Goal: Information Seeking & Learning: Find specific page/section

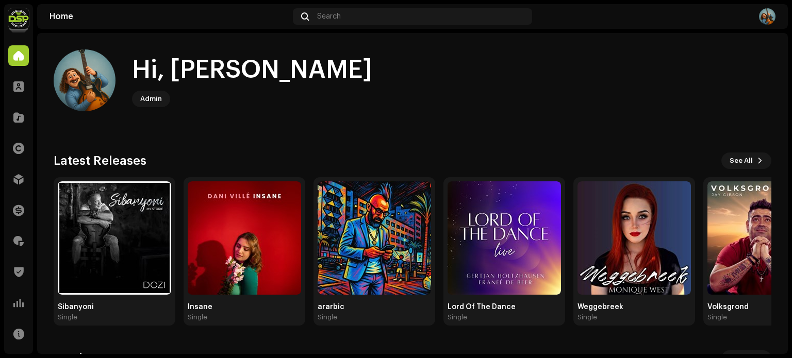
click at [371, 97] on div "Hi, [PERSON_NAME]" at bounding box center [413, 80] width 718 height 62
click at [526, 118] on home-user "Hi, [PERSON_NAME]" at bounding box center [413, 88] width 718 height 78
click at [211, 73] on div "Hi, [PERSON_NAME]" at bounding box center [252, 70] width 240 height 33
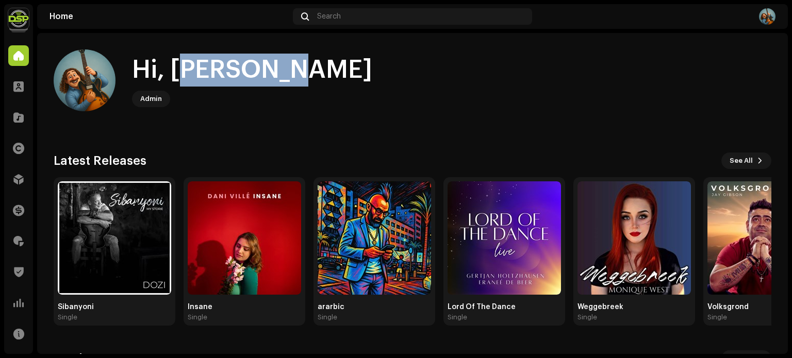
click at [211, 73] on div "Hi, [PERSON_NAME]" at bounding box center [252, 70] width 240 height 33
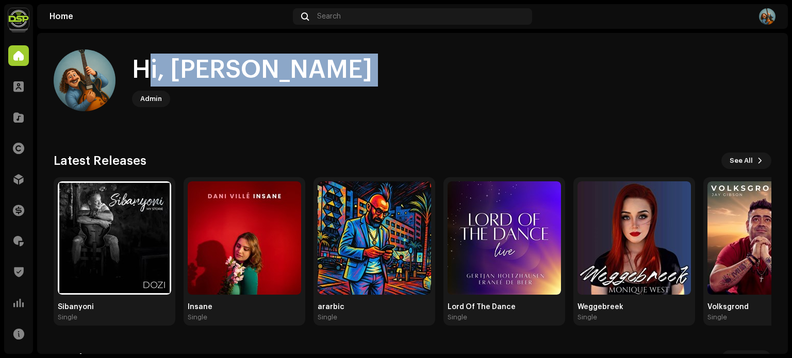
click at [210, 72] on div "Hi, [PERSON_NAME]" at bounding box center [252, 70] width 240 height 33
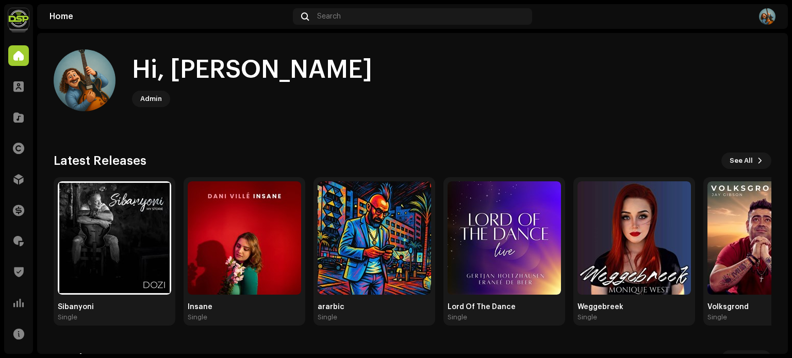
click at [289, 101] on div "Hi, [PERSON_NAME]" at bounding box center [413, 80] width 718 height 62
click at [763, 9] on img at bounding box center [767, 16] width 16 height 16
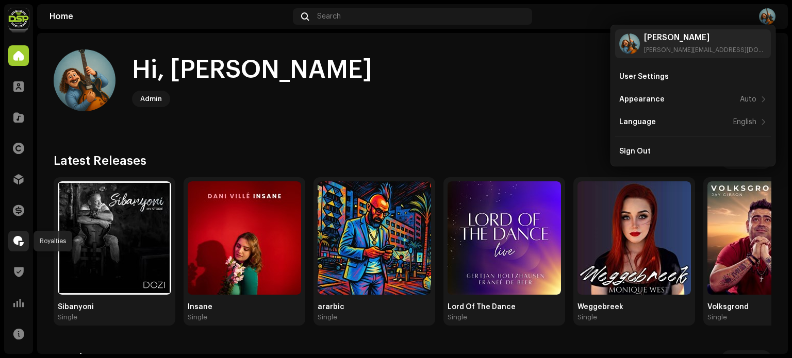
click at [14, 237] on span at bounding box center [18, 241] width 10 height 8
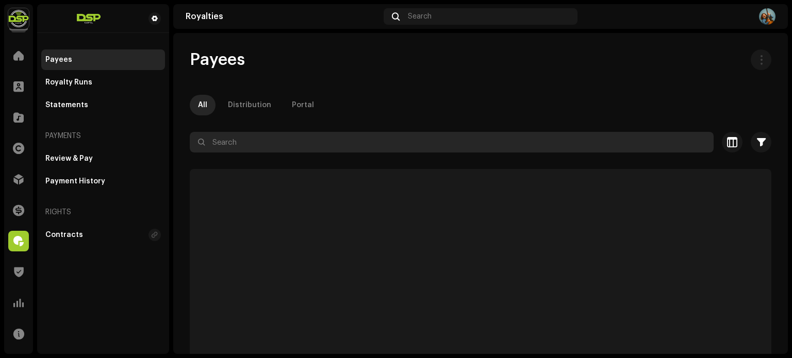
click at [337, 140] on input "text" at bounding box center [452, 142] width 524 height 21
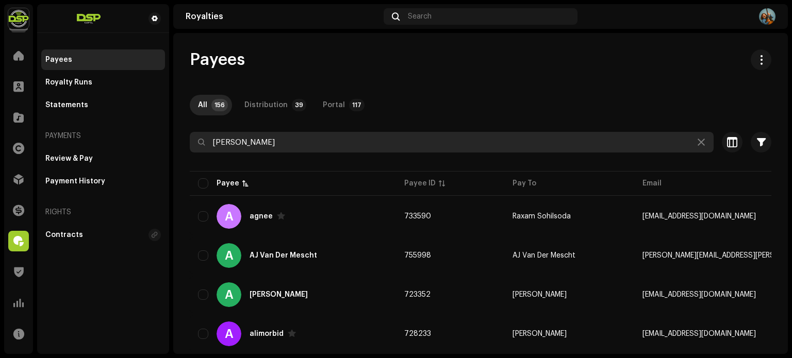
type input "[PERSON_NAME]"
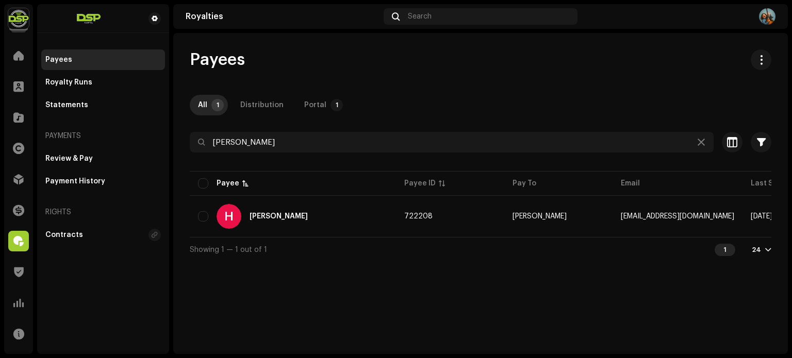
click at [456, 237] on div "Payee Payee ID Pay To Email Last Statement Balance Statuses H [PERSON_NAME] 722…" at bounding box center [481, 203] width 582 height 68
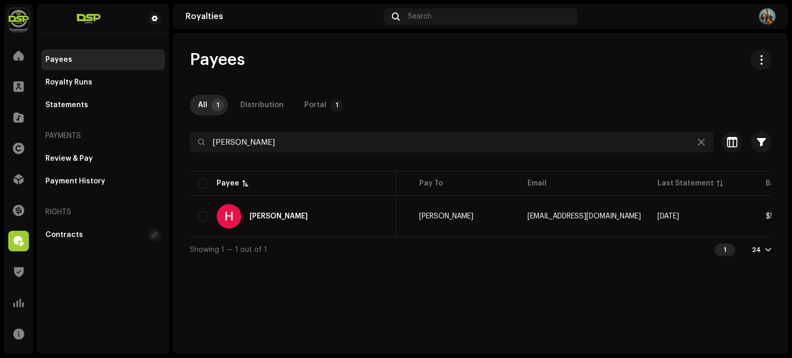
scroll to position [0, 100]
click at [529, 254] on div "Showing 1 — 1 out of 1 1 24" at bounding box center [481, 249] width 582 height 25
drag, startPoint x: 236, startPoint y: 59, endPoint x: 190, endPoint y: 65, distance: 46.8
click at [190, 65] on div "Payees" at bounding box center [481, 59] width 582 height 21
click at [190, 65] on span "Payees" at bounding box center [217, 59] width 55 height 21
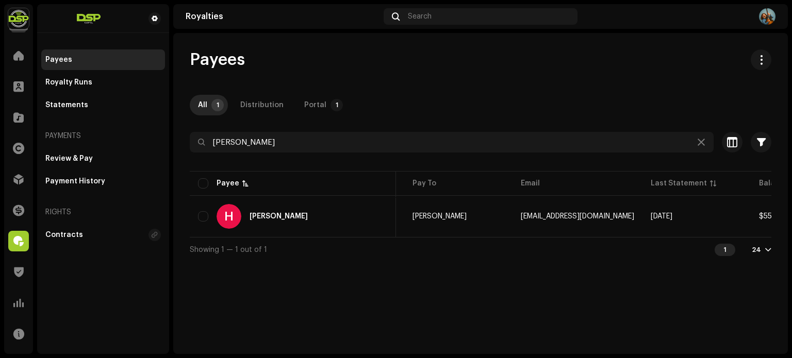
drag, startPoint x: 188, startPoint y: 62, endPoint x: 255, endPoint y: 61, distance: 67.0
click at [255, 61] on div "Payees All 1 Distribution Portal 1 Hugo Selected 0 Select all 1 Options Filters…" at bounding box center [480, 155] width 615 height 212
click at [255, 61] on div "Payees" at bounding box center [481, 59] width 582 height 21
click at [260, 106] on div "Distribution" at bounding box center [261, 105] width 43 height 21
click at [313, 101] on div "Portal" at bounding box center [315, 105] width 22 height 21
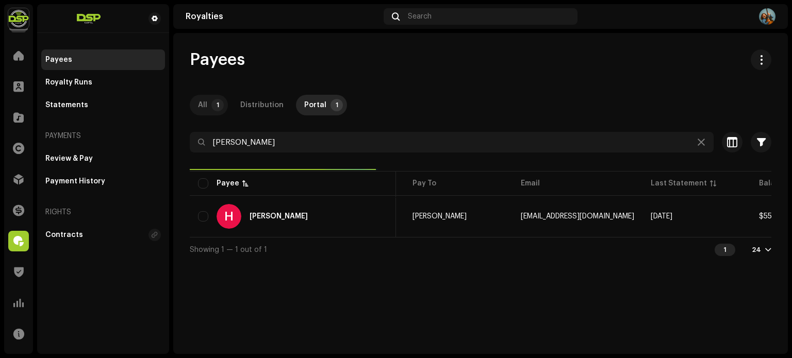
click at [219, 106] on p-badge "1" at bounding box center [217, 105] width 12 height 12
click at [268, 108] on div "Distribution" at bounding box center [261, 105] width 43 height 21
click at [325, 107] on p-tab "Portal 1" at bounding box center [321, 105] width 51 height 21
click at [214, 108] on p-badge "1" at bounding box center [217, 105] width 12 height 12
click at [265, 108] on div "Distribution" at bounding box center [261, 105] width 43 height 21
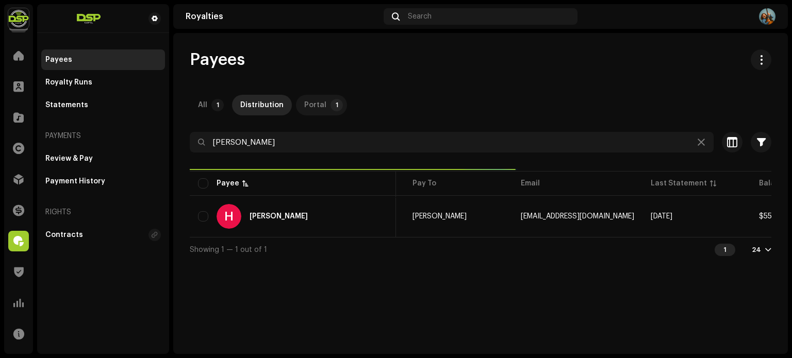
click at [311, 108] on div "Portal" at bounding box center [315, 105] width 22 height 21
click at [215, 109] on p-badge "1" at bounding box center [217, 105] width 12 height 12
click at [330, 109] on p-badge "1" at bounding box center [336, 105] width 12 height 12
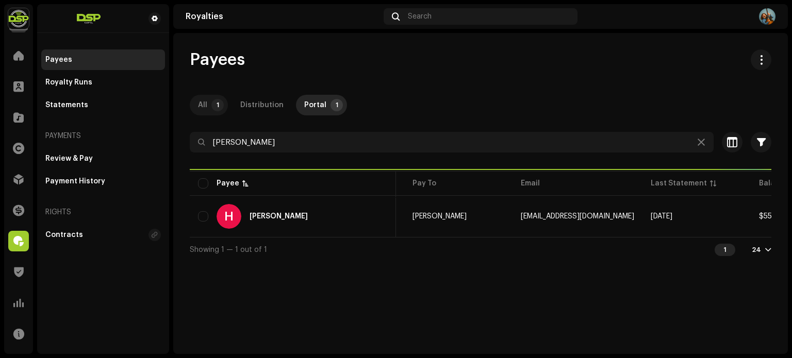
click at [210, 107] on p-tab "All 1" at bounding box center [209, 105] width 38 height 21
click at [316, 109] on div "Portal" at bounding box center [315, 105] width 22 height 21
click at [213, 109] on p-badge "1" at bounding box center [217, 105] width 12 height 12
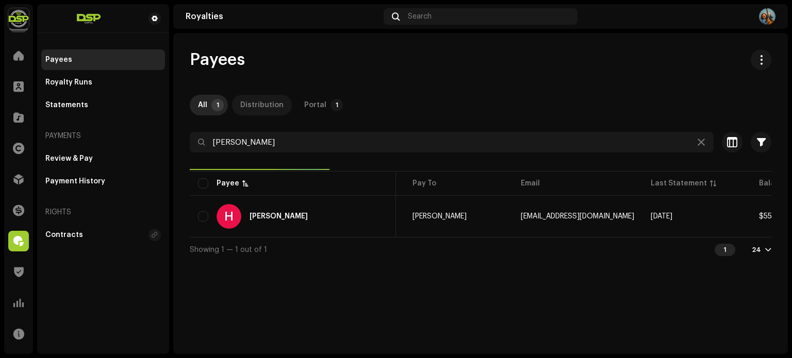
click at [248, 108] on div "Distribution" at bounding box center [261, 105] width 43 height 21
click at [314, 105] on div "Portal" at bounding box center [315, 105] width 22 height 21
click at [196, 103] on p-tab "All 1" at bounding box center [209, 105] width 38 height 21
click at [23, 22] on img at bounding box center [18, 18] width 21 height 21
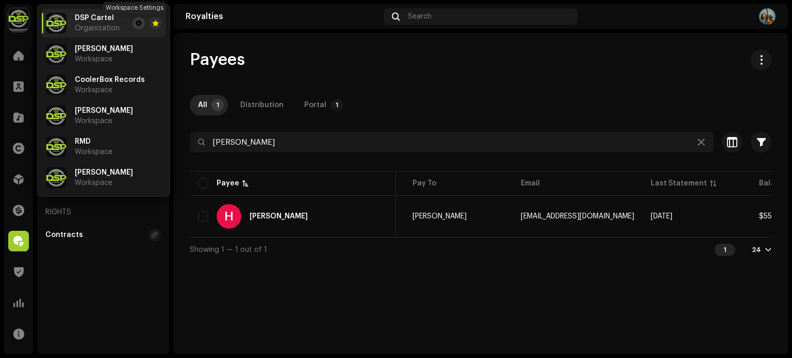
click at [136, 23] on span at bounding box center [139, 23] width 6 height 8
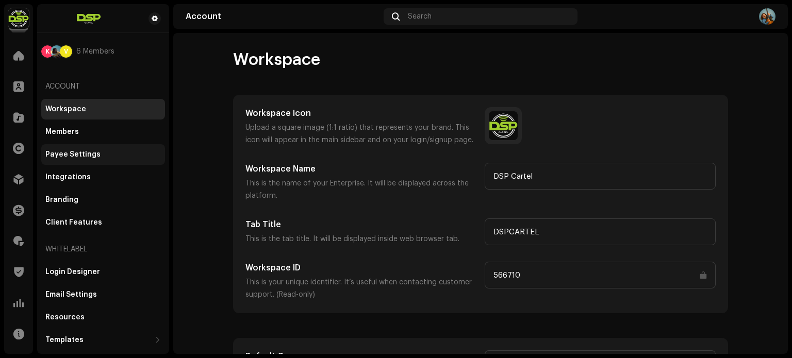
click at [86, 156] on div "Payee Settings" at bounding box center [72, 155] width 55 height 8
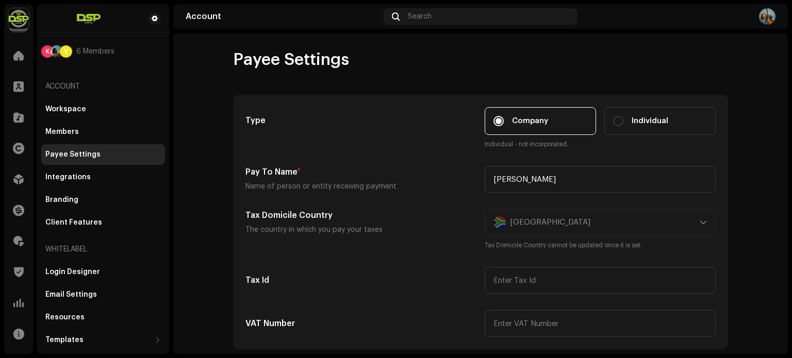
click at [306, 62] on span "Payee Settings" at bounding box center [291, 59] width 116 height 21
click at [283, 63] on span "Payee Settings" at bounding box center [291, 59] width 116 height 21
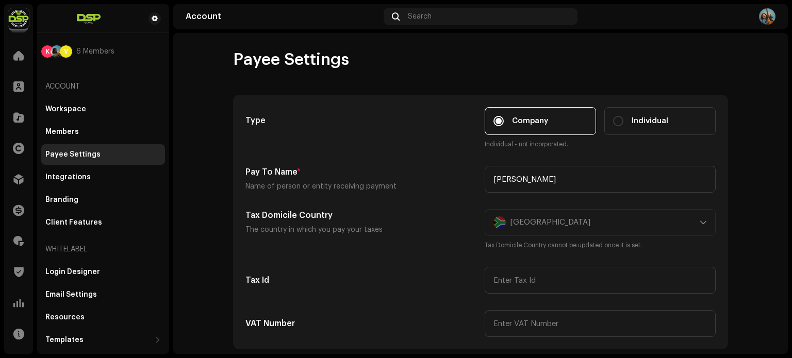
click at [291, 62] on span "Payee Settings" at bounding box center [291, 59] width 116 height 21
click at [234, 57] on span "Payee Settings" at bounding box center [291, 59] width 116 height 21
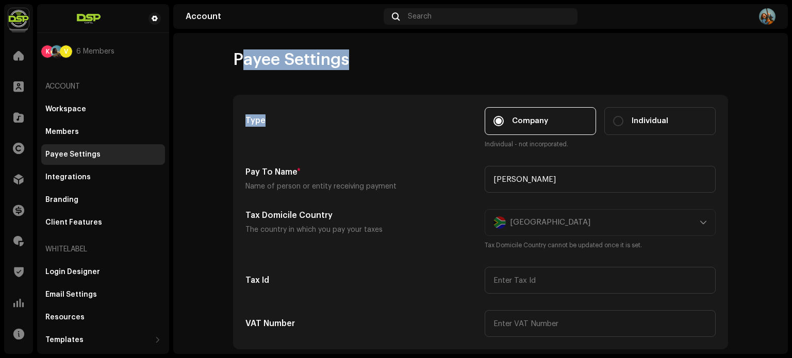
drag, startPoint x: 231, startPoint y: 59, endPoint x: 370, endPoint y: 84, distance: 141.5
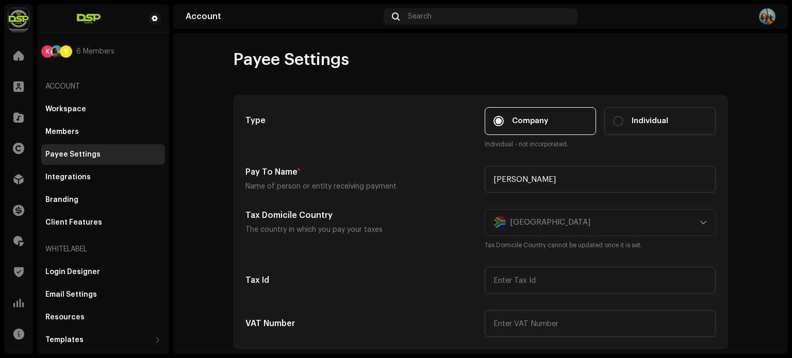
drag, startPoint x: 350, startPoint y: 65, endPoint x: 223, endPoint y: 49, distance: 127.8
click at [222, 49] on div "Payee Settings Type Company Individual Individual - not incorporated. Pay To Na…" at bounding box center [480, 193] width 615 height 321
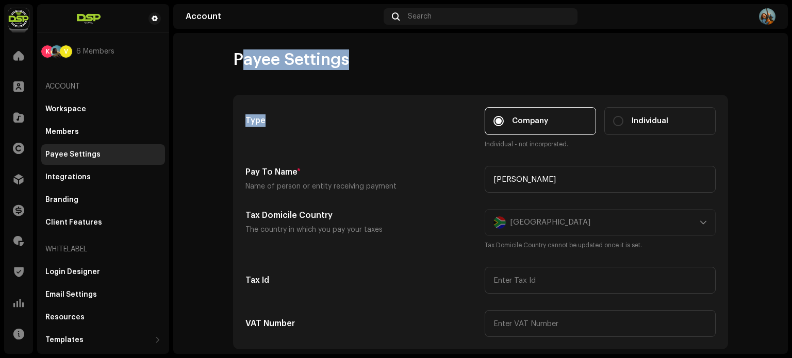
drag, startPoint x: 232, startPoint y: 58, endPoint x: 346, endPoint y: 72, distance: 115.3
drag, startPoint x: 262, startPoint y: 128, endPoint x: 218, endPoint y: 68, distance: 75.0
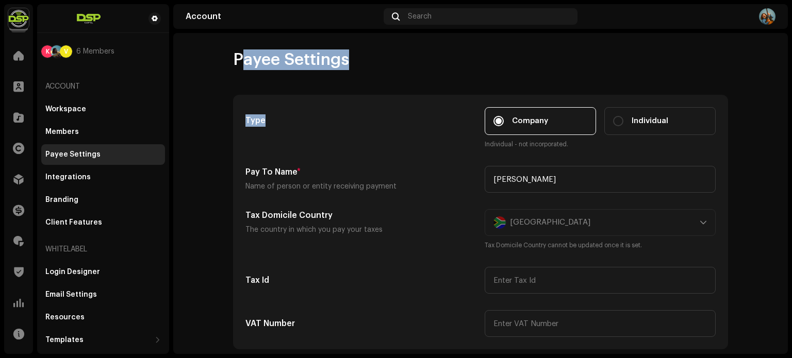
drag, startPoint x: 233, startPoint y: 61, endPoint x: 392, endPoint y: 86, distance: 160.7
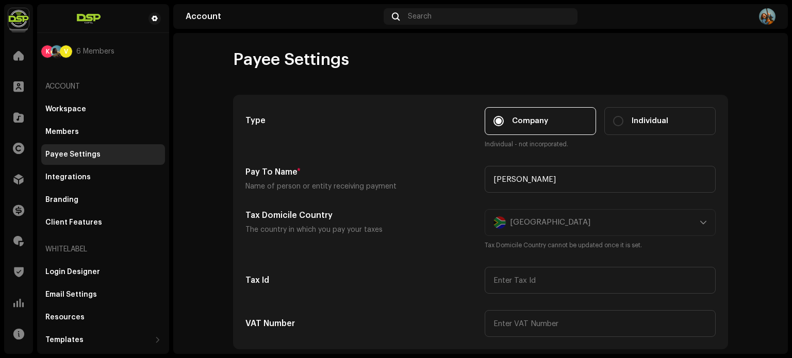
drag, startPoint x: 562, startPoint y: 182, endPoint x: 480, endPoint y: 184, distance: 82.0
click at [480, 184] on div "Pay To Name * Name of person or entity receiving payment [PERSON_NAME]" at bounding box center [480, 179] width 470 height 27
click at [380, 191] on p "Name of person or entity receiving payment" at bounding box center [360, 186] width 231 height 12
click at [532, 325] on input "text" at bounding box center [600, 323] width 231 height 27
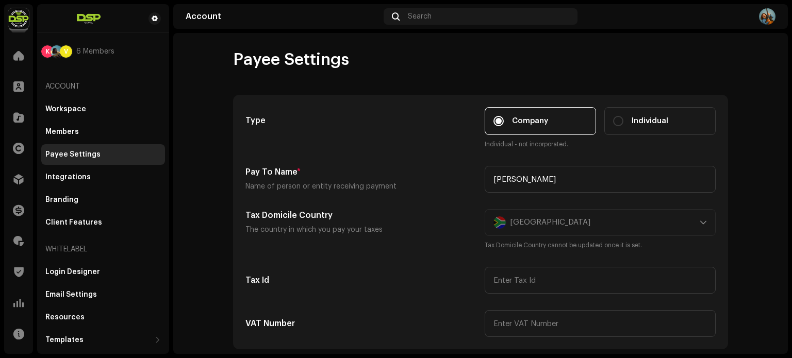
click at [415, 283] on h5 "Tax Id" at bounding box center [360, 280] width 231 height 12
click at [308, 55] on span "Payee Settings" at bounding box center [291, 59] width 116 height 21
click at [351, 61] on div "Payee Settings" at bounding box center [480, 59] width 495 height 21
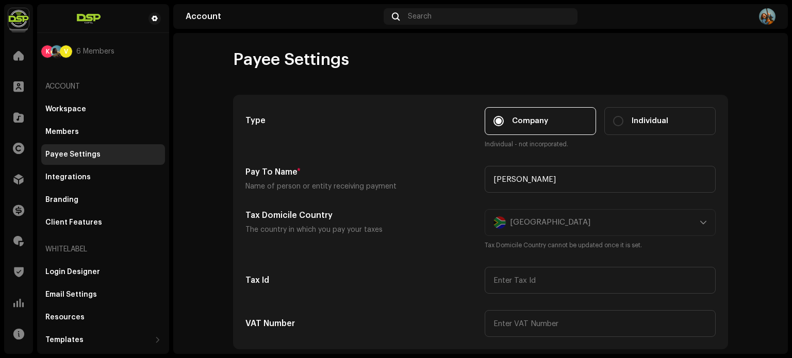
click at [330, 63] on span "Payee Settings" at bounding box center [291, 59] width 116 height 21
click at [247, 55] on span "Payee Settings" at bounding box center [291, 59] width 116 height 21
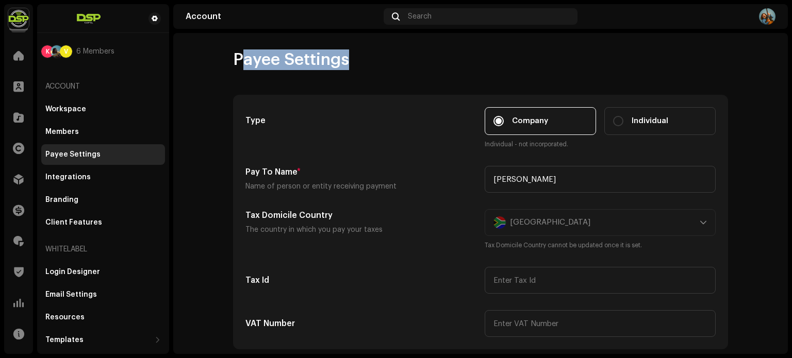
click at [247, 55] on span "Payee Settings" at bounding box center [291, 59] width 116 height 21
click at [250, 69] on span "Payee Settings" at bounding box center [291, 59] width 116 height 21
drag, startPoint x: 258, startPoint y: 61, endPoint x: 355, endPoint y: 64, distance: 97.0
click at [355, 64] on div "Payee Settings" at bounding box center [480, 59] width 495 height 21
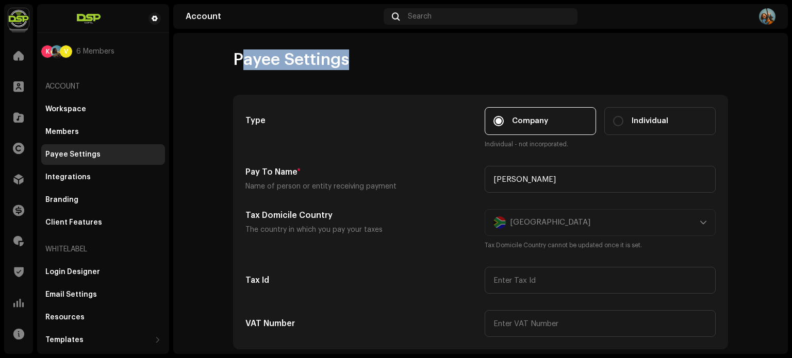
drag, startPoint x: 352, startPoint y: 63, endPoint x: 222, endPoint y: 59, distance: 130.5
drag, startPoint x: 223, startPoint y: 59, endPoint x: 385, endPoint y: 64, distance: 162.0
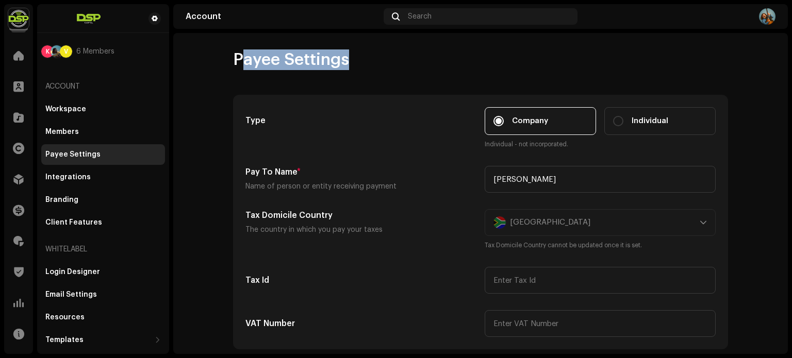
click at [385, 64] on div "Payee Settings" at bounding box center [480, 59] width 495 height 21
drag, startPoint x: 359, startPoint y: 61, endPoint x: 253, endPoint y: 55, distance: 106.9
click at [253, 55] on div "Payee Settings" at bounding box center [480, 59] width 495 height 21
click at [255, 53] on span "Payee Settings" at bounding box center [291, 59] width 116 height 21
drag, startPoint x: 280, startPoint y: 62, endPoint x: 359, endPoint y: 64, distance: 78.4
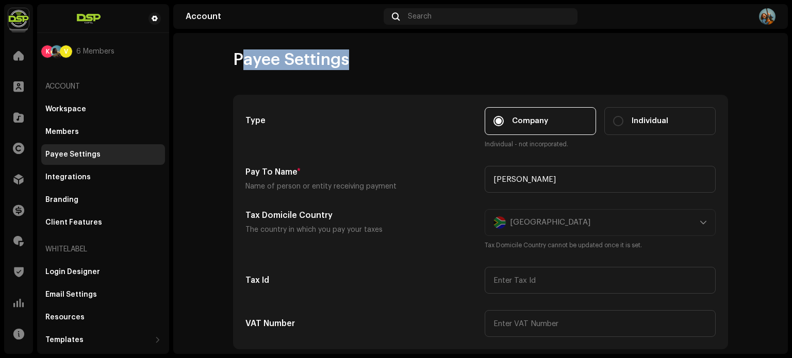
click at [359, 64] on div "Payee Settings" at bounding box center [480, 59] width 495 height 21
drag, startPoint x: 353, startPoint y: 63, endPoint x: 173, endPoint y: 63, distance: 179.4
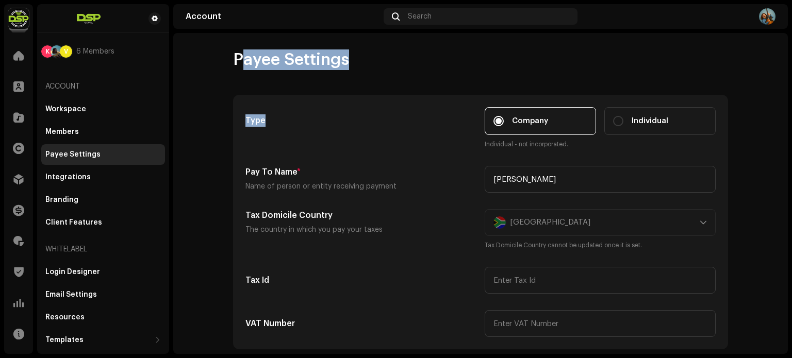
drag, startPoint x: 338, startPoint y: 77, endPoint x: 366, endPoint y: 82, distance: 28.7
click at [337, 61] on span "Payee Settings" at bounding box center [291, 59] width 116 height 21
drag, startPoint x: 229, startPoint y: 61, endPoint x: 343, endPoint y: 70, distance: 114.3
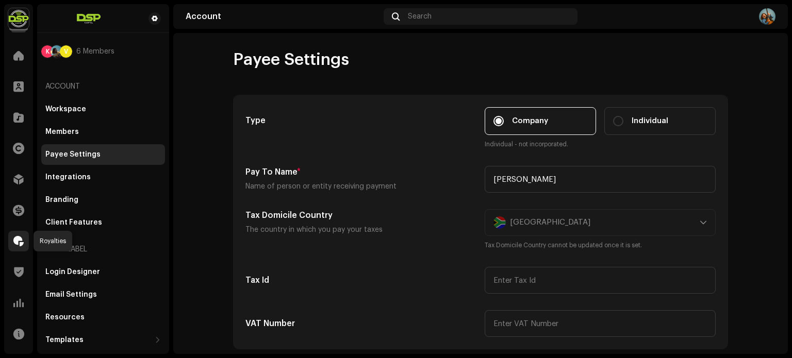
click at [26, 245] on div at bounding box center [18, 241] width 21 height 21
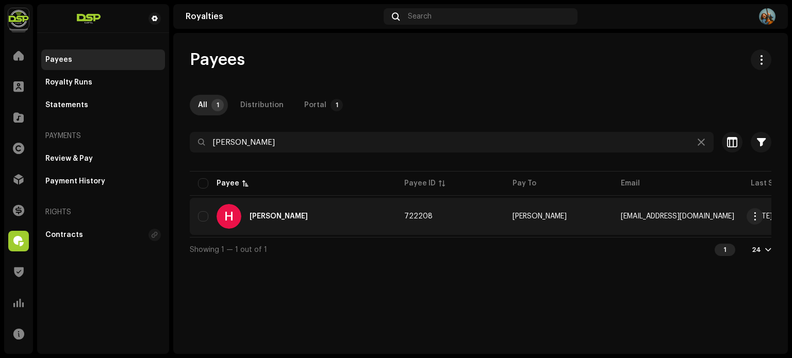
click at [660, 215] on span "[EMAIL_ADDRESS][DOMAIN_NAME]" at bounding box center [677, 216] width 113 height 7
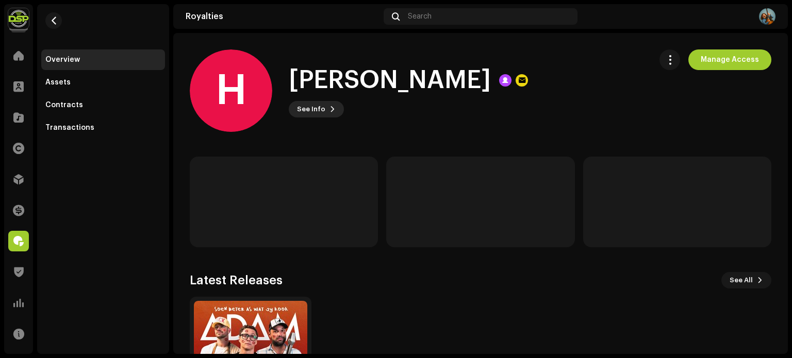
click at [322, 108] on span "See Info" at bounding box center [311, 109] width 28 height 21
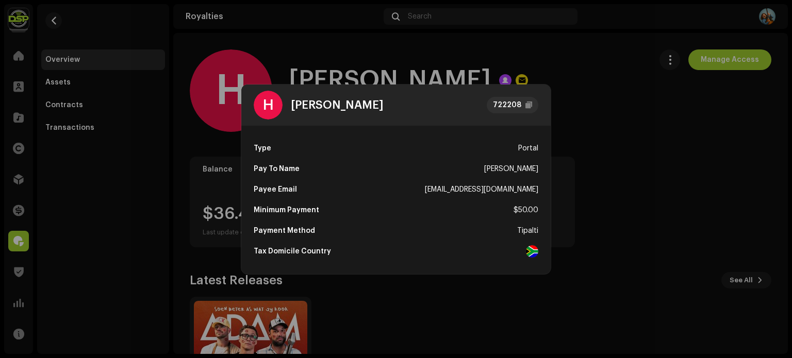
click at [486, 189] on div "[EMAIL_ADDRESS][DOMAIN_NAME]" at bounding box center [481, 189] width 113 height 21
copy div "[EMAIL_ADDRESS][DOMAIN_NAME]"
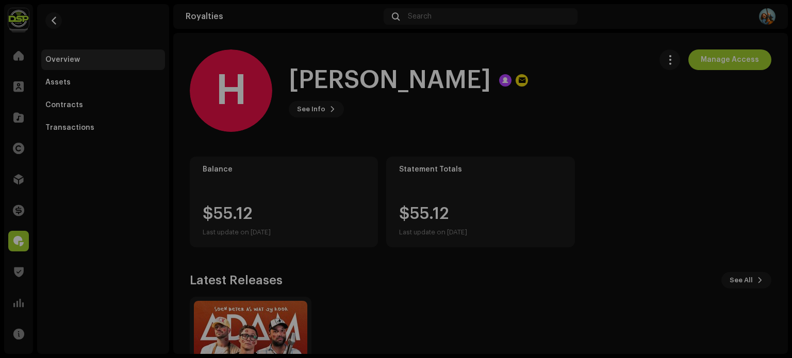
click at [673, 181] on div "H [PERSON_NAME] 722208 Type Portal Pay To Name [PERSON_NAME] Email [EMAIL_ADDRE…" at bounding box center [396, 179] width 792 height 358
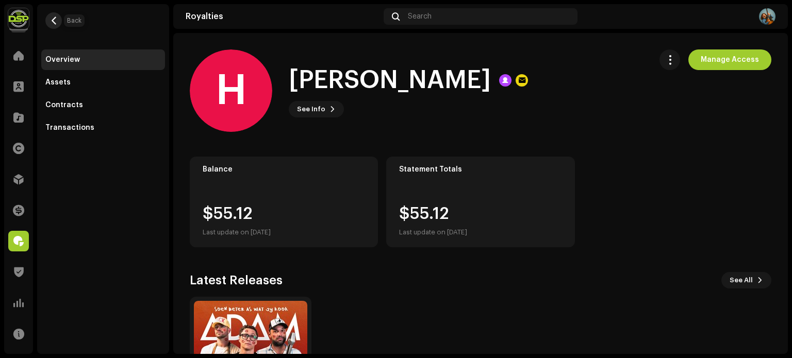
click at [47, 20] on button "button" at bounding box center [53, 20] width 16 height 16
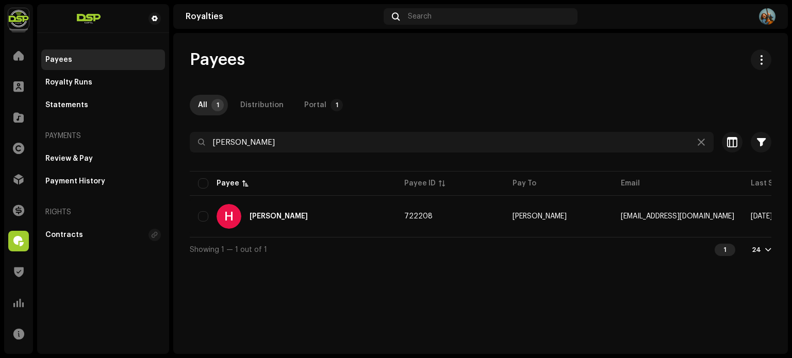
click at [384, 266] on div "Payees All 1 Distribution Portal 1 Hugo Selected 0 Select all 1 Options Filters…" at bounding box center [480, 193] width 615 height 321
click at [357, 294] on div "Payees All 1 Distribution Portal 1 Hugo Selected 0 Select all 1 Options Filters…" at bounding box center [480, 193] width 615 height 321
click at [696, 140] on div at bounding box center [701, 142] width 12 height 12
click at [516, 121] on div "Payees All 1 Distribution Portal 1 Hugo Selected 0 Select all 1 Options Filters…" at bounding box center [480, 155] width 615 height 212
click at [563, 287] on div "Payees All 1 Distribution Portal 1 Hugo Selected 0 Select all 1 Options Filters…" at bounding box center [480, 193] width 615 height 321
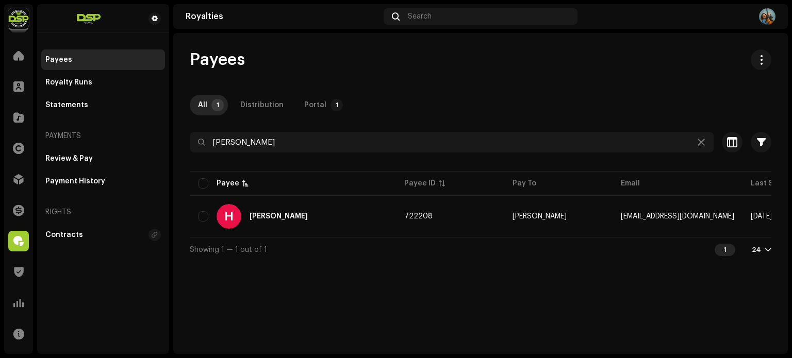
click at [94, 60] on div "Payees" at bounding box center [102, 60] width 115 height 8
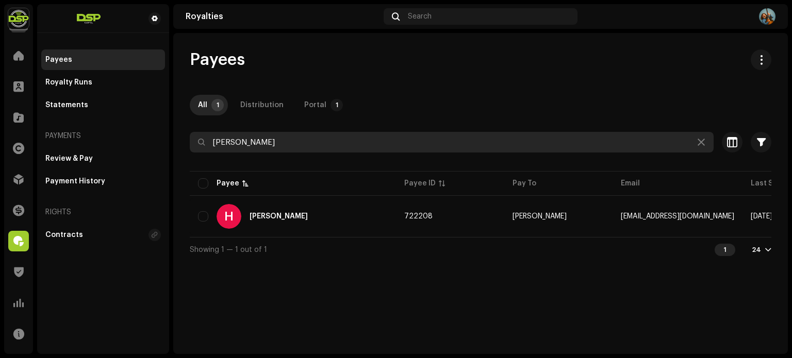
click at [425, 139] on input "[PERSON_NAME]" at bounding box center [452, 142] width 524 height 21
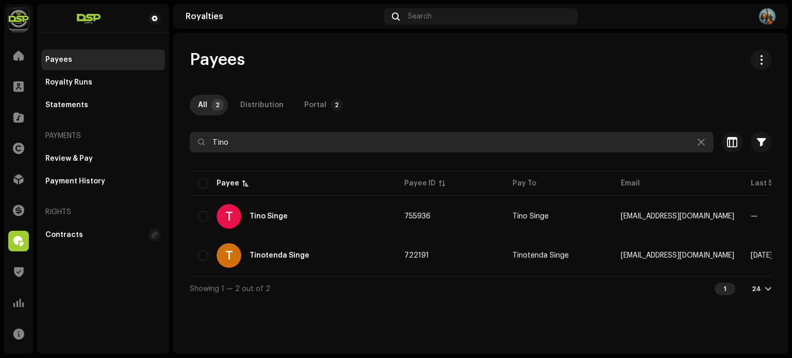
type input "Tino"
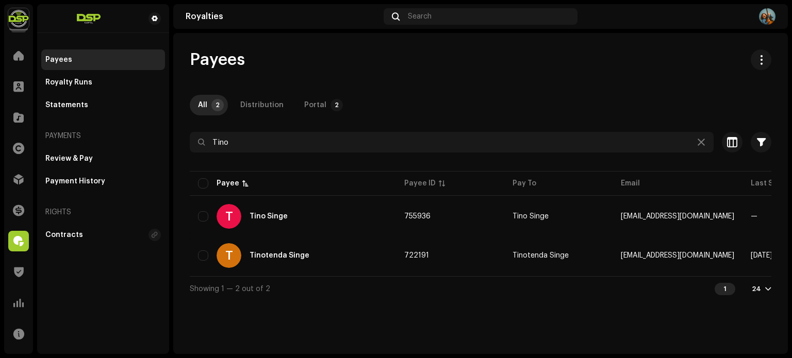
click at [483, 83] on div "Payees All 2 Distribution Portal 2 Tino Selected 0 Select all 2 Options Filters…" at bounding box center [480, 175] width 615 height 252
click at [203, 107] on div "All" at bounding box center [202, 105] width 9 height 21
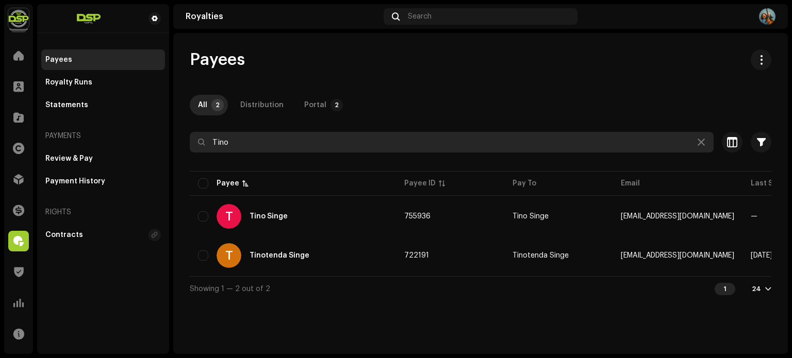
click at [243, 142] on input "Tino" at bounding box center [452, 142] width 524 height 21
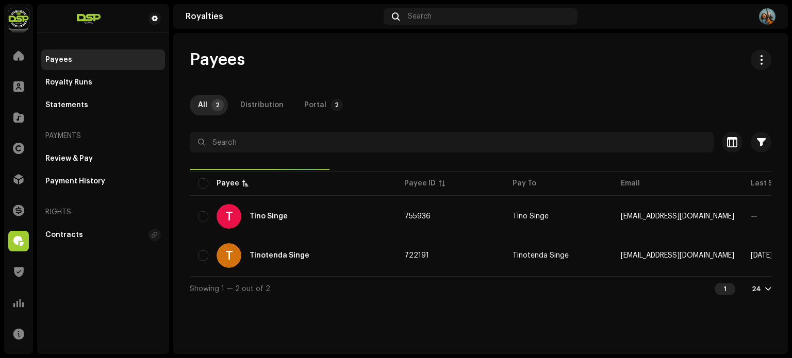
click at [424, 76] on div "Payees All 2 Distribution Portal 2 Selected 0 Select all 2 Options Filters Stat…" at bounding box center [480, 175] width 615 height 252
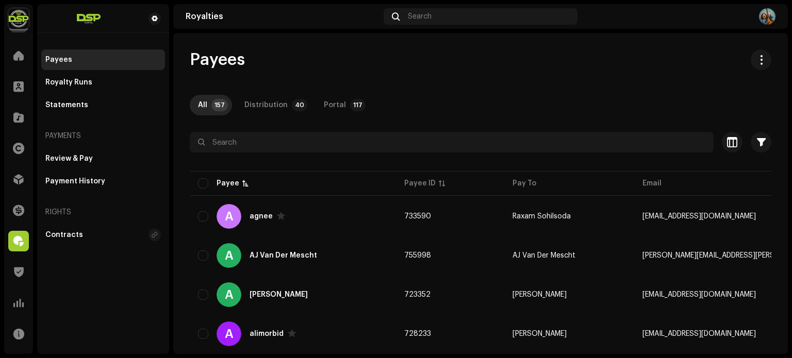
click at [519, 113] on div "All 157 Distribution 40 Portal 117" at bounding box center [481, 105] width 582 height 21
click at [227, 58] on span "Payees" at bounding box center [217, 59] width 55 height 21
click at [227, 57] on span "Payees" at bounding box center [217, 59] width 55 height 21
click at [279, 58] on div "Payees" at bounding box center [481, 59] width 582 height 21
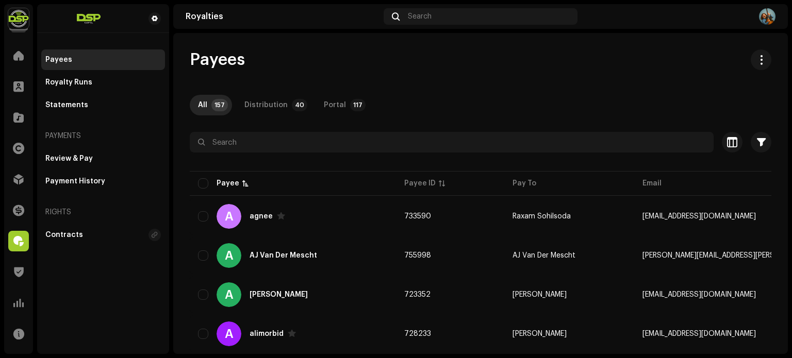
drag, startPoint x: 260, startPoint y: 57, endPoint x: 231, endPoint y: 113, distance: 62.7
click at [221, 58] on div "Payees" at bounding box center [481, 59] width 582 height 21
click at [231, 113] on div "All 157 Distribution 40 Portal 117" at bounding box center [481, 105] width 582 height 21
drag, startPoint x: 189, startPoint y: 56, endPoint x: 266, endPoint y: 72, distance: 79.0
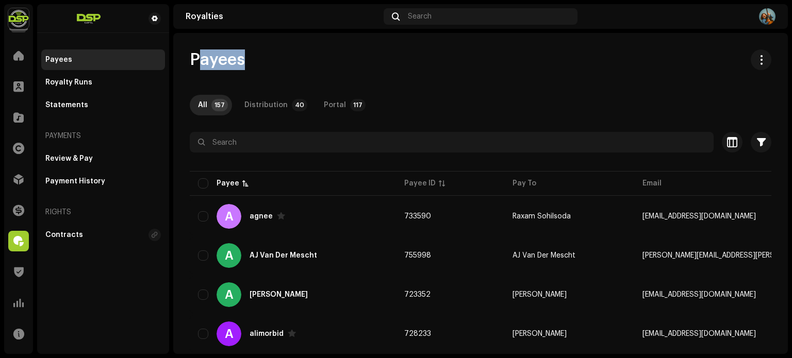
drag, startPoint x: 250, startPoint y: 62, endPoint x: 190, endPoint y: 67, distance: 59.4
click at [190, 67] on div "Payees" at bounding box center [481, 59] width 582 height 21
click at [190, 67] on span "Payees" at bounding box center [217, 59] width 55 height 21
drag, startPoint x: 186, startPoint y: 61, endPoint x: 252, endPoint y: 63, distance: 66.5
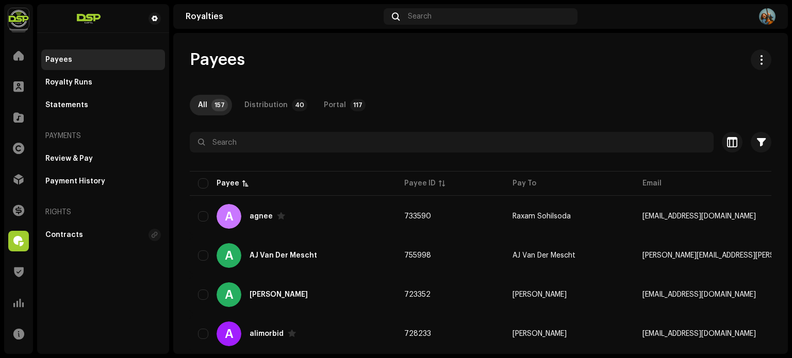
click at [252, 63] on div "Payees" at bounding box center [481, 59] width 582 height 21
drag, startPoint x: 280, startPoint y: 63, endPoint x: 187, endPoint y: 63, distance: 93.8
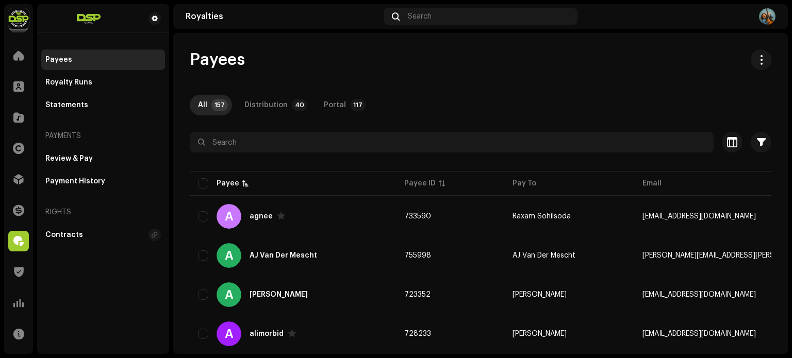
drag, startPoint x: 184, startPoint y: 60, endPoint x: 269, endPoint y: 64, distance: 85.2
click at [269, 64] on div "Payees" at bounding box center [481, 59] width 582 height 21
drag, startPoint x: 252, startPoint y: 61, endPoint x: 191, endPoint y: 57, distance: 60.9
click at [191, 57] on div "Payees" at bounding box center [481, 59] width 582 height 21
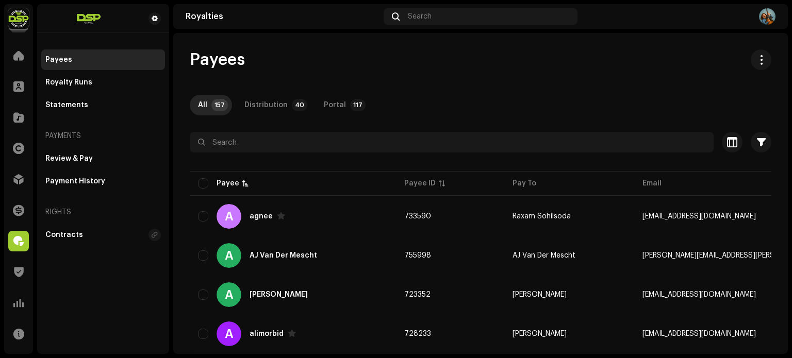
click at [191, 57] on span "Payees" at bounding box center [217, 59] width 55 height 21
drag, startPoint x: 184, startPoint y: 58, endPoint x: 276, endPoint y: 60, distance: 91.8
click at [276, 60] on div "Payees" at bounding box center [481, 59] width 582 height 21
drag, startPoint x: 275, startPoint y: 60, endPoint x: 187, endPoint y: 59, distance: 88.7
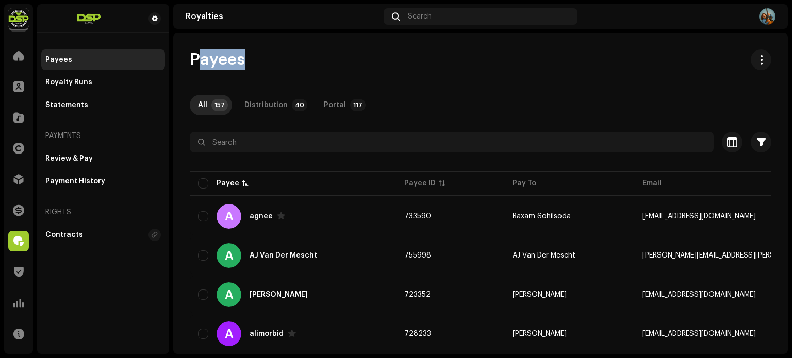
drag, startPoint x: 181, startPoint y: 57, endPoint x: 270, endPoint y: 60, distance: 88.7
click at [270, 60] on div "Payees" at bounding box center [481, 59] width 582 height 21
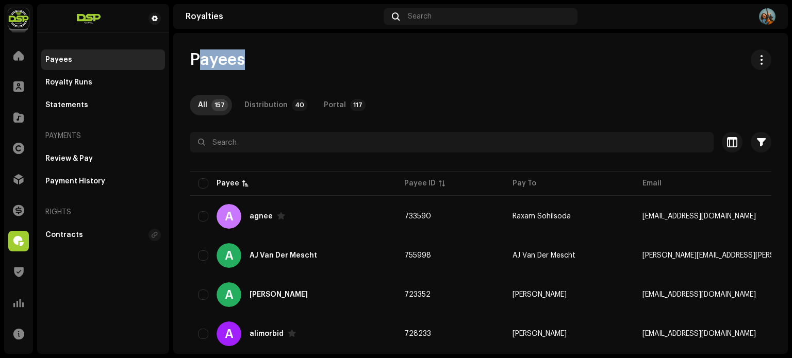
drag, startPoint x: 264, startPoint y: 59, endPoint x: 169, endPoint y: 57, distance: 94.9
click at [169, 57] on div "DSP Cartel Home Clients Catalog Rights Distribution Finance Royalties Trust & S…" at bounding box center [396, 179] width 792 height 358
drag, startPoint x: 186, startPoint y: 58, endPoint x: 253, endPoint y: 60, distance: 66.5
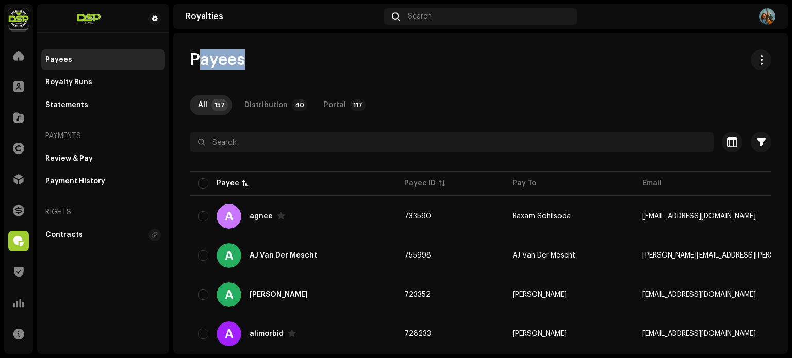
click at [253, 60] on div "Payees" at bounding box center [481, 59] width 582 height 21
drag, startPoint x: 258, startPoint y: 61, endPoint x: 186, endPoint y: 63, distance: 72.2
drag, startPoint x: 185, startPoint y: 56, endPoint x: 254, endPoint y: 60, distance: 69.2
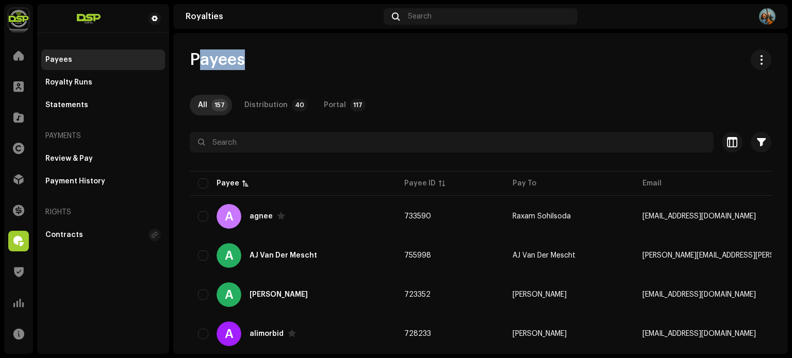
click at [254, 60] on div "Payees" at bounding box center [481, 59] width 582 height 21
click at [315, 56] on div "Payees" at bounding box center [481, 59] width 582 height 21
click at [547, 65] on div "Payees" at bounding box center [481, 59] width 582 height 21
click at [233, 61] on span "Payees" at bounding box center [217, 59] width 55 height 21
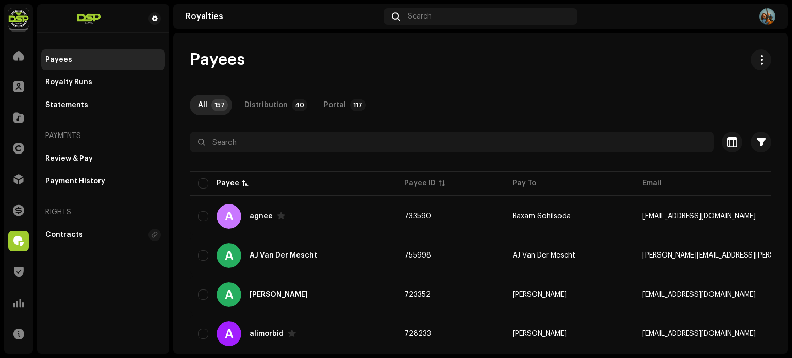
click at [233, 61] on span "Payees" at bounding box center [217, 59] width 55 height 21
click at [269, 62] on div "Payees" at bounding box center [481, 59] width 582 height 21
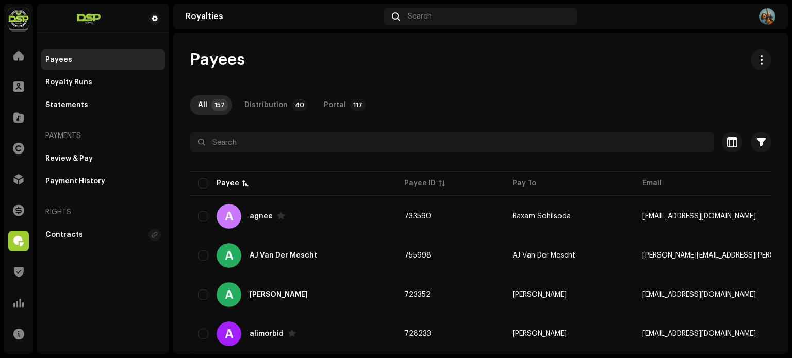
click at [310, 153] on div at bounding box center [481, 161] width 582 height 16
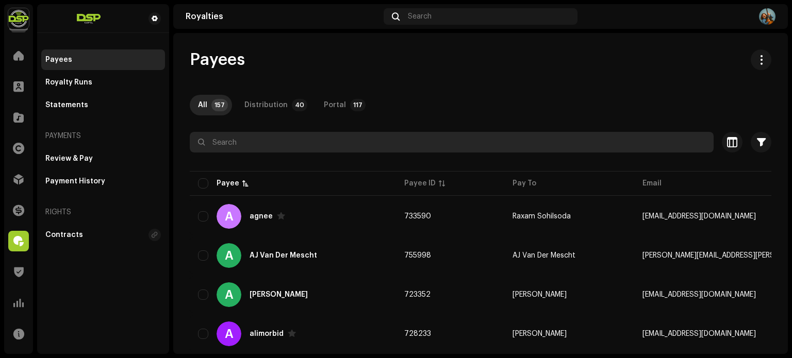
click at [312, 148] on input "text" at bounding box center [452, 142] width 524 height 21
type input "Raaf"
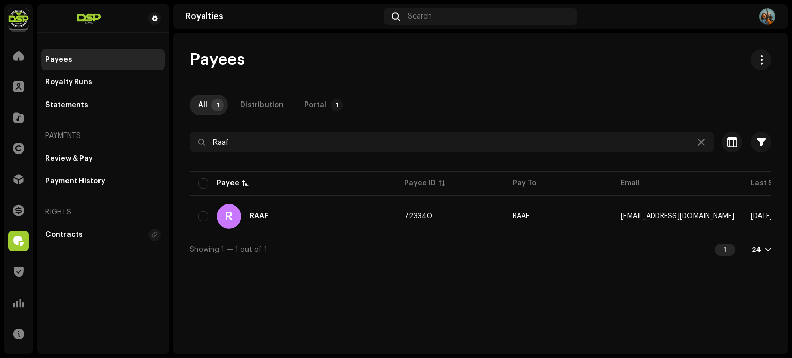
click at [761, 254] on div "24" at bounding box center [756, 250] width 9 height 8
click at [676, 280] on div "Payees All 1 Distribution Portal 1 Raaf Selected 0 Select all 1 Options Filters…" at bounding box center [480, 193] width 615 height 321
click at [766, 253] on div at bounding box center [768, 250] width 6 height 8
click at [637, 287] on div "Payees All 1 Distribution Portal 1 Raaf Selected 0 Select all 1 Options Filters…" at bounding box center [480, 193] width 615 height 321
drag, startPoint x: 268, startPoint y: 103, endPoint x: 248, endPoint y: 104, distance: 19.6
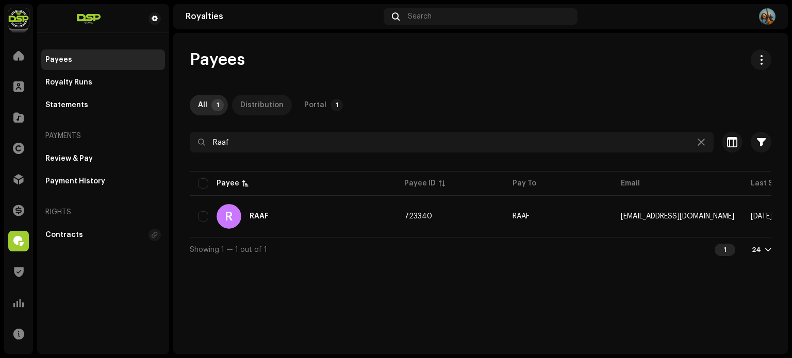
click at [268, 103] on div "Distribution" at bounding box center [261, 105] width 43 height 21
click at [200, 104] on div "All" at bounding box center [202, 105] width 9 height 21
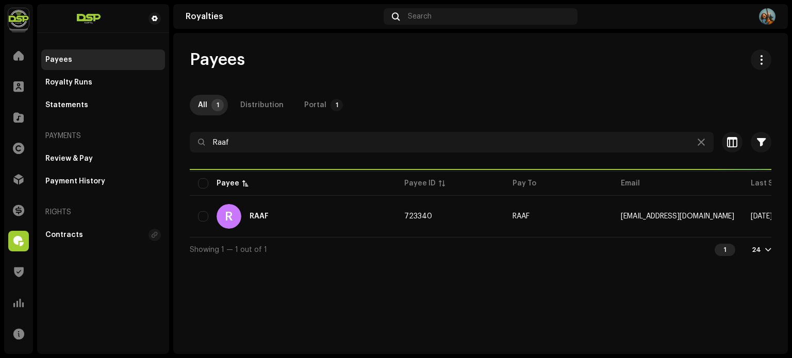
click at [454, 56] on div "Payees" at bounding box center [481, 59] width 582 height 21
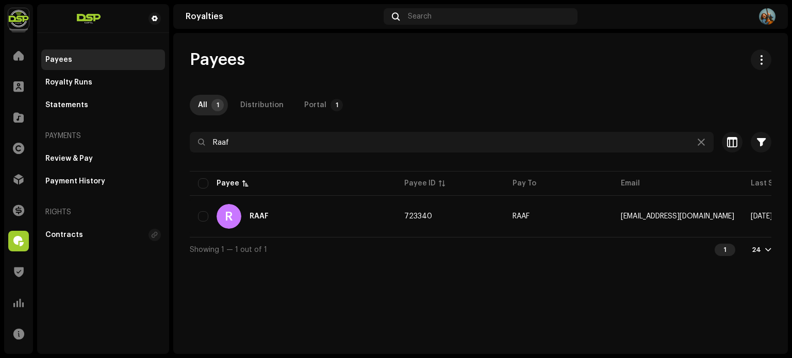
click at [363, 321] on div "Payees All 1 Distribution Portal 1 Raaf Selected 0 Select all 1 Options Filters…" at bounding box center [480, 193] width 615 height 321
drag, startPoint x: 271, startPoint y: 250, endPoint x: 189, endPoint y: 256, distance: 82.2
click at [189, 256] on div "Payees All 1 Distribution Portal 1 Raaf Selected 0 Select all 1 Options Filters…" at bounding box center [480, 155] width 615 height 212
drag, startPoint x: 186, startPoint y: 251, endPoint x: 267, endPoint y: 253, distance: 81.5
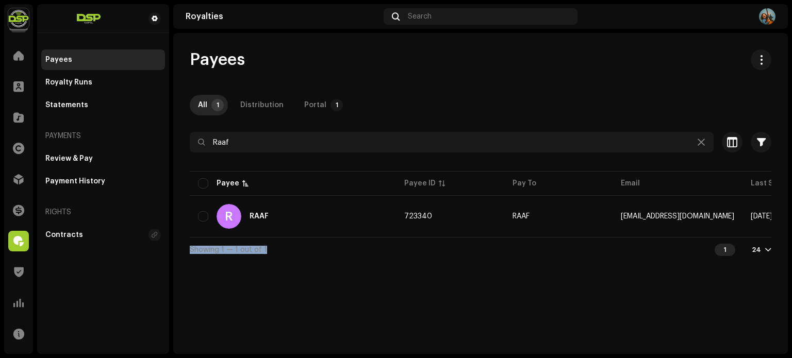
click at [267, 253] on div "Payees All 1 Distribution Portal 1 Raaf Selected 0 Select all 1 Options Filters…" at bounding box center [480, 155] width 615 height 212
click at [267, 253] on div "Showing 1 — 1 out of 1 1 24" at bounding box center [481, 249] width 582 height 25
drag, startPoint x: 269, startPoint y: 253, endPoint x: 174, endPoint y: 253, distance: 94.9
click at [174, 253] on div "Payees All 1 Distribution Portal 1 Raaf Selected 0 Select all 1 Options Filters…" at bounding box center [480, 155] width 615 height 212
click at [187, 254] on div "Payees All 1 Distribution Portal 1 Raaf Selected 0 Select all 1 Options Filters…" at bounding box center [480, 155] width 615 height 212
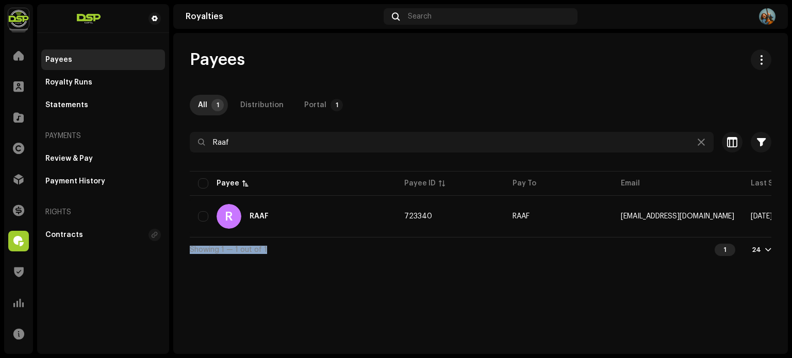
drag, startPoint x: 184, startPoint y: 254, endPoint x: 270, endPoint y: 254, distance: 85.6
click at [270, 254] on div "Payees All 1 Distribution Portal 1 Raaf Selected 0 Select all 1 Options Filters…" at bounding box center [480, 155] width 615 height 212
click at [270, 254] on div "Showing 1 — 1 out of 1 1 24" at bounding box center [481, 249] width 582 height 25
drag, startPoint x: 290, startPoint y: 260, endPoint x: 188, endPoint y: 260, distance: 102.6
click at [188, 260] on div "Payees All 1 Distribution Portal 1 Raaf Selected 0 Select all 1 Options Filters…" at bounding box center [480, 155] width 615 height 212
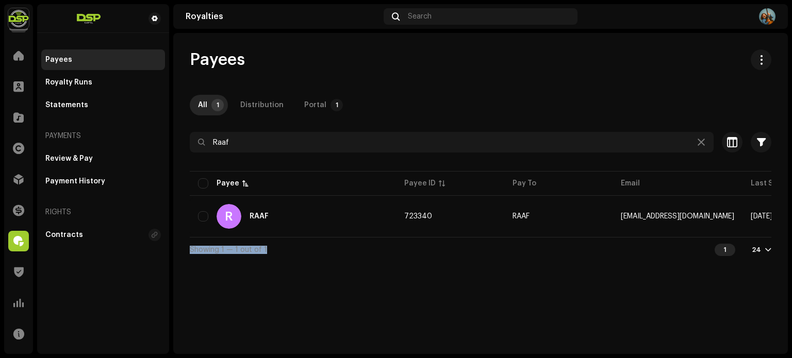
click at [188, 260] on div "Payees All 1 Distribution Portal 1 Raaf Selected 0 Select all 1 Options Filters…" at bounding box center [480, 155] width 615 height 212
drag, startPoint x: 188, startPoint y: 256, endPoint x: 280, endPoint y: 255, distance: 92.8
click at [280, 255] on div "Payees All 1 Distribution Portal 1 Raaf Selected 0 Select all 1 Options Filters…" at bounding box center [480, 155] width 615 height 212
click at [280, 255] on div "Showing 1 — 1 out of 1 1 24" at bounding box center [481, 249] width 582 height 25
click at [192, 60] on span "Payees" at bounding box center [217, 59] width 55 height 21
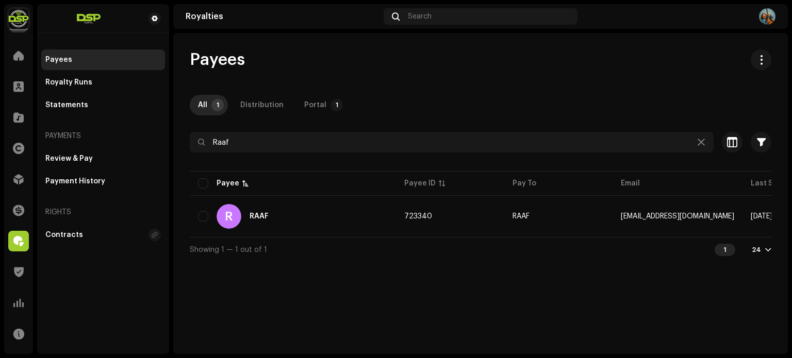
click at [192, 60] on span "Payees" at bounding box center [217, 59] width 55 height 21
drag, startPoint x: 192, startPoint y: 60, endPoint x: 204, endPoint y: 61, distance: 12.0
click at [192, 60] on span "Payees" at bounding box center [217, 59] width 55 height 21
click at [210, 62] on span "Payees" at bounding box center [217, 59] width 55 height 21
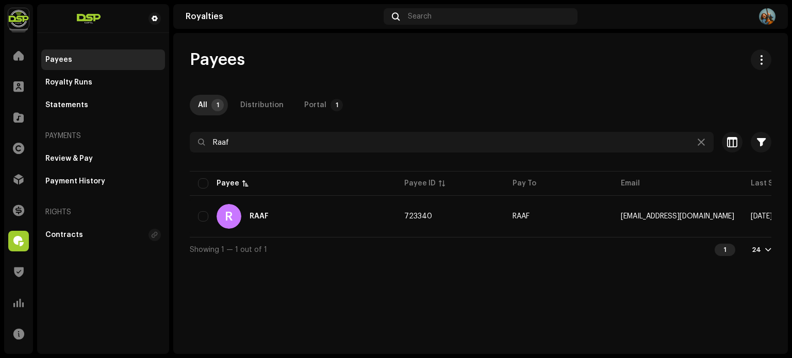
click at [210, 62] on span "Payees" at bounding box center [217, 59] width 55 height 21
click at [239, 62] on span "Payees" at bounding box center [217, 59] width 55 height 21
click at [258, 51] on div "Payees" at bounding box center [481, 59] width 582 height 21
drag, startPoint x: 270, startPoint y: 64, endPoint x: 190, endPoint y: 70, distance: 80.6
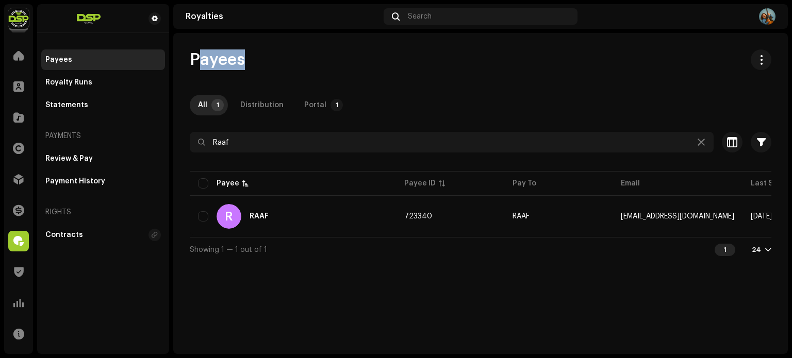
click at [190, 70] on div "Payees All 1 Distribution Portal 1 Raaf Selected 0 Select all 1 Options Filters…" at bounding box center [480, 155] width 615 height 212
drag, startPoint x: 185, startPoint y: 60, endPoint x: 266, endPoint y: 62, distance: 81.0
click at [266, 62] on div "Payees All 1 Distribution Portal 1 Raaf Selected 0 Select all 1 Options Filters…" at bounding box center [480, 155] width 615 height 212
click at [266, 62] on div "Payees" at bounding box center [481, 59] width 582 height 21
drag, startPoint x: 264, startPoint y: 62, endPoint x: 181, endPoint y: 62, distance: 83.0
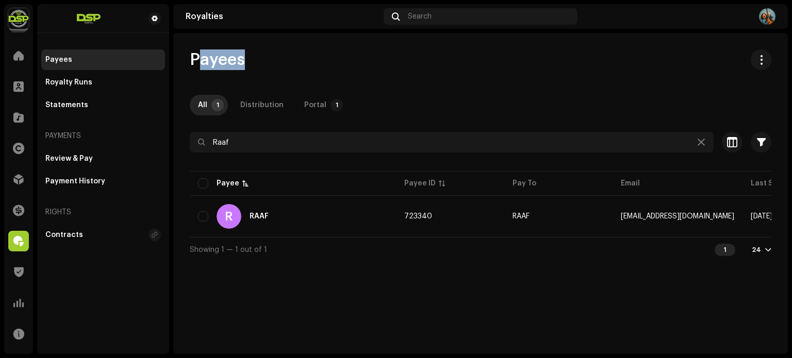
click at [181, 62] on div "Payees All 1 Distribution Portal 1 Raaf Selected 0 Select all 1 Options Filters…" at bounding box center [480, 155] width 615 height 212
drag, startPoint x: 181, startPoint y: 62, endPoint x: 266, endPoint y: 62, distance: 84.5
click at [266, 62] on div "Payees All 1 Distribution Portal 1 Raaf Selected 0 Select all 1 Options Filters…" at bounding box center [480, 155] width 615 height 212
click at [267, 62] on div "Payees" at bounding box center [481, 59] width 582 height 21
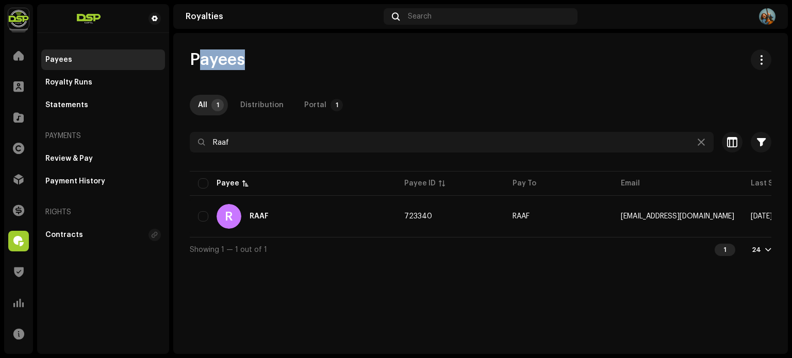
drag, startPoint x: 267, startPoint y: 62, endPoint x: 189, endPoint y: 61, distance: 77.8
click at [189, 61] on div "Payees All 1 Distribution Portal 1 Raaf Selected 0 Select all 1 Options Filters…" at bounding box center [480, 155] width 615 height 212
drag, startPoint x: 181, startPoint y: 60, endPoint x: 252, endPoint y: 60, distance: 70.6
click at [252, 60] on div "Payees All 1 Distribution Portal 1 Raaf Selected 0 Select all 1 Options Filters…" at bounding box center [480, 155] width 615 height 212
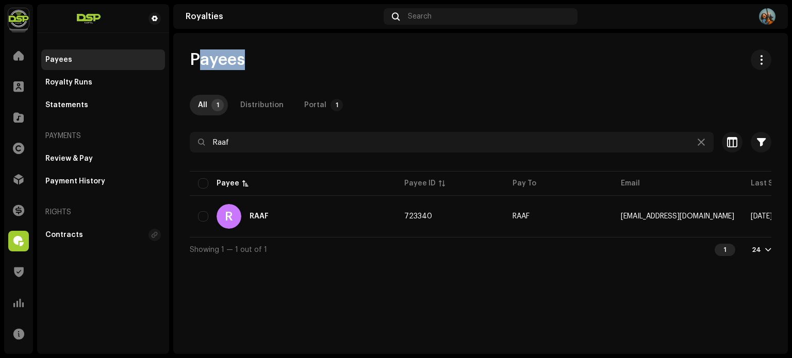
click at [252, 60] on div "Payees" at bounding box center [481, 59] width 582 height 21
drag, startPoint x: 255, startPoint y: 61, endPoint x: 185, endPoint y: 62, distance: 70.1
click at [185, 62] on div "Payees All 1 Distribution Portal 1 Raaf Selected 0 Select all 1 Options Filters…" at bounding box center [480, 155] width 615 height 212
drag, startPoint x: 184, startPoint y: 61, endPoint x: 250, endPoint y: 60, distance: 65.5
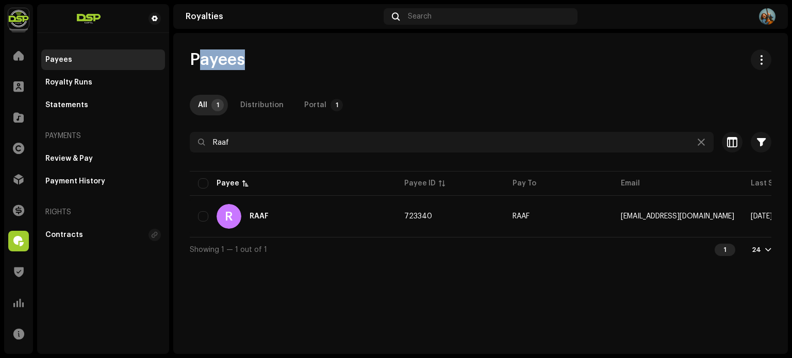
click at [250, 60] on div "Payees All 1 Distribution Portal 1 Raaf Selected 0 Select all 1 Options Filters…" at bounding box center [480, 155] width 615 height 212
click at [225, 67] on span "Payees" at bounding box center [217, 59] width 55 height 21
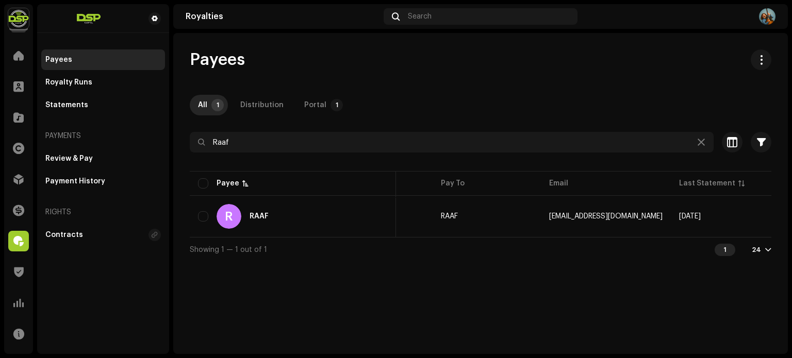
scroll to position [0, 72]
click at [608, 80] on div "Payees All 1 Distribution Portal 1 Raaf Selected 0 Select all 1 Options Filters…" at bounding box center [480, 155] width 615 height 212
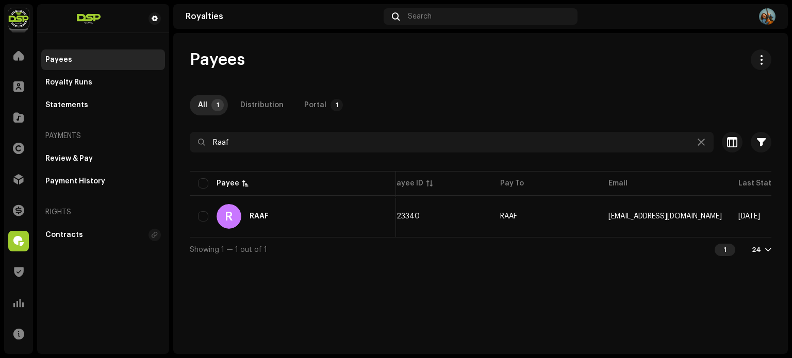
scroll to position [0, 0]
click at [11, 240] on div at bounding box center [18, 241] width 21 height 21
click at [18, 121] on span at bounding box center [18, 117] width 10 height 8
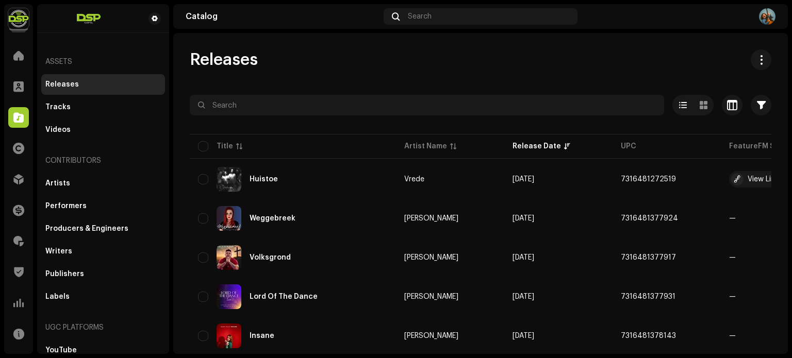
click at [225, 64] on span "Releases" at bounding box center [224, 59] width 68 height 21
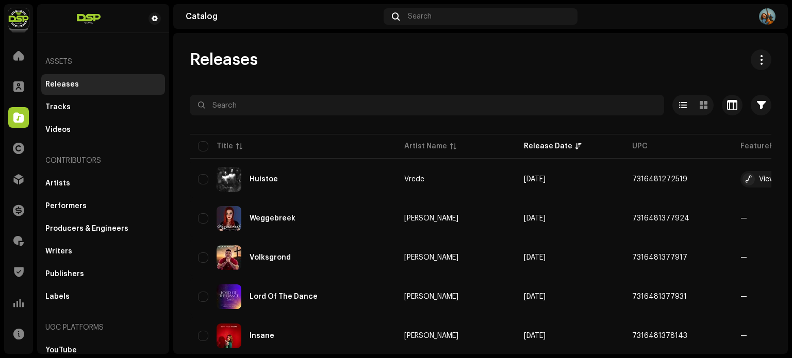
click at [604, 45] on div "Releases Selected 0 Options Filters Distribution status Never Distributed Proce…" at bounding box center [480, 193] width 615 height 321
click at [221, 70] on span "Releases" at bounding box center [224, 59] width 68 height 21
click at [221, 65] on span "Releases" at bounding box center [224, 59] width 68 height 21
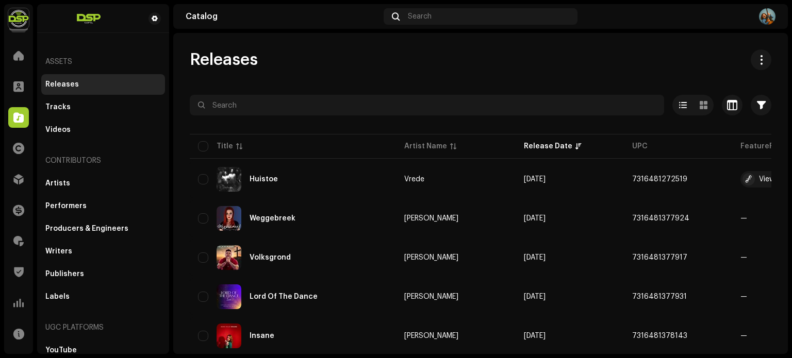
click at [211, 59] on span "Releases" at bounding box center [224, 59] width 68 height 21
click at [233, 60] on span "Releases" at bounding box center [224, 59] width 68 height 21
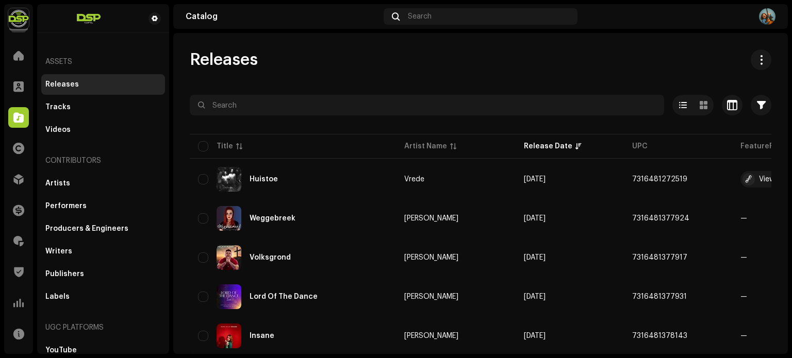
drag, startPoint x: 266, startPoint y: 60, endPoint x: 188, endPoint y: 61, distance: 77.9
drag, startPoint x: 181, startPoint y: 58, endPoint x: 280, endPoint y: 59, distance: 99.0
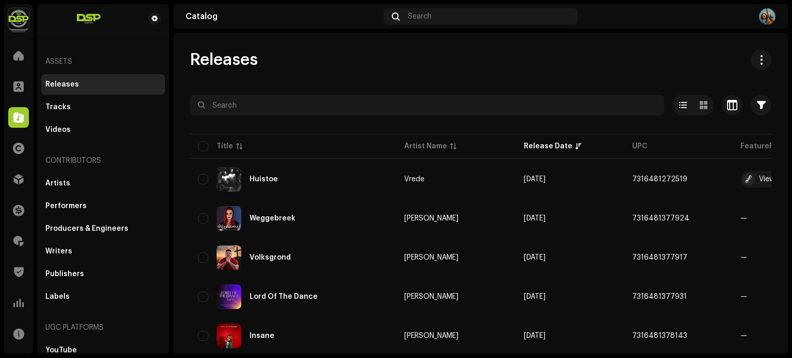
click at [280, 59] on div "Releases" at bounding box center [481, 59] width 582 height 21
drag, startPoint x: 267, startPoint y: 63, endPoint x: 182, endPoint y: 63, distance: 84.5
drag, startPoint x: 181, startPoint y: 61, endPoint x: 265, endPoint y: 64, distance: 84.1
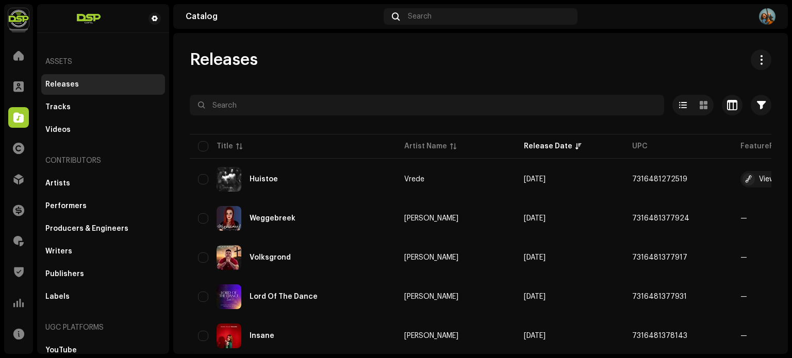
click at [265, 64] on div "Releases" at bounding box center [481, 59] width 582 height 21
drag, startPoint x: 270, startPoint y: 63, endPoint x: 177, endPoint y: 59, distance: 92.9
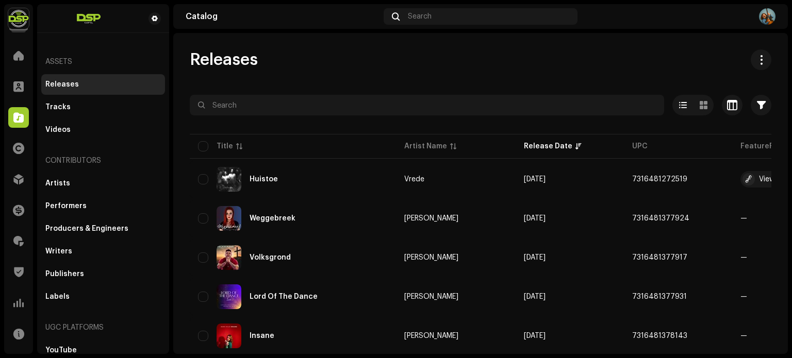
drag, startPoint x: 182, startPoint y: 58, endPoint x: 265, endPoint y: 61, distance: 83.1
click at [265, 61] on div "Releases" at bounding box center [481, 59] width 582 height 21
drag, startPoint x: 261, startPoint y: 61, endPoint x: 175, endPoint y: 63, distance: 86.1
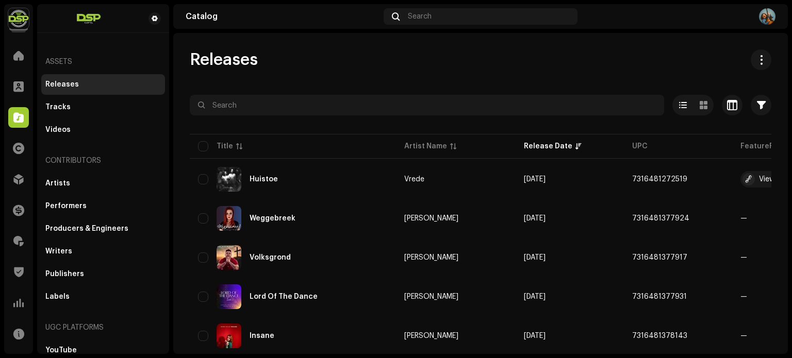
drag, startPoint x: 181, startPoint y: 57, endPoint x: 308, endPoint y: 60, distance: 126.3
click at [308, 60] on div "Releases" at bounding box center [481, 59] width 582 height 21
click at [224, 60] on span "Releases" at bounding box center [224, 59] width 68 height 21
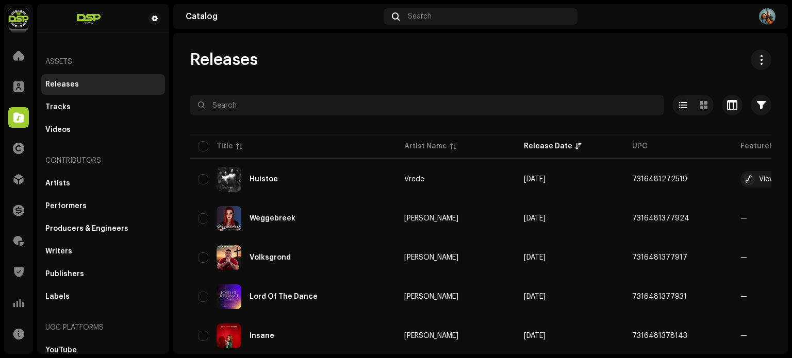
click at [224, 59] on span "Releases" at bounding box center [224, 59] width 68 height 21
click at [223, 59] on span "Releases" at bounding box center [224, 59] width 68 height 21
click at [265, 61] on div "Releases" at bounding box center [481, 59] width 582 height 21
click at [767, 15] on img at bounding box center [767, 16] width 16 height 16
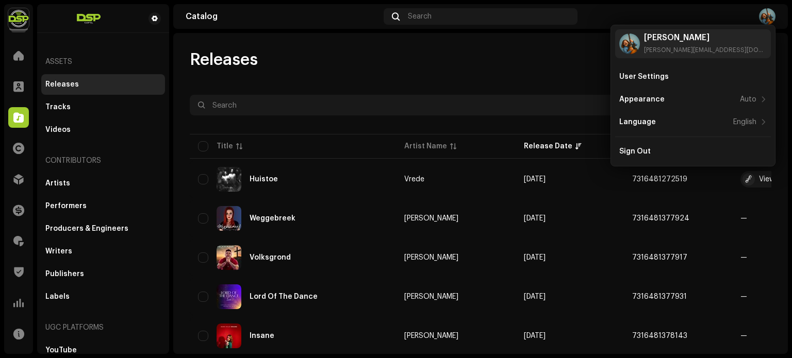
click at [246, 59] on span "Releases" at bounding box center [224, 59] width 68 height 21
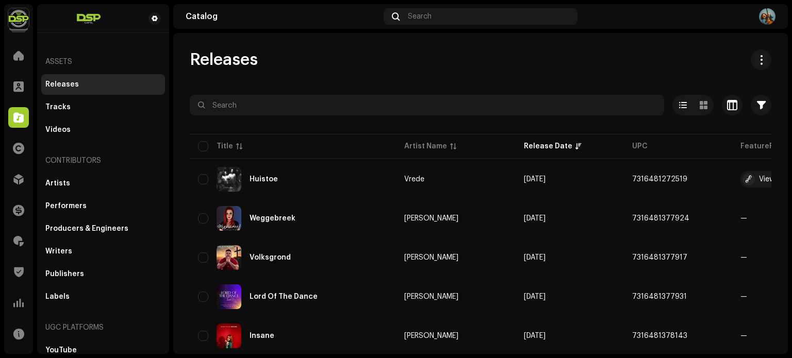
click at [246, 59] on span "Releases" at bounding box center [224, 59] width 68 height 21
click at [264, 62] on div "Releases" at bounding box center [481, 59] width 582 height 21
drag, startPoint x: 269, startPoint y: 63, endPoint x: 186, endPoint y: 62, distance: 83.5
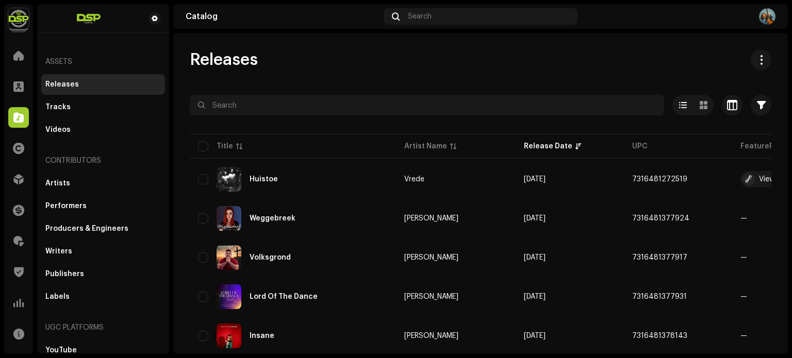
drag, startPoint x: 186, startPoint y: 61, endPoint x: 262, endPoint y: 61, distance: 76.8
click at [262, 61] on div "Releases" at bounding box center [481, 59] width 582 height 21
click at [204, 60] on span "Releases" at bounding box center [224, 59] width 68 height 21
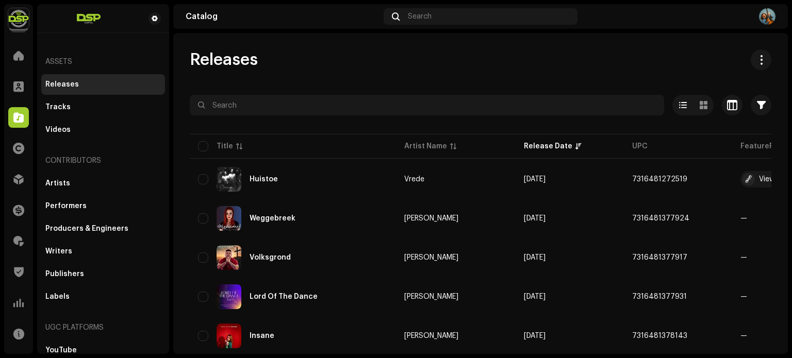
click at [204, 60] on span "Releases" at bounding box center [224, 59] width 68 height 21
click at [250, 62] on span "Releases" at bounding box center [224, 59] width 68 height 21
click at [12, 52] on div at bounding box center [18, 55] width 21 height 21
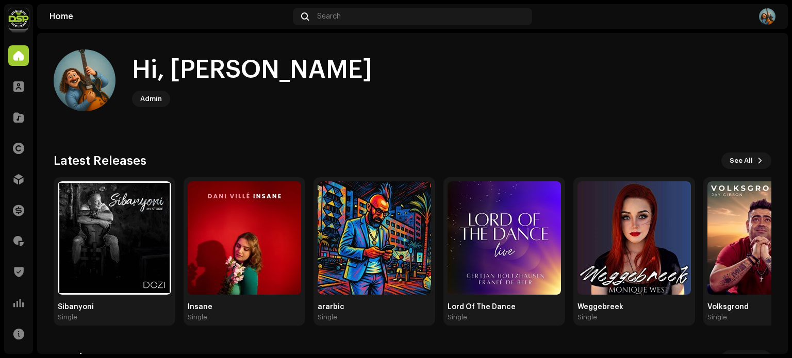
click at [205, 72] on div "Hi, [PERSON_NAME]" at bounding box center [252, 70] width 240 height 33
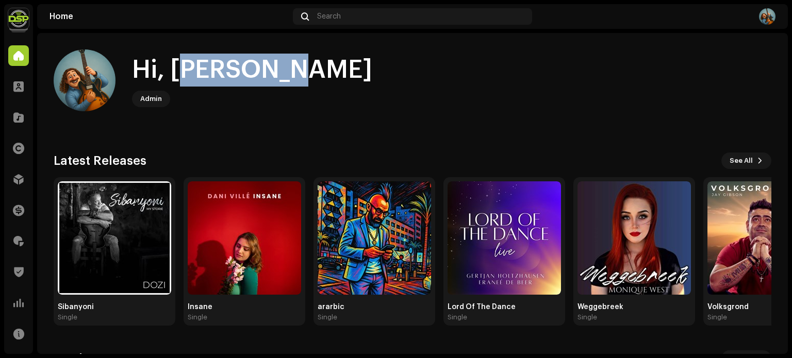
click at [205, 72] on div "Hi, [PERSON_NAME]" at bounding box center [252, 70] width 240 height 33
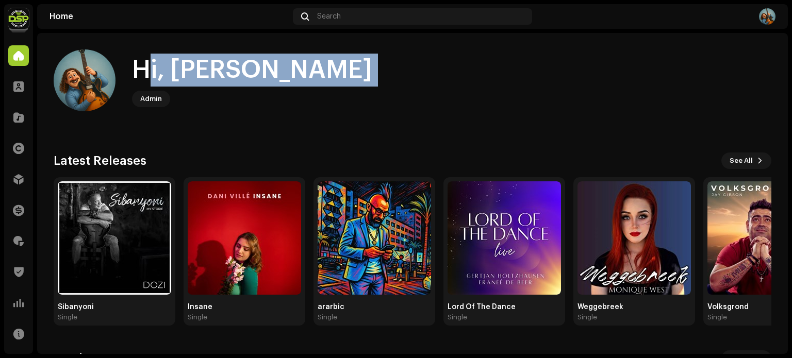
click at [205, 72] on div "Hi, [PERSON_NAME]" at bounding box center [252, 70] width 240 height 33
click at [222, 77] on div "Hi, [PERSON_NAME]" at bounding box center [252, 70] width 240 height 33
drag, startPoint x: 138, startPoint y: 71, endPoint x: 293, endPoint y: 91, distance: 156.5
click at [293, 91] on div "Hi, [PERSON_NAME]" at bounding box center [413, 80] width 718 height 62
click at [291, 90] on div "Hi, [PERSON_NAME]" at bounding box center [413, 80] width 718 height 62
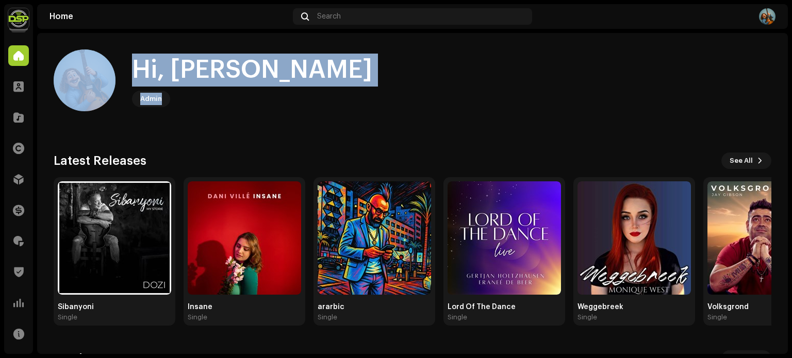
drag, startPoint x: 222, startPoint y: 99, endPoint x: 116, endPoint y: 79, distance: 108.2
click at [116, 79] on div "Hi, [PERSON_NAME]" at bounding box center [413, 80] width 718 height 62
click at [124, 70] on div "Hi, [PERSON_NAME]" at bounding box center [413, 80] width 718 height 62
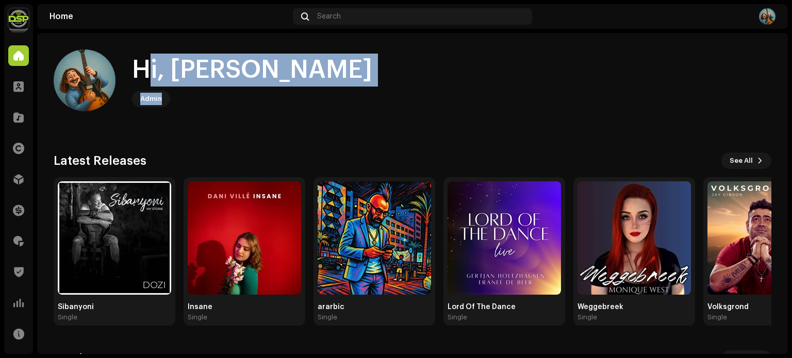
drag, startPoint x: 128, startPoint y: 65, endPoint x: 200, endPoint y: 101, distance: 80.5
click at [200, 101] on div "Hi, [PERSON_NAME]" at bounding box center [413, 80] width 718 height 62
click at [200, 101] on div "Admin" at bounding box center [252, 99] width 240 height 16
drag, startPoint x: 182, startPoint y: 100, endPoint x: 132, endPoint y: 72, distance: 57.0
click at [132, 72] on div "Hi, [PERSON_NAME]" at bounding box center [252, 81] width 240 height 54
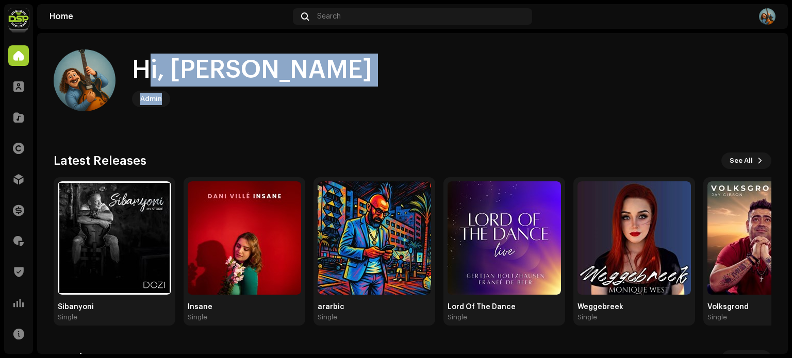
click at [132, 72] on div "Hi, [PERSON_NAME]" at bounding box center [252, 70] width 240 height 33
drag, startPoint x: 130, startPoint y: 71, endPoint x: 192, endPoint y: 89, distance: 64.4
click at [192, 89] on div "Hi, [PERSON_NAME]" at bounding box center [413, 80] width 718 height 62
click at [194, 90] on div "Hi, [PERSON_NAME]" at bounding box center [252, 81] width 240 height 54
drag, startPoint x: 184, startPoint y: 99, endPoint x: 132, endPoint y: 78, distance: 55.9
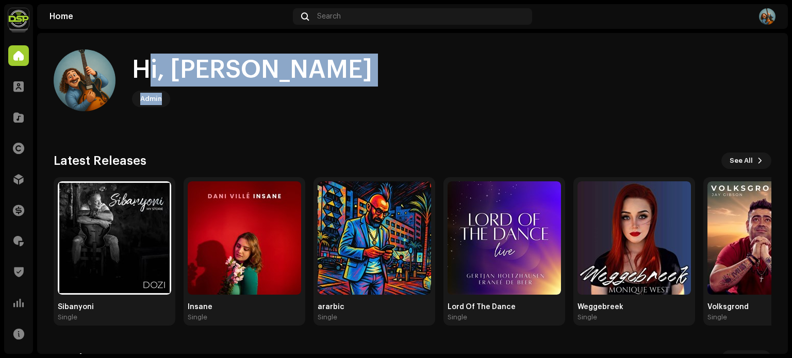
click at [132, 78] on div "Hi, [PERSON_NAME]" at bounding box center [252, 81] width 240 height 54
click at [132, 78] on div "Hi, [PERSON_NAME]" at bounding box center [252, 70] width 240 height 33
drag, startPoint x: 130, startPoint y: 69, endPoint x: 212, endPoint y: 111, distance: 92.2
click at [212, 111] on home-user "Hi, [PERSON_NAME]" at bounding box center [413, 88] width 718 height 78
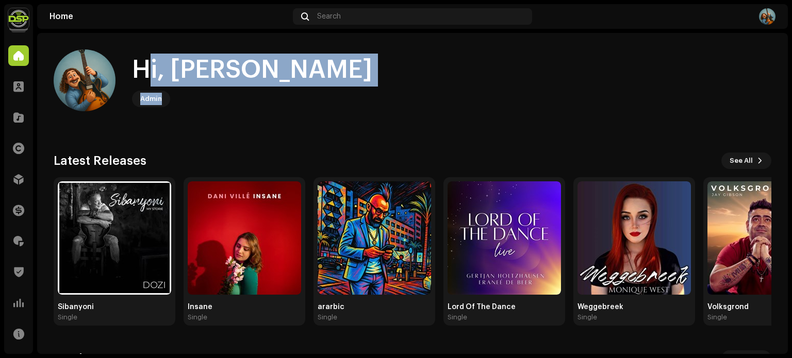
drag, startPoint x: 203, startPoint y: 103, endPoint x: 136, endPoint y: 68, distance: 75.6
click at [136, 68] on div "Hi, [PERSON_NAME]" at bounding box center [252, 81] width 240 height 54
click at [135, 68] on div "Hi, [PERSON_NAME]" at bounding box center [252, 70] width 240 height 33
drag, startPoint x: 130, startPoint y: 65, endPoint x: 208, endPoint y: 116, distance: 93.1
click at [208, 116] on home-user "Hi, [PERSON_NAME]" at bounding box center [413, 88] width 718 height 78
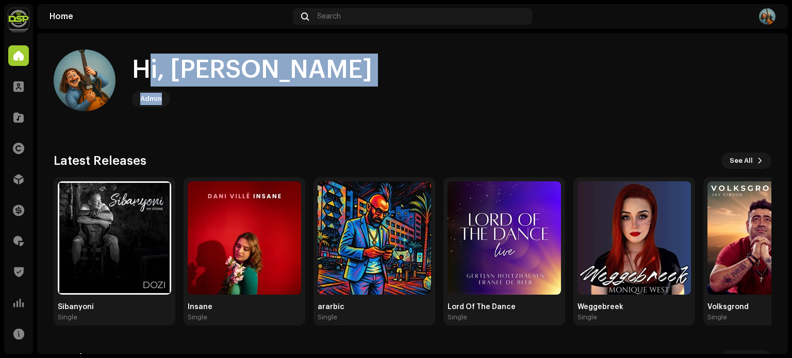
click at [208, 116] on home-user "Hi, [PERSON_NAME]" at bounding box center [413, 88] width 718 height 78
drag, startPoint x: 191, startPoint y: 107, endPoint x: 125, endPoint y: 79, distance: 71.6
click at [125, 79] on div "Hi, [PERSON_NAME]" at bounding box center [413, 80] width 718 height 62
click at [126, 78] on div "Hi, [PERSON_NAME]" at bounding box center [413, 80] width 718 height 62
drag, startPoint x: 131, startPoint y: 70, endPoint x: 179, endPoint y: 103, distance: 58.6
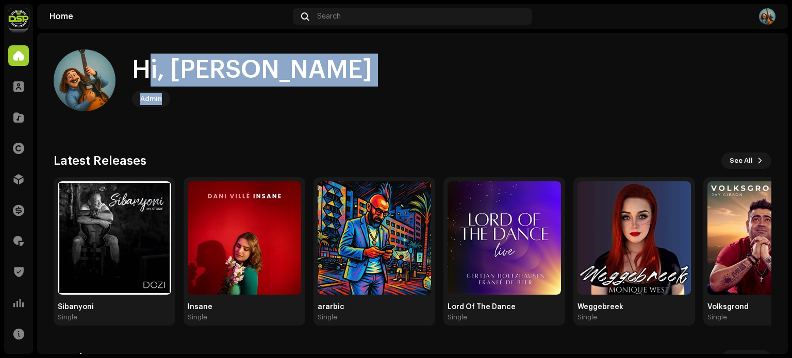
click at [179, 103] on div "Hi, [PERSON_NAME]" at bounding box center [413, 80] width 718 height 62
click at [178, 103] on div "Admin" at bounding box center [252, 99] width 240 height 16
drag, startPoint x: 186, startPoint y: 103, endPoint x: 126, endPoint y: 69, distance: 69.3
click at [126, 69] on div "Hi, [PERSON_NAME]" at bounding box center [413, 80] width 718 height 62
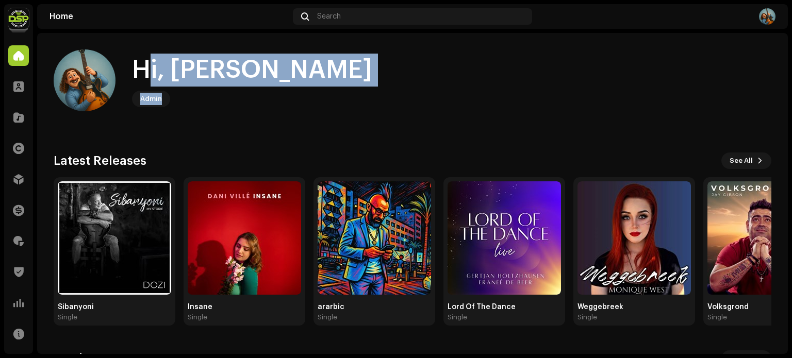
drag, startPoint x: 127, startPoint y: 64, endPoint x: 214, endPoint y: 120, distance: 103.6
click at [214, 120] on home-user "Hi, [PERSON_NAME]" at bounding box center [413, 88] width 718 height 78
click at [212, 119] on home-user "Hi, [PERSON_NAME]" at bounding box center [413, 88] width 718 height 78
drag, startPoint x: 186, startPoint y: 101, endPoint x: 128, endPoint y: 75, distance: 63.0
click at [128, 75] on div "Hi, [PERSON_NAME]" at bounding box center [413, 80] width 718 height 62
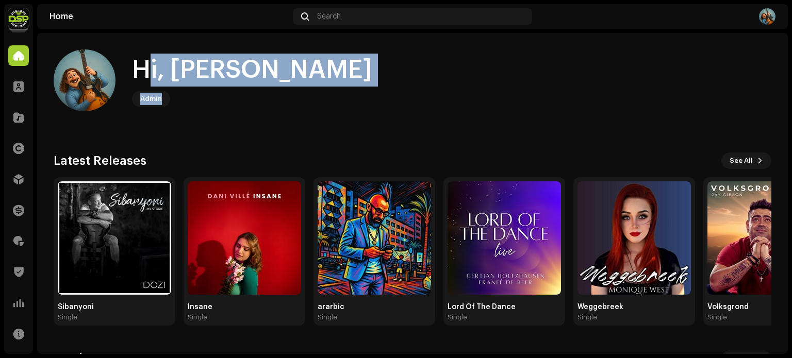
click at [128, 75] on div "Hi, [PERSON_NAME]" at bounding box center [413, 80] width 718 height 62
drag, startPoint x: 127, startPoint y: 70, endPoint x: 191, endPoint y: 99, distance: 70.4
click at [191, 99] on div "Hi, [PERSON_NAME]" at bounding box center [413, 80] width 718 height 62
click at [191, 99] on div "Admin" at bounding box center [252, 99] width 240 height 16
drag, startPoint x: 189, startPoint y: 98, endPoint x: 128, endPoint y: 68, distance: 67.8
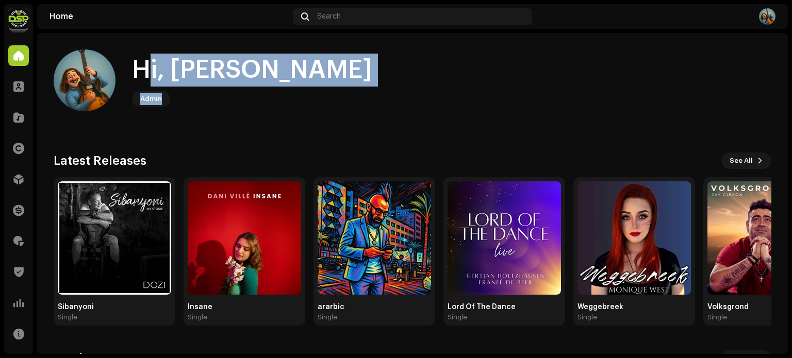
click at [128, 68] on div "Hi, [PERSON_NAME]" at bounding box center [413, 80] width 718 height 62
drag, startPoint x: 177, startPoint y: 85, endPoint x: 210, endPoint y: 106, distance: 39.5
click at [210, 106] on div "Hi, [PERSON_NAME]" at bounding box center [413, 80] width 718 height 62
click at [210, 106] on div "Admin" at bounding box center [252, 99] width 240 height 16
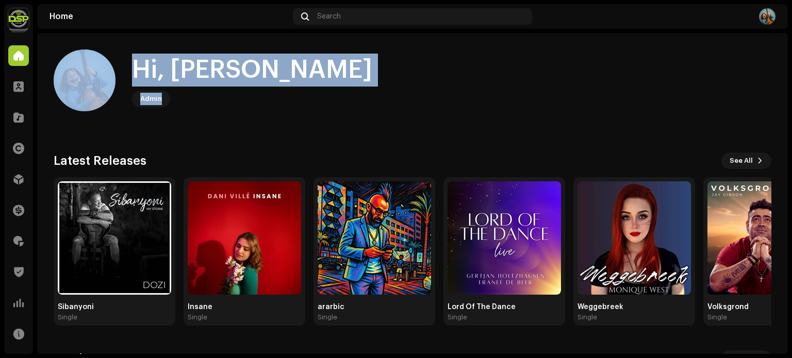
drag, startPoint x: 136, startPoint y: 90, endPoint x: 122, endPoint y: 72, distance: 23.2
click at [122, 72] on div "Hi, [PERSON_NAME]" at bounding box center [413, 80] width 718 height 62
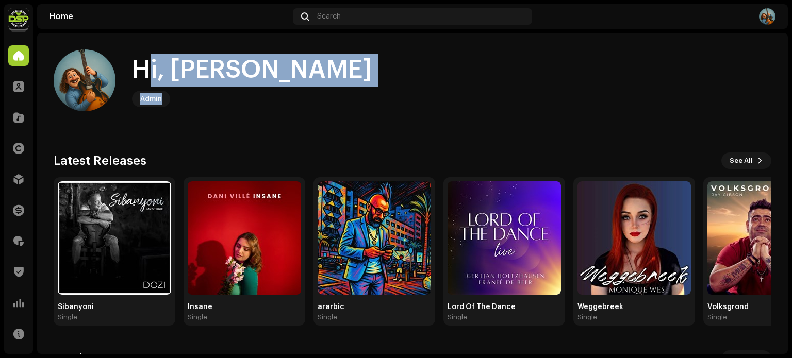
drag, startPoint x: 148, startPoint y: 79, endPoint x: 196, endPoint y: 105, distance: 54.2
click at [196, 105] on div "Hi, [PERSON_NAME]" at bounding box center [413, 80] width 718 height 62
click at [196, 105] on div "Admin" at bounding box center [252, 99] width 240 height 16
drag, startPoint x: 196, startPoint y: 104, endPoint x: 133, endPoint y: 72, distance: 70.8
click at [133, 72] on div "Hi, [PERSON_NAME]" at bounding box center [252, 81] width 240 height 54
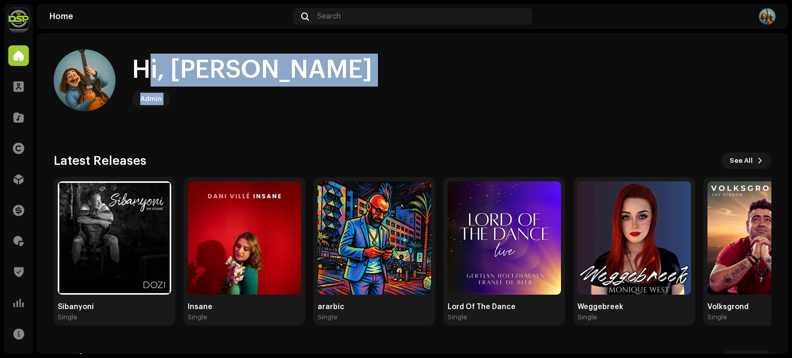
click at [133, 72] on div "Hi, [PERSON_NAME]" at bounding box center [252, 70] width 240 height 33
drag, startPoint x: 129, startPoint y: 68, endPoint x: 196, endPoint y: 98, distance: 73.1
click at [196, 98] on div "Hi, [PERSON_NAME]" at bounding box center [413, 80] width 718 height 62
click at [196, 98] on div "Admin" at bounding box center [252, 99] width 240 height 16
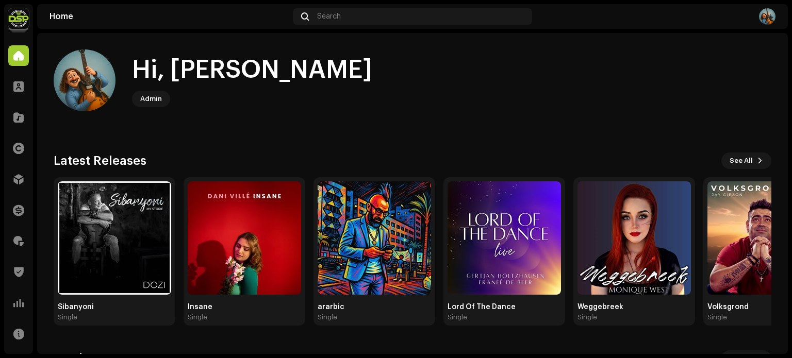
click at [211, 76] on div "Hi, [PERSON_NAME]" at bounding box center [252, 70] width 240 height 33
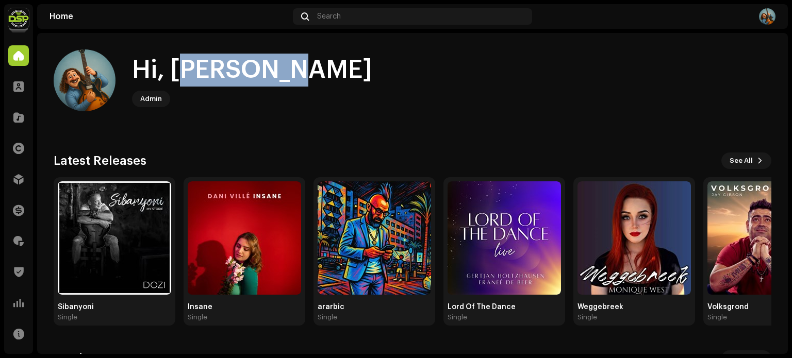
click at [211, 76] on div "Hi, [PERSON_NAME]" at bounding box center [252, 70] width 240 height 33
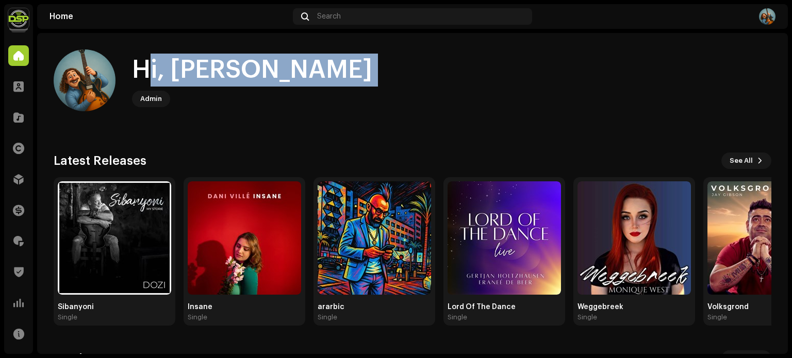
click at [211, 76] on div "Hi, [PERSON_NAME]" at bounding box center [252, 70] width 240 height 33
click at [168, 75] on div "Hi, [PERSON_NAME]" at bounding box center [252, 70] width 240 height 33
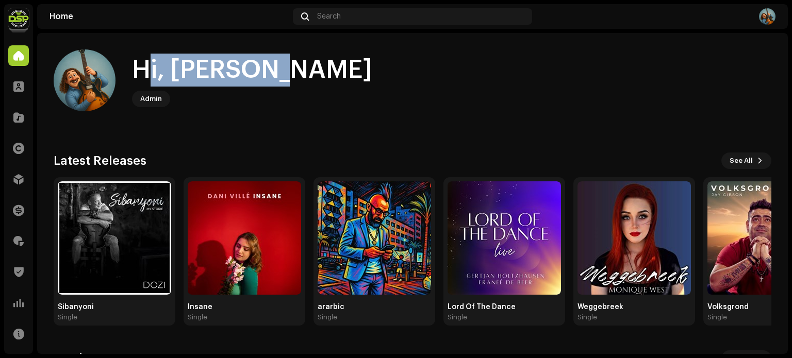
drag, startPoint x: 135, startPoint y: 69, endPoint x: 263, endPoint y: 80, distance: 128.4
click at [263, 80] on div "Hi, [PERSON_NAME]" at bounding box center [252, 70] width 240 height 33
drag, startPoint x: 268, startPoint y: 72, endPoint x: 143, endPoint y: 75, distance: 124.8
click at [143, 75] on div "Hi, [PERSON_NAME]" at bounding box center [252, 70] width 240 height 33
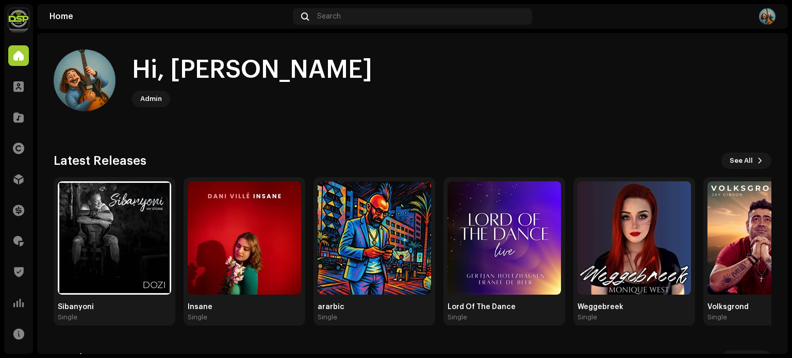
click at [138, 74] on div "Hi, [PERSON_NAME]" at bounding box center [252, 70] width 240 height 33
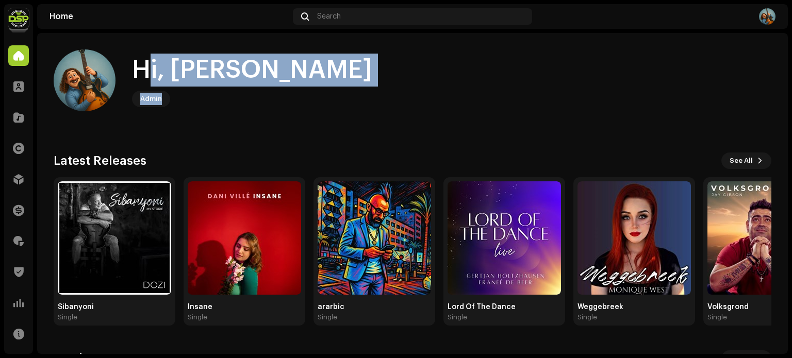
drag, startPoint x: 137, startPoint y: 73, endPoint x: 295, endPoint y: 96, distance: 160.0
click at [295, 96] on div "Hi, [PERSON_NAME]" at bounding box center [413, 80] width 718 height 62
click at [283, 89] on div "Hi, [PERSON_NAME]" at bounding box center [413, 80] width 718 height 62
drag, startPoint x: 275, startPoint y: 73, endPoint x: 132, endPoint y: 71, distance: 142.8
click at [132, 71] on div "Hi, [PERSON_NAME]" at bounding box center [413, 80] width 718 height 62
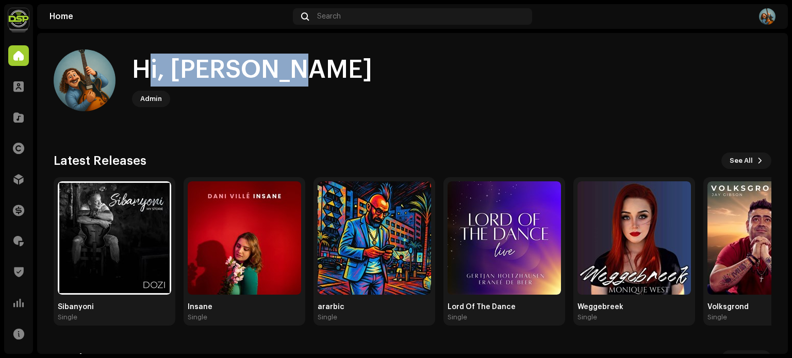
click at [131, 71] on div "Hi, [PERSON_NAME]" at bounding box center [413, 80] width 718 height 62
click at [493, 47] on div "Hi, [PERSON_NAME] Admin Check out the latest Product Updates for Check Product …" at bounding box center [413, 309] width 718 height 552
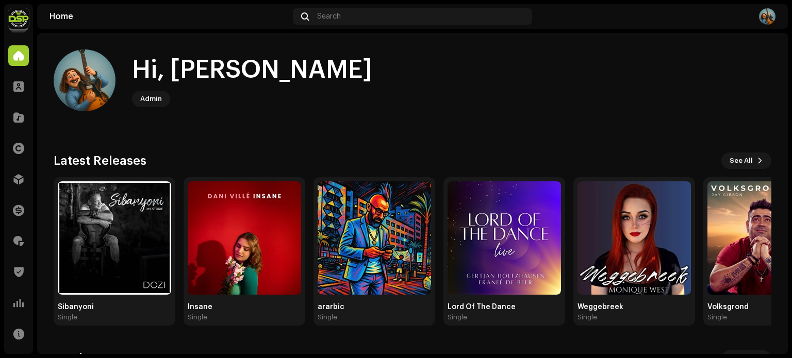
click at [493, 47] on div "Hi, [PERSON_NAME] Admin Check out the latest Product Updates for Check Product …" at bounding box center [413, 309] width 718 height 552
click at [132, 65] on div "Hi, [PERSON_NAME]" at bounding box center [252, 70] width 240 height 33
drag, startPoint x: 134, startPoint y: 65, endPoint x: 140, endPoint y: 65, distance: 5.7
click at [140, 65] on div "Hi, [PERSON_NAME]" at bounding box center [252, 70] width 240 height 33
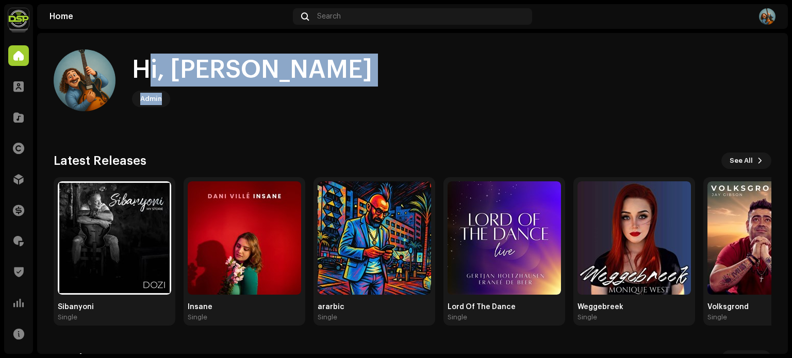
drag, startPoint x: 136, startPoint y: 68, endPoint x: 274, endPoint y: 90, distance: 140.4
click at [274, 90] on div "Hi, [PERSON_NAME]" at bounding box center [413, 80] width 718 height 62
drag, startPoint x: 264, startPoint y: 74, endPoint x: 134, endPoint y: 70, distance: 130.0
click at [134, 70] on div "Hi, [PERSON_NAME]" at bounding box center [413, 80] width 718 height 62
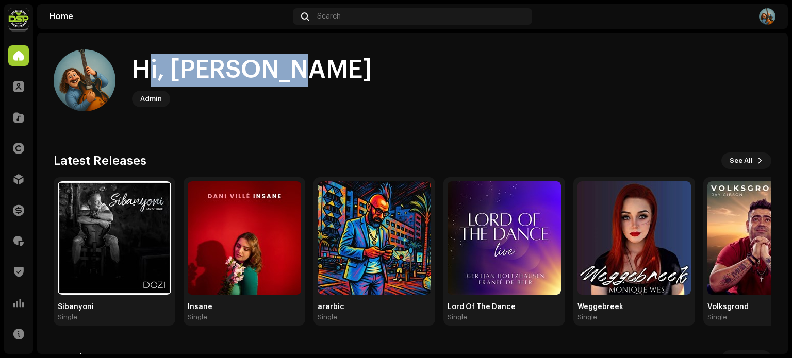
click at [134, 70] on div "Hi, [PERSON_NAME]" at bounding box center [252, 70] width 240 height 33
drag, startPoint x: 132, startPoint y: 70, endPoint x: 268, endPoint y: 72, distance: 135.6
click at [268, 72] on div "Hi, [PERSON_NAME]" at bounding box center [252, 70] width 240 height 33
drag, startPoint x: 268, startPoint y: 68, endPoint x: 141, endPoint y: 72, distance: 126.9
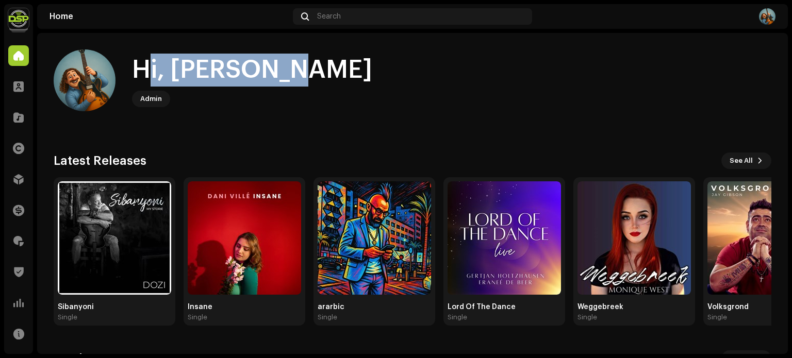
click at [141, 72] on div "Hi, [PERSON_NAME]" at bounding box center [252, 70] width 240 height 33
drag, startPoint x: 138, startPoint y: 71, endPoint x: 269, endPoint y: 74, distance: 131.5
click at [269, 74] on div "Hi, [PERSON_NAME]" at bounding box center [252, 70] width 240 height 33
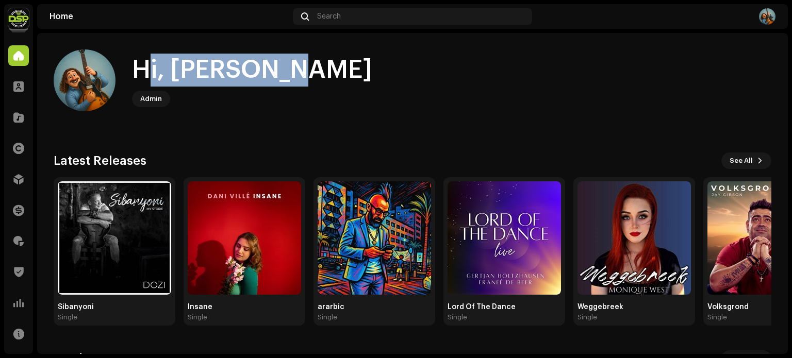
drag, startPoint x: 268, startPoint y: 71, endPoint x: 134, endPoint y: 79, distance: 134.3
click at [134, 79] on div "Hi, [PERSON_NAME]" at bounding box center [252, 70] width 240 height 33
click at [128, 73] on div "Hi, [PERSON_NAME]" at bounding box center [413, 80] width 718 height 62
click at [132, 70] on div "Hi, [PERSON_NAME]" at bounding box center [252, 70] width 240 height 33
drag, startPoint x: 131, startPoint y: 63, endPoint x: 275, endPoint y: 72, distance: 144.6
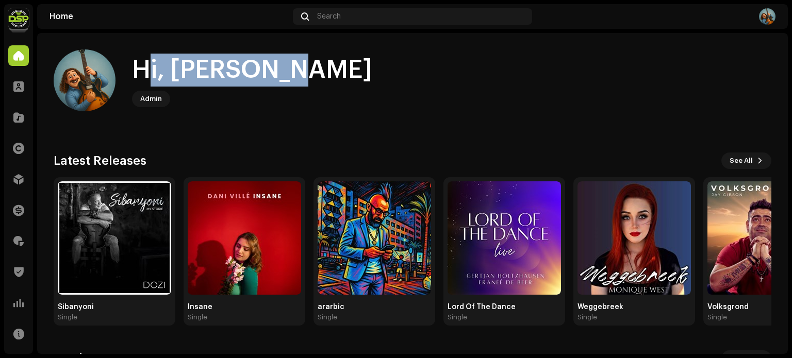
click at [275, 72] on div "Hi, [PERSON_NAME]" at bounding box center [413, 80] width 718 height 62
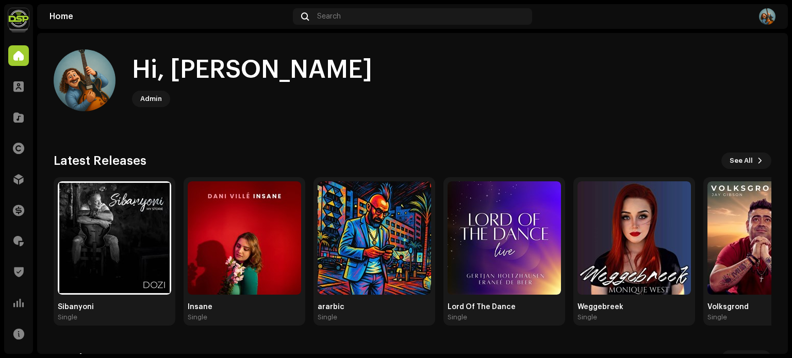
drag, startPoint x: 264, startPoint y: 59, endPoint x: 278, endPoint y: 84, distance: 28.6
click at [265, 61] on div "Hi, [PERSON_NAME]" at bounding box center [252, 70] width 240 height 33
click at [469, 142] on div "Hi, [PERSON_NAME] Admin Check out the latest Product Updates for Check Product …" at bounding box center [413, 309] width 718 height 552
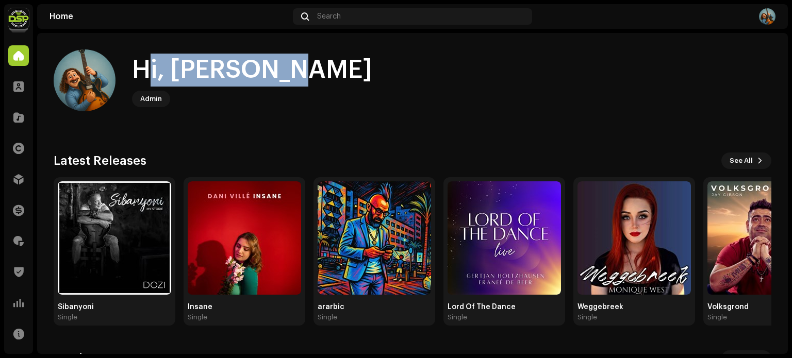
drag, startPoint x: 280, startPoint y: 68, endPoint x: 136, endPoint y: 67, distance: 143.8
click at [136, 67] on div "Hi, [PERSON_NAME]" at bounding box center [413, 80] width 718 height 62
click at [138, 65] on div "Hi, [PERSON_NAME]" at bounding box center [252, 70] width 240 height 33
click at [132, 65] on div "Hi, [PERSON_NAME]" at bounding box center [252, 70] width 240 height 33
drag, startPoint x: 143, startPoint y: 69, endPoint x: 266, endPoint y: 76, distance: 123.4
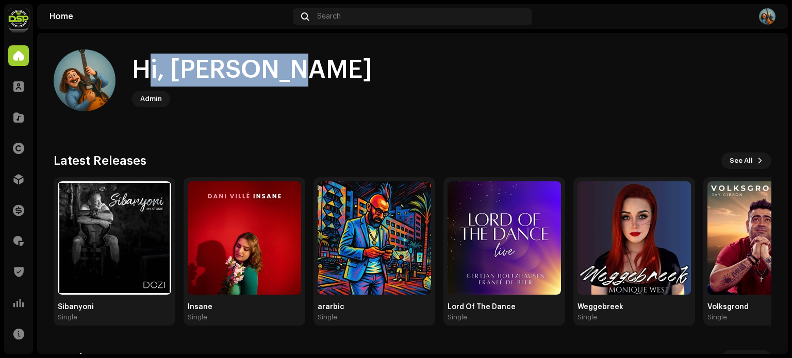
click at [266, 76] on div "Hi, [PERSON_NAME]" at bounding box center [413, 80] width 718 height 62
click at [266, 76] on div "Hi, [PERSON_NAME]" at bounding box center [252, 70] width 240 height 33
drag, startPoint x: 269, startPoint y: 72, endPoint x: 138, endPoint y: 78, distance: 130.6
click at [138, 78] on div "Hi, [PERSON_NAME]" at bounding box center [252, 70] width 240 height 33
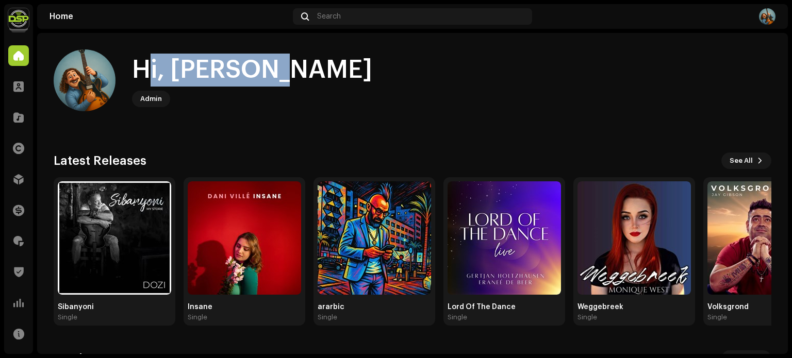
drag, startPoint x: 133, startPoint y: 74, endPoint x: 263, endPoint y: 74, distance: 129.9
click at [263, 74] on div "Hi, [PERSON_NAME]" at bounding box center [252, 70] width 240 height 33
click at [271, 73] on div "Hi, [PERSON_NAME]" at bounding box center [413, 80] width 718 height 62
drag, startPoint x: 268, startPoint y: 70, endPoint x: 137, endPoint y: 72, distance: 131.0
click at [137, 72] on div "Hi, [PERSON_NAME]" at bounding box center [252, 70] width 240 height 33
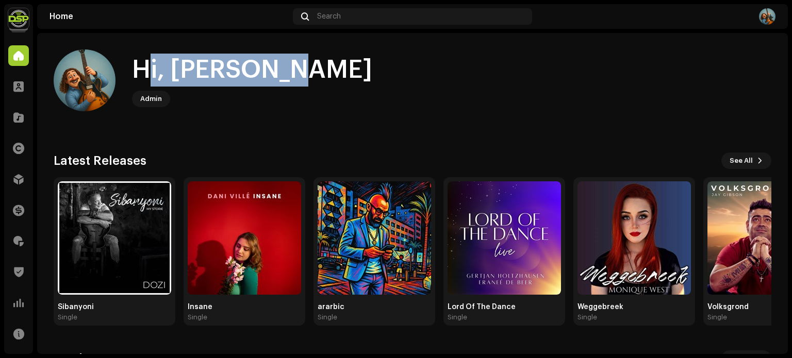
click at [136, 72] on div "Hi, [PERSON_NAME]" at bounding box center [252, 70] width 240 height 33
drag, startPoint x: 135, startPoint y: 72, endPoint x: 250, endPoint y: 76, distance: 115.1
click at [250, 76] on div "Hi, [PERSON_NAME]" at bounding box center [252, 70] width 240 height 33
drag, startPoint x: 269, startPoint y: 76, endPoint x: 126, endPoint y: 73, distance: 142.8
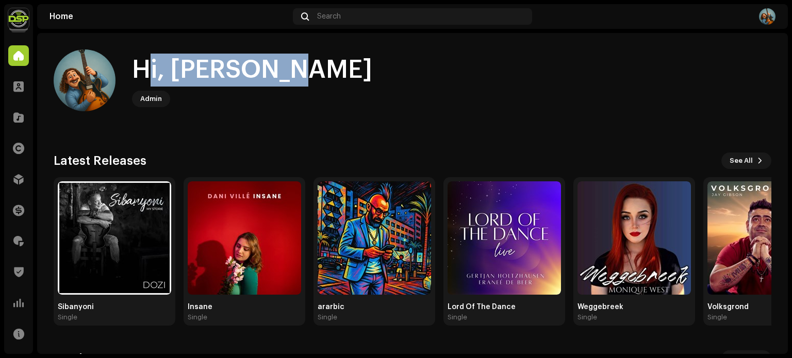
click at [126, 73] on div "Hi, [PERSON_NAME]" at bounding box center [413, 80] width 718 height 62
drag, startPoint x: 134, startPoint y: 71, endPoint x: 267, endPoint y: 68, distance: 133.1
click at [267, 68] on div "Hi, [PERSON_NAME]" at bounding box center [252, 70] width 240 height 33
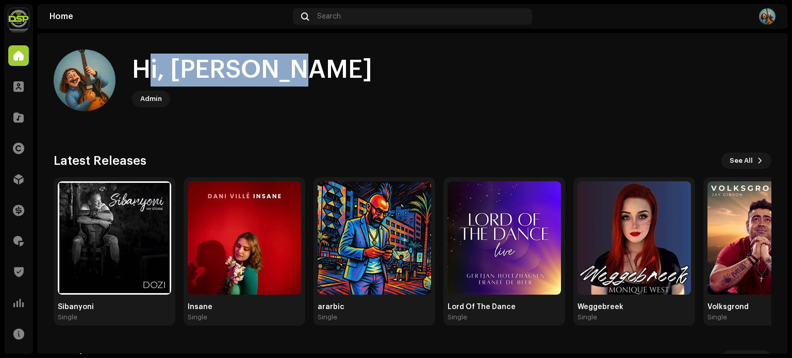
drag, startPoint x: 271, startPoint y: 68, endPoint x: 136, endPoint y: 67, distance: 134.6
click at [136, 67] on div "Hi, [PERSON_NAME]" at bounding box center [413, 80] width 718 height 62
click at [136, 67] on div "Hi, [PERSON_NAME]" at bounding box center [252, 70] width 240 height 33
drag, startPoint x: 136, startPoint y: 67, endPoint x: 254, endPoint y: 70, distance: 118.1
click at [254, 70] on div "Hi, [PERSON_NAME]" at bounding box center [252, 70] width 240 height 33
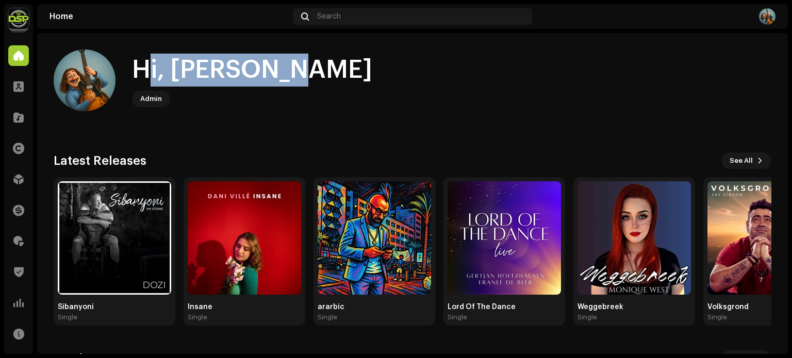
click at [254, 70] on div "Hi, [PERSON_NAME]" at bounding box center [252, 70] width 240 height 33
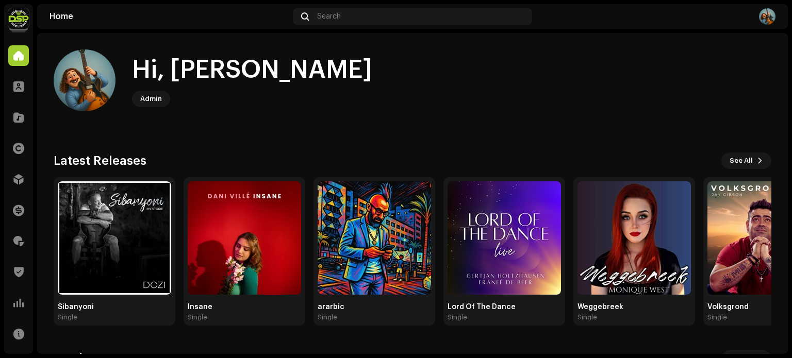
click at [262, 71] on div "Hi, [PERSON_NAME]" at bounding box center [252, 70] width 240 height 33
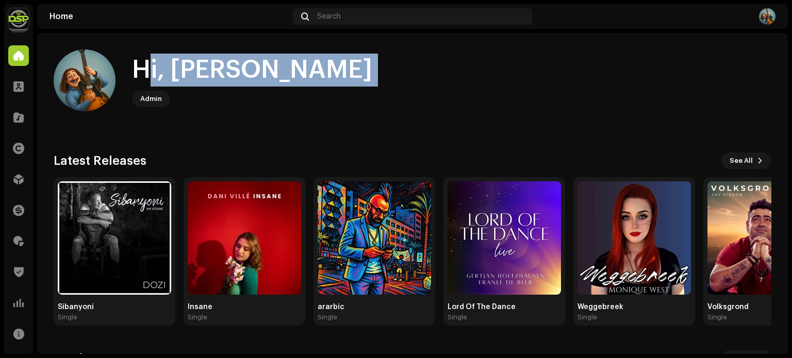
click at [262, 71] on div "Hi, [PERSON_NAME]" at bounding box center [252, 70] width 240 height 33
drag, startPoint x: 262, startPoint y: 71, endPoint x: 239, endPoint y: 71, distance: 22.7
click at [261, 71] on div "Hi, [PERSON_NAME]" at bounding box center [252, 70] width 240 height 33
click at [141, 72] on div "Hi, [PERSON_NAME]" at bounding box center [252, 70] width 240 height 33
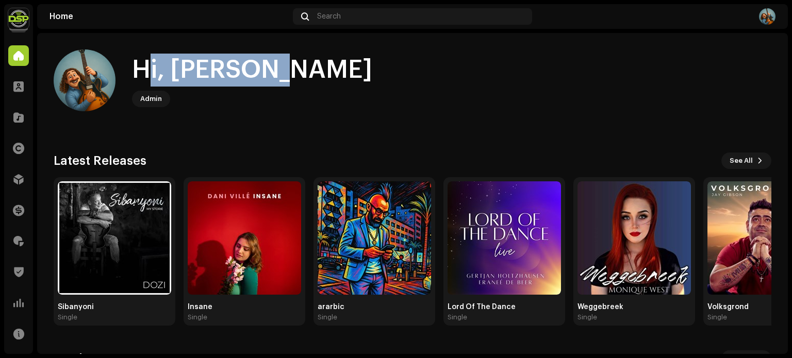
drag, startPoint x: 135, startPoint y: 72, endPoint x: 263, endPoint y: 77, distance: 128.5
click at [263, 77] on div "Hi, [PERSON_NAME]" at bounding box center [252, 70] width 240 height 33
click at [268, 76] on div "Hi, [PERSON_NAME]" at bounding box center [252, 70] width 240 height 33
drag, startPoint x: 268, startPoint y: 71, endPoint x: 126, endPoint y: 72, distance: 141.8
click at [126, 72] on div "Hi, [PERSON_NAME]" at bounding box center [413, 80] width 718 height 62
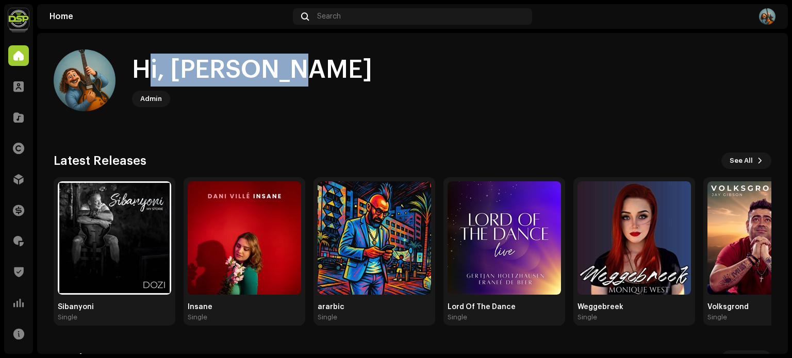
click at [134, 72] on div "Hi, [PERSON_NAME]" at bounding box center [252, 70] width 240 height 33
drag, startPoint x: 134, startPoint y: 72, endPoint x: 286, endPoint y: 84, distance: 152.6
click at [286, 84] on div "Hi, [PERSON_NAME]" at bounding box center [413, 80] width 718 height 62
click at [221, 71] on div "Hi, [PERSON_NAME]" at bounding box center [252, 70] width 240 height 33
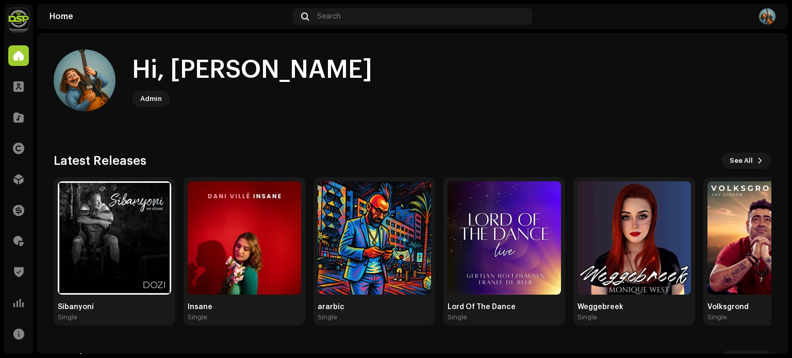
click at [220, 71] on div "Hi, [PERSON_NAME]" at bounding box center [252, 70] width 240 height 33
click at [219, 70] on div "Hi, [PERSON_NAME]" at bounding box center [252, 70] width 240 height 33
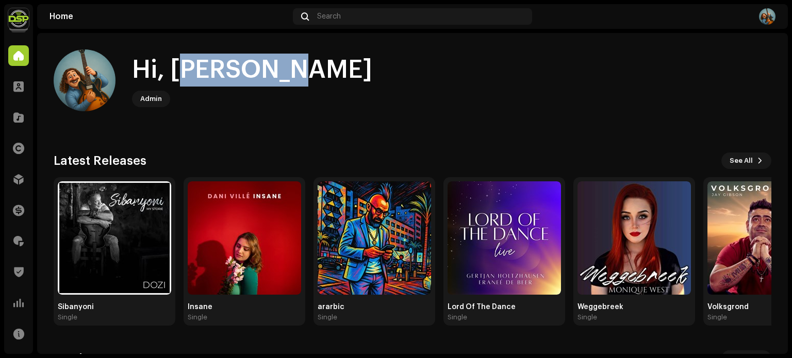
click at [219, 70] on div "Hi, [PERSON_NAME]" at bounding box center [252, 70] width 240 height 33
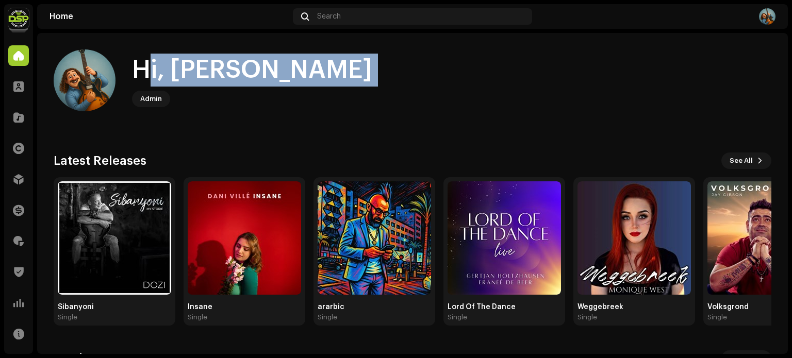
click at [219, 70] on div "Hi, [PERSON_NAME]" at bounding box center [252, 70] width 240 height 33
click at [206, 75] on div "Hi, [PERSON_NAME]" at bounding box center [252, 70] width 240 height 33
drag, startPoint x: 136, startPoint y: 71, endPoint x: 269, endPoint y: 74, distance: 133.0
click at [265, 73] on div "Hi, [PERSON_NAME]" at bounding box center [252, 70] width 240 height 33
click at [269, 74] on div "Hi, [PERSON_NAME]" at bounding box center [252, 70] width 240 height 33
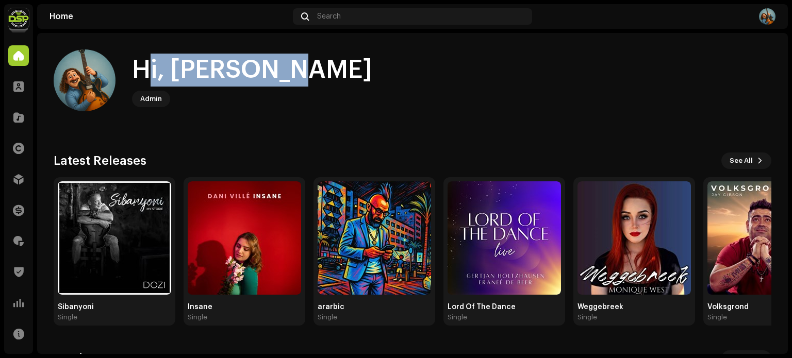
click at [274, 72] on div "Hi, [PERSON_NAME]" at bounding box center [413, 80] width 718 height 62
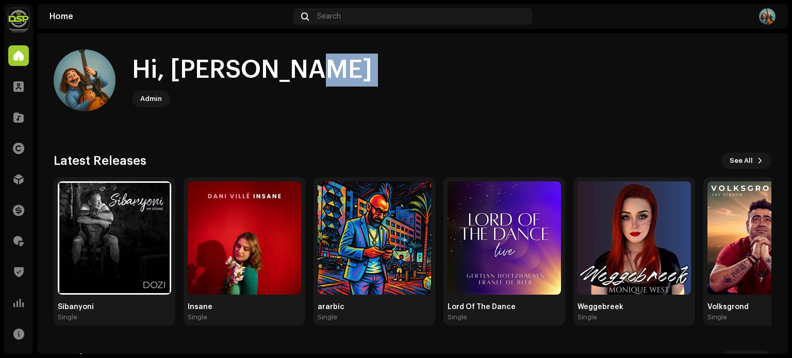
click at [274, 72] on div "Hi, [PERSON_NAME]" at bounding box center [413, 80] width 718 height 62
click at [171, 73] on div "Hi, [PERSON_NAME]" at bounding box center [252, 70] width 240 height 33
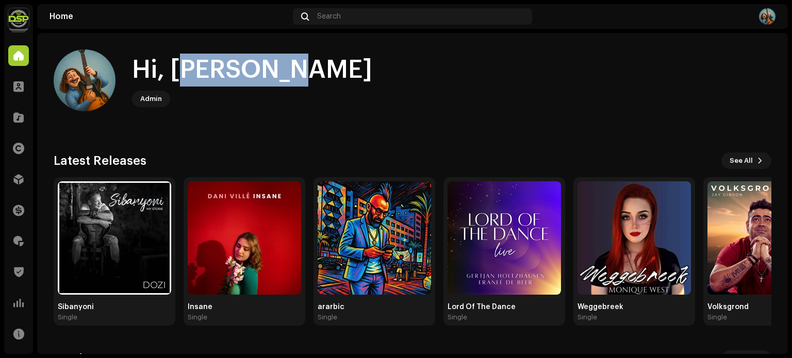
click at [171, 73] on div "Hi, [PERSON_NAME]" at bounding box center [252, 70] width 240 height 33
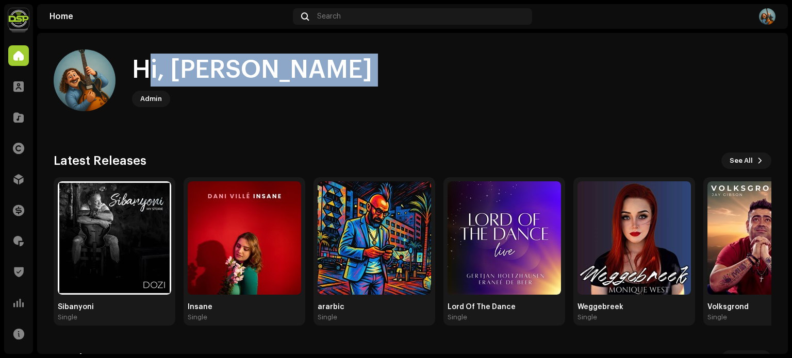
click at [171, 73] on div "Hi, [PERSON_NAME]" at bounding box center [252, 70] width 240 height 33
click at [170, 73] on div "Hi, [PERSON_NAME]" at bounding box center [252, 70] width 240 height 33
click at [130, 73] on div "Hi, [PERSON_NAME]" at bounding box center [413, 80] width 718 height 62
drag, startPoint x: 137, startPoint y: 70, endPoint x: 270, endPoint y: 75, distance: 133.1
click at [270, 75] on div "Hi, [PERSON_NAME]" at bounding box center [413, 80] width 718 height 62
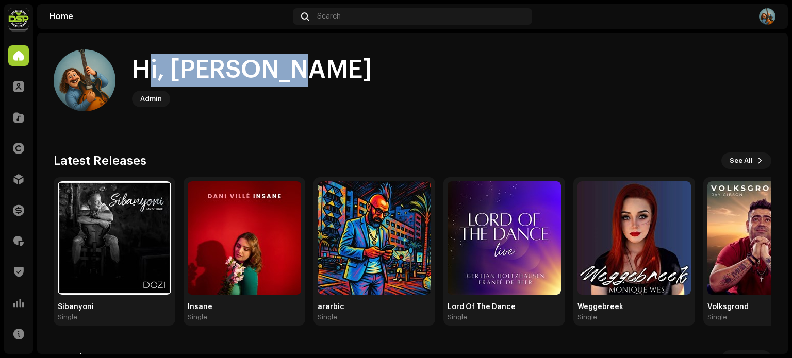
click at [270, 75] on div "Hi, [PERSON_NAME]" at bounding box center [413, 80] width 718 height 62
drag, startPoint x: 267, startPoint y: 75, endPoint x: 136, endPoint y: 77, distance: 130.4
click at [136, 77] on div "Hi, [PERSON_NAME]" at bounding box center [252, 70] width 240 height 33
drag, startPoint x: 132, startPoint y: 71, endPoint x: 260, endPoint y: 69, distance: 127.9
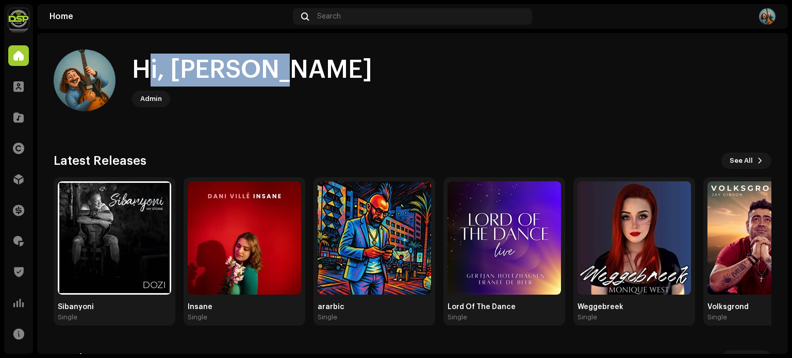
click at [260, 69] on div "Hi, [PERSON_NAME]" at bounding box center [252, 70] width 240 height 33
drag, startPoint x: 270, startPoint y: 69, endPoint x: 126, endPoint y: 71, distance: 144.4
click at [126, 71] on div "Hi, [PERSON_NAME]" at bounding box center [413, 80] width 718 height 62
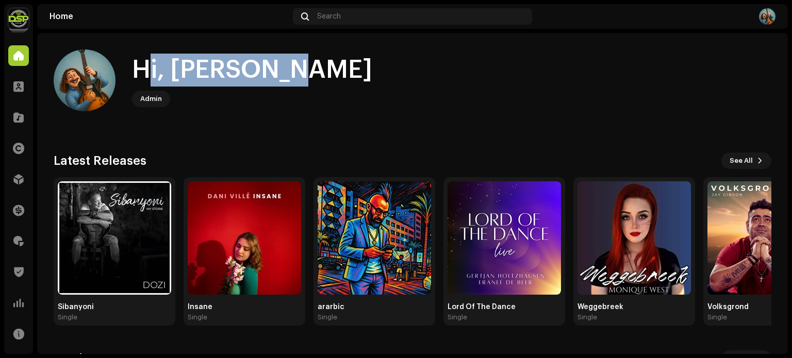
drag, startPoint x: 137, startPoint y: 70, endPoint x: 276, endPoint y: 69, distance: 138.7
click at [276, 69] on div "Hi, [PERSON_NAME]" at bounding box center [413, 80] width 718 height 62
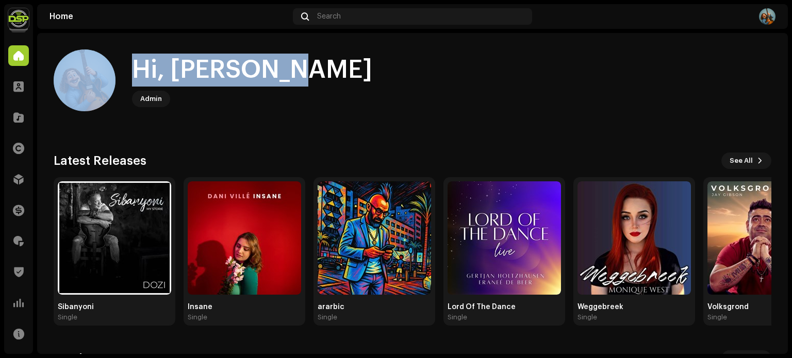
drag, startPoint x: 267, startPoint y: 71, endPoint x: 106, endPoint y: 72, distance: 160.8
click at [106, 72] on div "Hi, [PERSON_NAME]" at bounding box center [413, 80] width 718 height 62
click at [140, 73] on div "Hi, [PERSON_NAME]" at bounding box center [252, 70] width 240 height 33
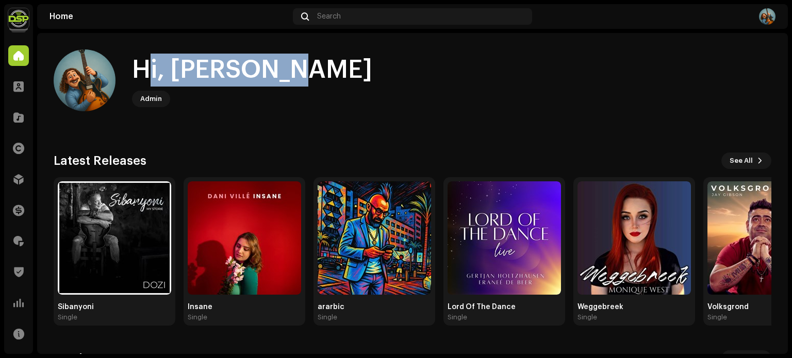
drag, startPoint x: 135, startPoint y: 72, endPoint x: 274, endPoint y: 72, distance: 139.2
click at [274, 72] on div "Hi, [PERSON_NAME]" at bounding box center [413, 80] width 718 height 62
click at [274, 71] on div "Hi, [PERSON_NAME]" at bounding box center [413, 80] width 718 height 62
drag, startPoint x: 268, startPoint y: 71, endPoint x: 138, endPoint y: 75, distance: 129.5
click at [138, 75] on div "Hi, [PERSON_NAME]" at bounding box center [252, 70] width 240 height 33
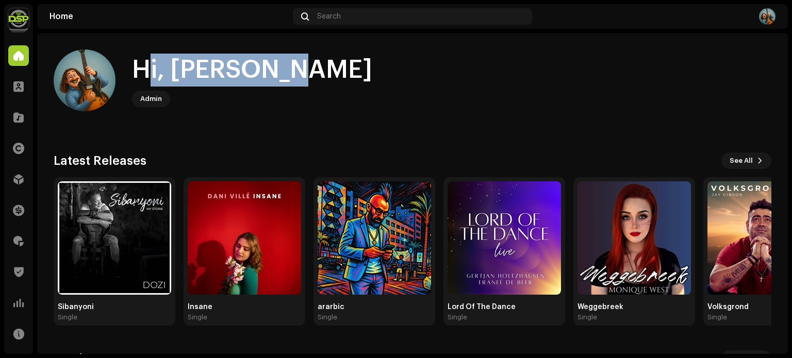
click at [138, 75] on div "Hi, [PERSON_NAME]" at bounding box center [252, 70] width 240 height 33
drag, startPoint x: 136, startPoint y: 72, endPoint x: 306, endPoint y: 77, distance: 169.7
click at [306, 77] on div "Hi, [PERSON_NAME]" at bounding box center [413, 80] width 718 height 62
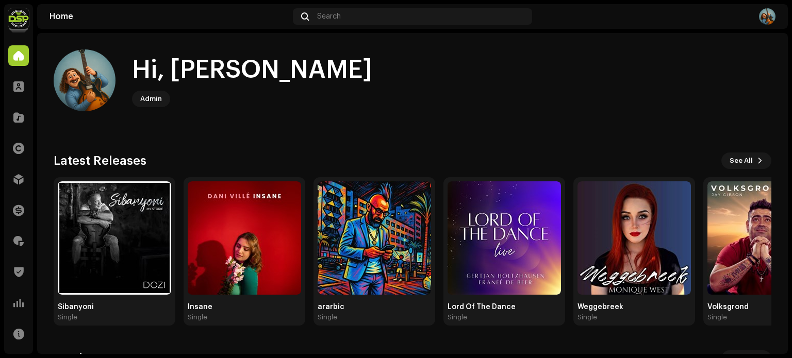
click at [237, 72] on div "Hi, [PERSON_NAME]" at bounding box center [252, 70] width 240 height 33
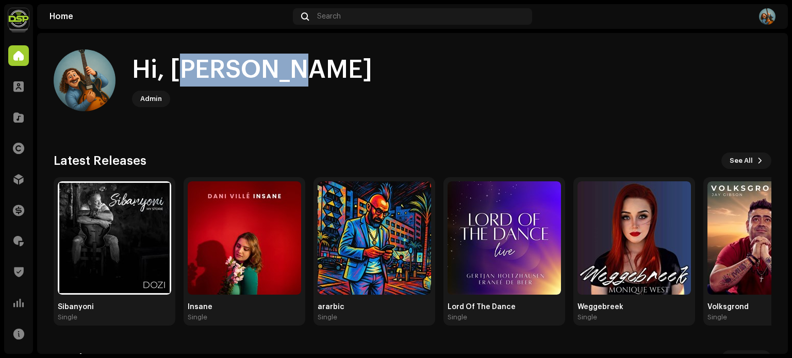
click at [237, 72] on div "Hi, [PERSON_NAME]" at bounding box center [252, 70] width 240 height 33
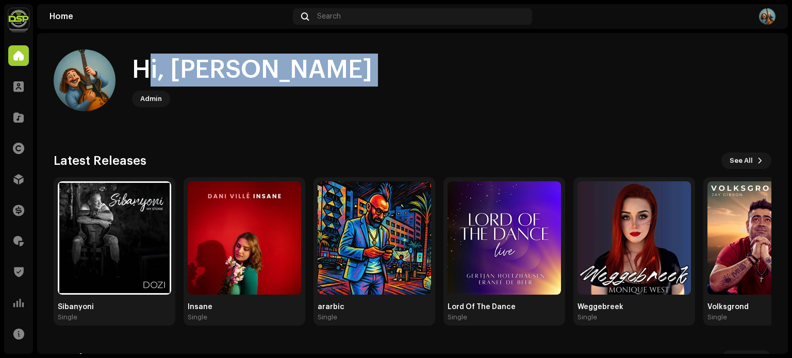
click at [227, 80] on div "Hi, [PERSON_NAME]" at bounding box center [252, 70] width 240 height 33
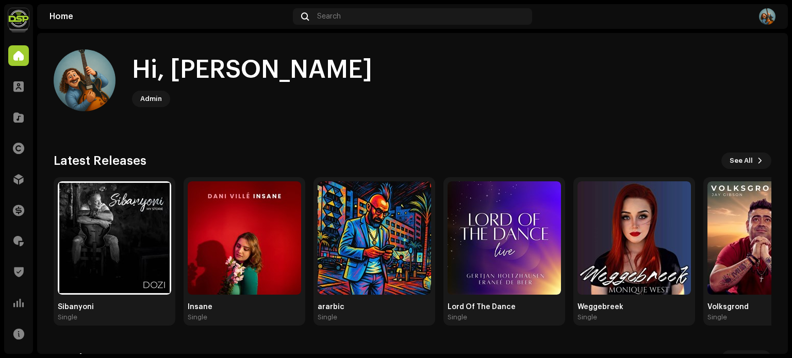
click at [326, 109] on div "Hi, [PERSON_NAME]" at bounding box center [413, 80] width 718 height 62
click at [248, 66] on div "Hi, [PERSON_NAME]" at bounding box center [252, 70] width 240 height 33
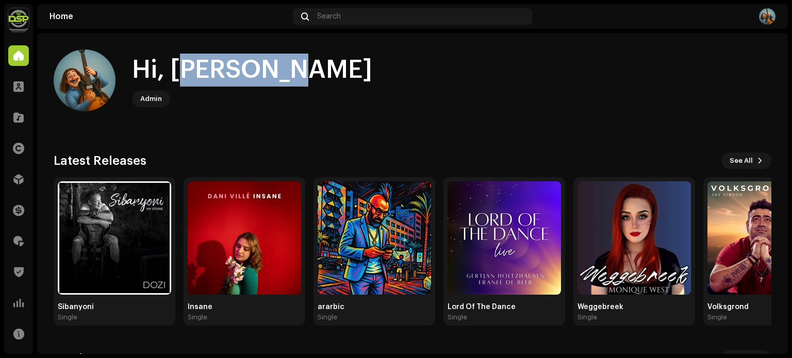
click at [248, 66] on div "Hi, [PERSON_NAME]" at bounding box center [252, 70] width 240 height 33
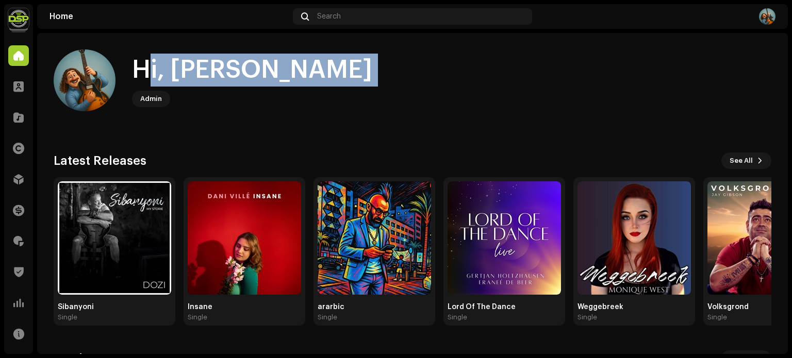
click at [238, 61] on div "Hi, [PERSON_NAME]" at bounding box center [252, 70] width 240 height 33
drag, startPoint x: 134, startPoint y: 74, endPoint x: 281, endPoint y: 75, distance: 147.4
click at [281, 75] on div "Hi, [PERSON_NAME]" at bounding box center [413, 80] width 718 height 62
drag, startPoint x: 272, startPoint y: 76, endPoint x: 141, endPoint y: 64, distance: 132.0
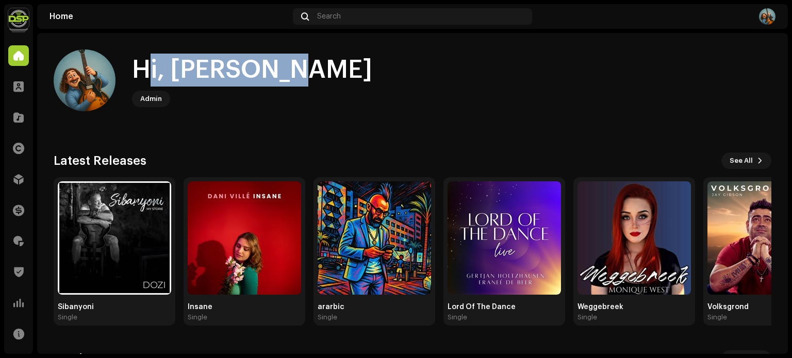
click at [141, 64] on div "Hi, [PERSON_NAME]" at bounding box center [413, 80] width 718 height 62
click at [141, 64] on div "Hi, [PERSON_NAME]" at bounding box center [252, 70] width 240 height 33
drag, startPoint x: 130, startPoint y: 65, endPoint x: 270, endPoint y: 65, distance: 139.7
click at [270, 65] on div "Hi, [PERSON_NAME]" at bounding box center [413, 80] width 718 height 62
click at [270, 65] on div "Hi, [PERSON_NAME]" at bounding box center [252, 70] width 240 height 33
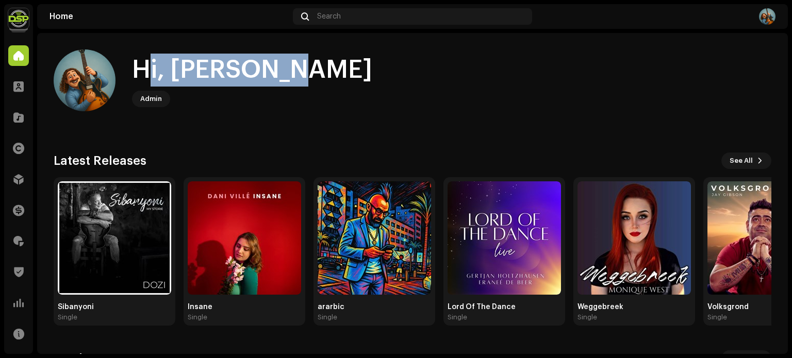
drag, startPoint x: 268, startPoint y: 68, endPoint x: 137, endPoint y: 75, distance: 131.7
click at [137, 75] on div "Hi, [PERSON_NAME]" at bounding box center [252, 70] width 240 height 33
drag, startPoint x: 134, startPoint y: 73, endPoint x: 268, endPoint y: 68, distance: 133.6
click at [268, 68] on div "Hi, [PERSON_NAME]" at bounding box center [252, 70] width 240 height 33
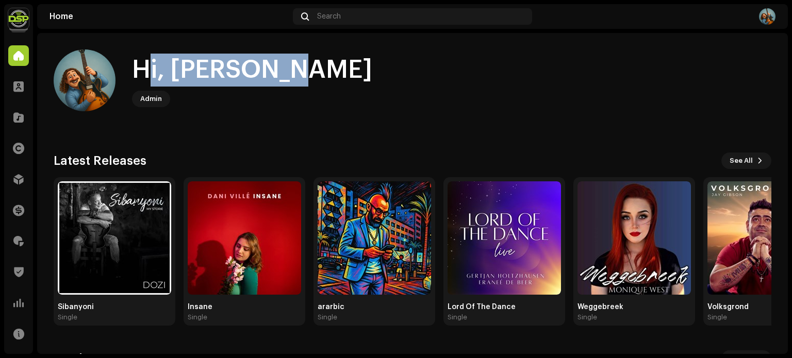
click at [263, 68] on div "Hi, [PERSON_NAME]" at bounding box center [252, 70] width 240 height 33
drag, startPoint x: 272, startPoint y: 68, endPoint x: 139, endPoint y: 75, distance: 133.2
click at [139, 75] on div "Hi, [PERSON_NAME]" at bounding box center [413, 80] width 718 height 62
click at [139, 75] on div "Hi, [PERSON_NAME]" at bounding box center [252, 70] width 240 height 33
drag, startPoint x: 131, startPoint y: 70, endPoint x: 270, endPoint y: 71, distance: 138.7
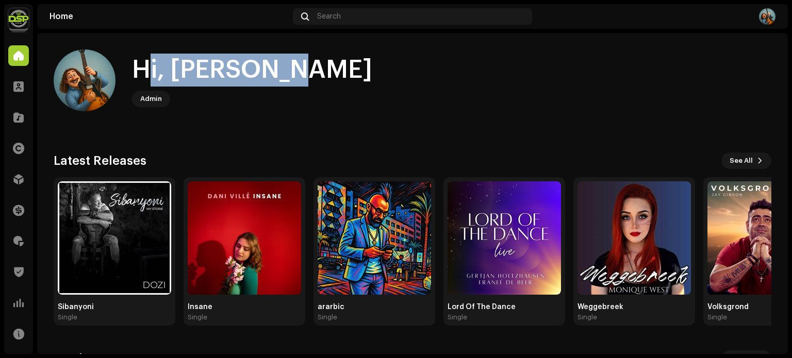
click at [270, 71] on div "Hi, [PERSON_NAME]" at bounding box center [413, 80] width 718 height 62
drag, startPoint x: 267, startPoint y: 72, endPoint x: 134, endPoint y: 74, distance: 133.0
click at [134, 74] on div "Hi, [PERSON_NAME]" at bounding box center [252, 70] width 240 height 33
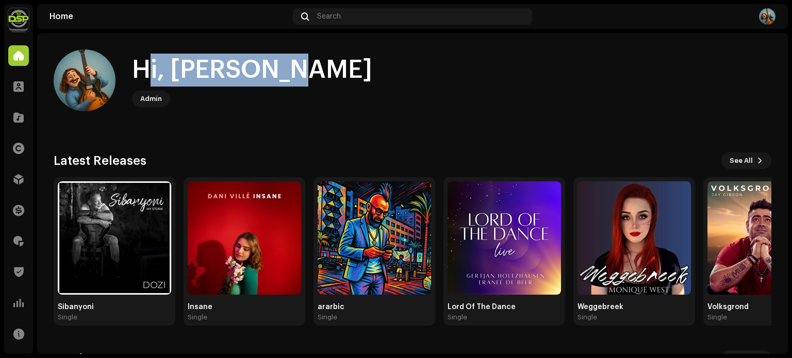
drag, startPoint x: 131, startPoint y: 72, endPoint x: 265, endPoint y: 72, distance: 134.0
click at [265, 72] on div "Hi, [PERSON_NAME]" at bounding box center [413, 80] width 718 height 62
click at [265, 72] on div "Hi, [PERSON_NAME]" at bounding box center [252, 70] width 240 height 33
drag, startPoint x: 268, startPoint y: 72, endPoint x: 132, endPoint y: 74, distance: 135.6
click at [132, 74] on div "Hi, [PERSON_NAME]" at bounding box center [252, 70] width 240 height 33
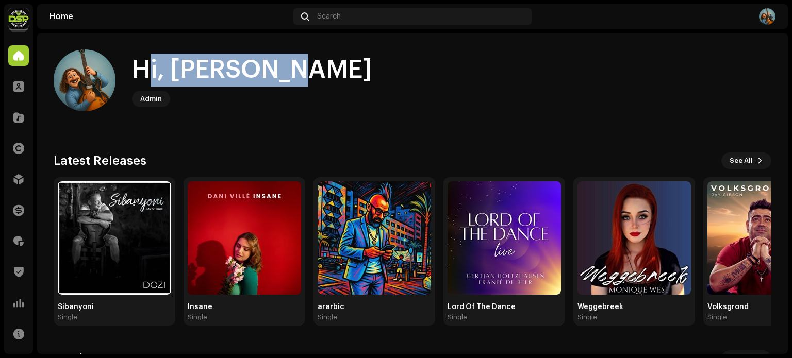
click at [132, 74] on div "Hi, [PERSON_NAME]" at bounding box center [252, 70] width 240 height 33
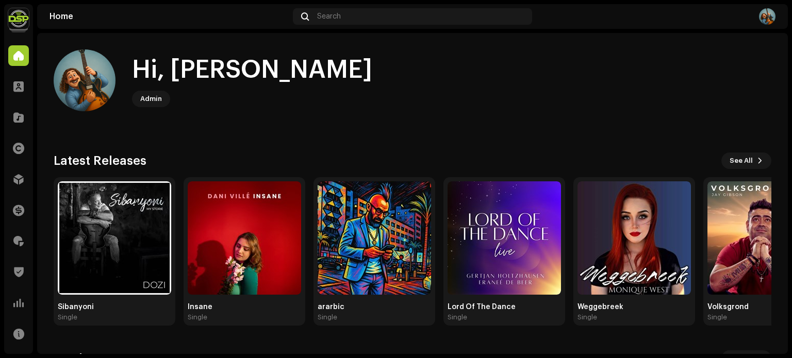
click at [254, 68] on div "Hi, [PERSON_NAME]" at bounding box center [252, 70] width 240 height 33
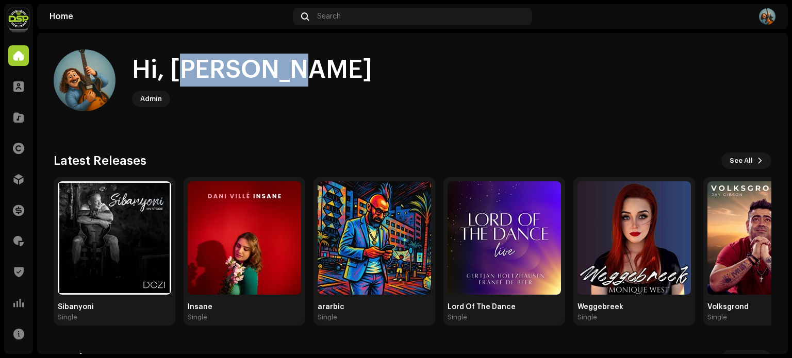
click at [254, 68] on div "Hi, [PERSON_NAME]" at bounding box center [252, 70] width 240 height 33
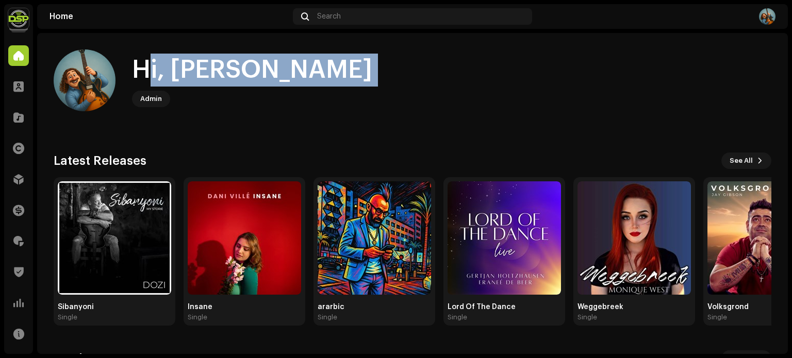
click at [254, 67] on div "Hi, [PERSON_NAME]" at bounding box center [252, 70] width 240 height 33
drag, startPoint x: 270, startPoint y: 70, endPoint x: 137, endPoint y: 77, distance: 133.2
click at [137, 77] on div "Hi, [PERSON_NAME]" at bounding box center [413, 80] width 718 height 62
click at [137, 77] on div "Hi, [PERSON_NAME]" at bounding box center [252, 70] width 240 height 33
drag, startPoint x: 135, startPoint y: 72, endPoint x: 266, endPoint y: 73, distance: 131.5
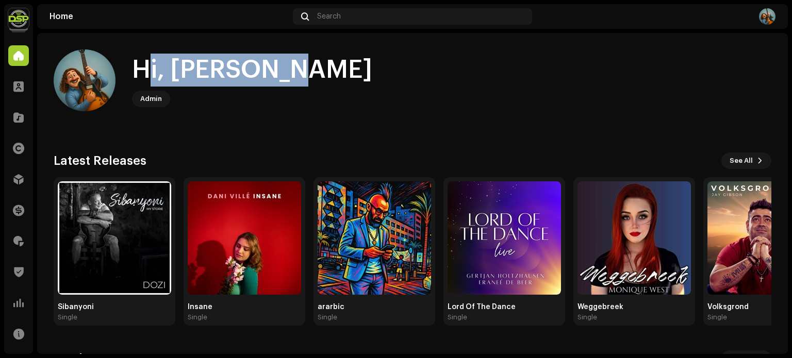
click at [266, 73] on div "Hi, [PERSON_NAME]" at bounding box center [252, 70] width 240 height 33
drag, startPoint x: 269, startPoint y: 71, endPoint x: 140, endPoint y: 68, distance: 129.4
click at [140, 68] on div "Hi, [PERSON_NAME]" at bounding box center [252, 70] width 240 height 33
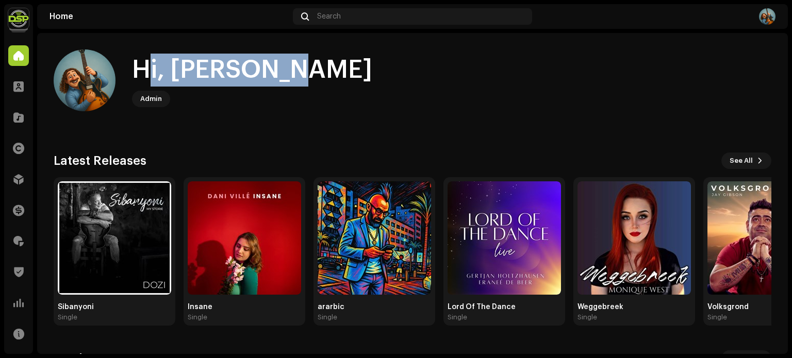
drag, startPoint x: 133, startPoint y: 68, endPoint x: 269, endPoint y: 69, distance: 136.1
click at [269, 69] on div "Hi, [PERSON_NAME]" at bounding box center [252, 70] width 240 height 33
drag, startPoint x: 270, startPoint y: 70, endPoint x: 141, endPoint y: 67, distance: 129.4
click at [141, 67] on div "Hi, [PERSON_NAME]" at bounding box center [252, 70] width 240 height 33
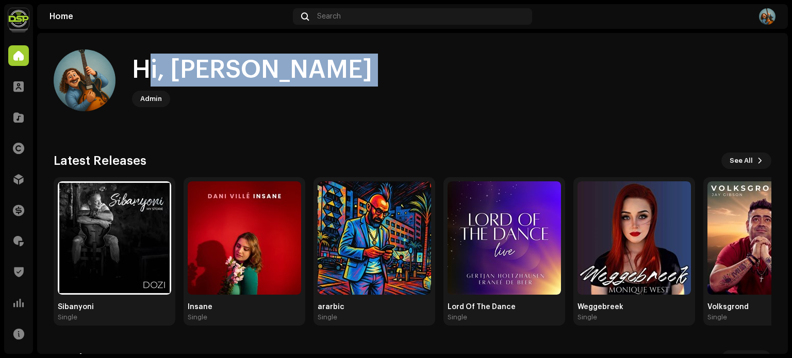
click at [141, 67] on div "Hi, [PERSON_NAME]" at bounding box center [252, 70] width 240 height 33
drag, startPoint x: 133, startPoint y: 68, endPoint x: 265, endPoint y: 73, distance: 132.6
click at [265, 73] on div "Hi, [PERSON_NAME]" at bounding box center [252, 70] width 240 height 33
drag, startPoint x: 269, startPoint y: 74, endPoint x: 136, endPoint y: 72, distance: 133.0
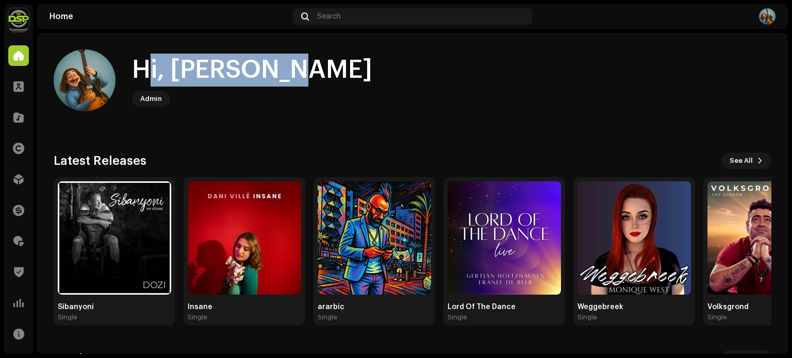
click at [136, 72] on div "Hi, [PERSON_NAME]" at bounding box center [252, 70] width 240 height 33
click at [136, 71] on div "Hi, [PERSON_NAME]" at bounding box center [252, 70] width 240 height 33
drag, startPoint x: 134, startPoint y: 70, endPoint x: 271, endPoint y: 73, distance: 136.7
click at [271, 73] on div "Hi, [PERSON_NAME]" at bounding box center [413, 80] width 718 height 62
click at [337, 73] on div "Hi, [PERSON_NAME]" at bounding box center [413, 80] width 718 height 62
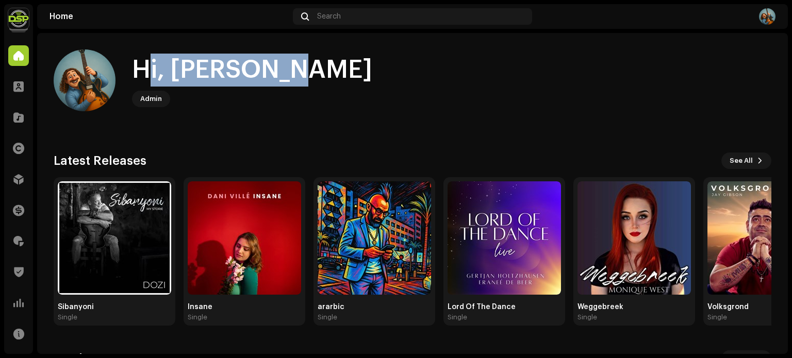
click at [197, 59] on div "Hi, [PERSON_NAME]" at bounding box center [252, 70] width 240 height 33
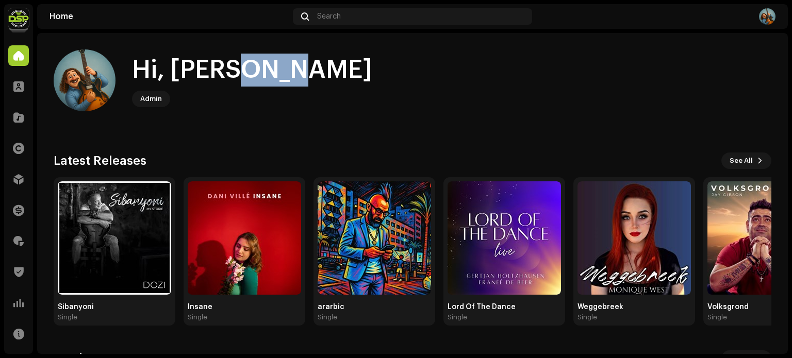
drag, startPoint x: 223, startPoint y: 69, endPoint x: 293, endPoint y: 75, distance: 70.4
click at [293, 75] on div "Hi, [PERSON_NAME]" at bounding box center [413, 80] width 718 height 62
click at [214, 73] on div "Hi, [PERSON_NAME]" at bounding box center [252, 70] width 240 height 33
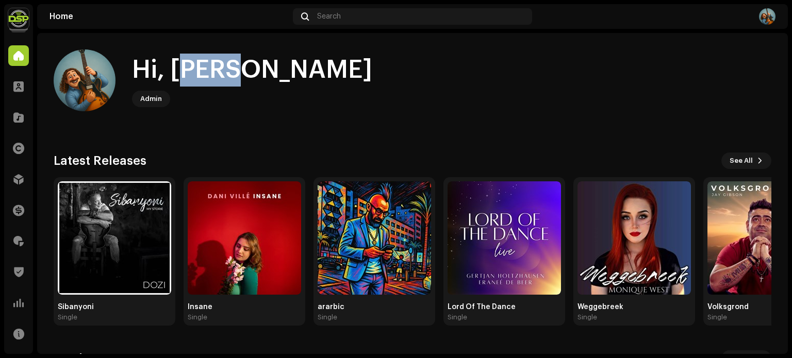
drag, startPoint x: 219, startPoint y: 72, endPoint x: 169, endPoint y: 70, distance: 50.6
click at [169, 70] on div "Hi, [PERSON_NAME]" at bounding box center [252, 70] width 240 height 33
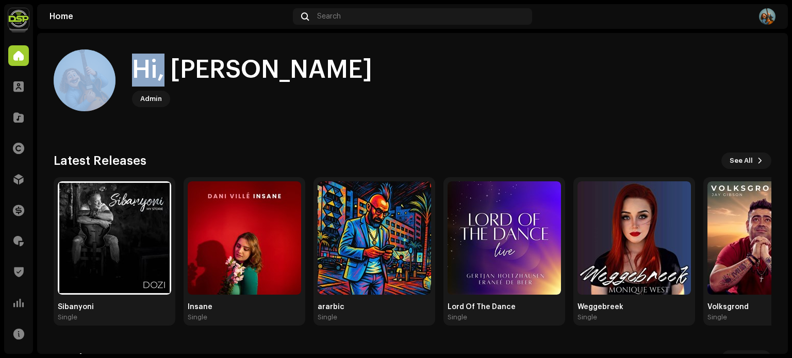
drag, startPoint x: 157, startPoint y: 72, endPoint x: 109, endPoint y: 71, distance: 48.0
click at [109, 71] on div "Hi, [PERSON_NAME]" at bounding box center [413, 80] width 718 height 62
click at [131, 69] on div "Hi, [PERSON_NAME]" at bounding box center [413, 80] width 718 height 62
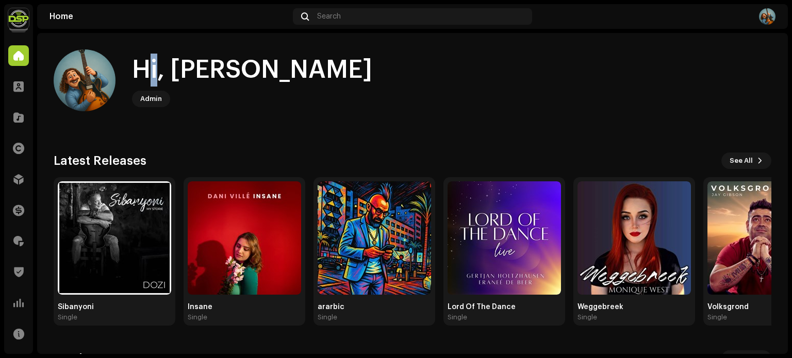
drag, startPoint x: 134, startPoint y: 68, endPoint x: 154, endPoint y: 65, distance: 20.3
click at [154, 65] on div "Hi, [PERSON_NAME]" at bounding box center [252, 70] width 240 height 33
click at [155, 65] on div "Hi, [PERSON_NAME]" at bounding box center [252, 70] width 240 height 33
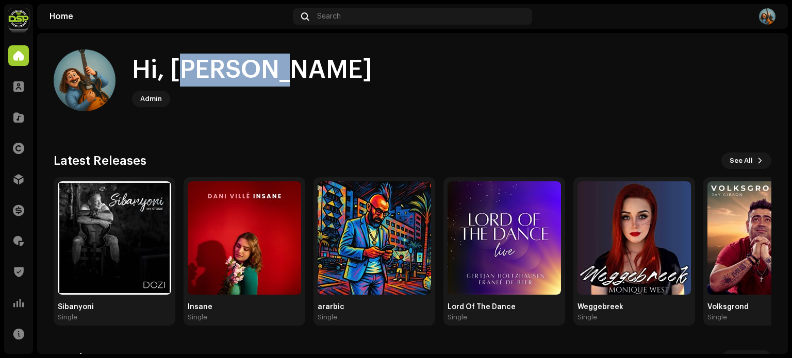
drag, startPoint x: 169, startPoint y: 64, endPoint x: 260, endPoint y: 70, distance: 91.9
click at [260, 70] on div "Hi, [PERSON_NAME]" at bounding box center [252, 70] width 240 height 33
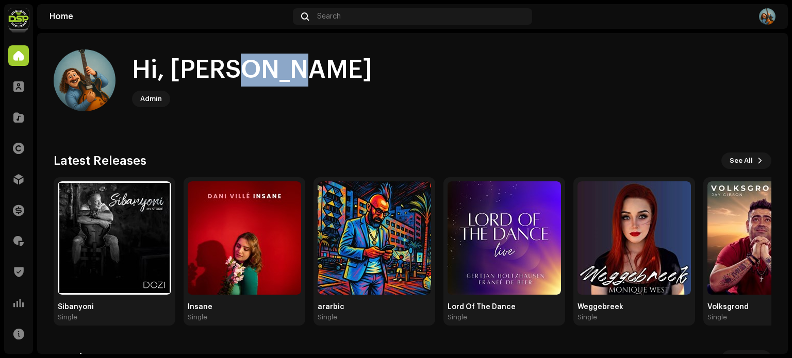
drag, startPoint x: 274, startPoint y: 75, endPoint x: 221, endPoint y: 70, distance: 52.9
click at [221, 70] on div "Hi, [PERSON_NAME]" at bounding box center [413, 80] width 718 height 62
click at [221, 70] on div "Hi, [PERSON_NAME]" at bounding box center [252, 70] width 240 height 33
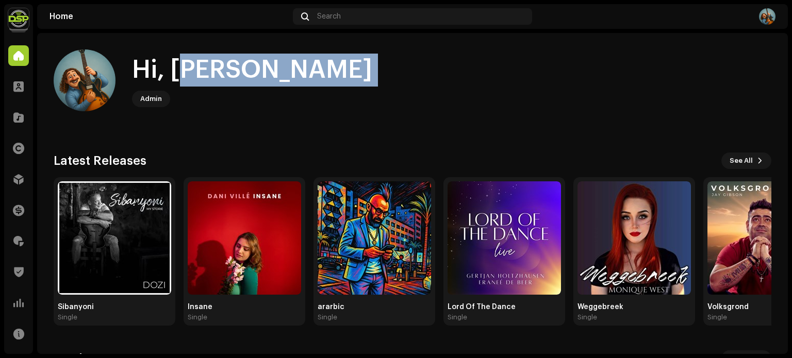
drag, startPoint x: 222, startPoint y: 70, endPoint x: 296, endPoint y: 69, distance: 74.8
click at [296, 69] on div "Hi, [PERSON_NAME]" at bounding box center [413, 80] width 718 height 62
click at [289, 65] on div "Hi, [PERSON_NAME]" at bounding box center [413, 80] width 718 height 62
drag, startPoint x: 260, startPoint y: 72, endPoint x: 167, endPoint y: 70, distance: 92.8
click at [167, 70] on div "Hi, [PERSON_NAME]" at bounding box center [252, 70] width 240 height 33
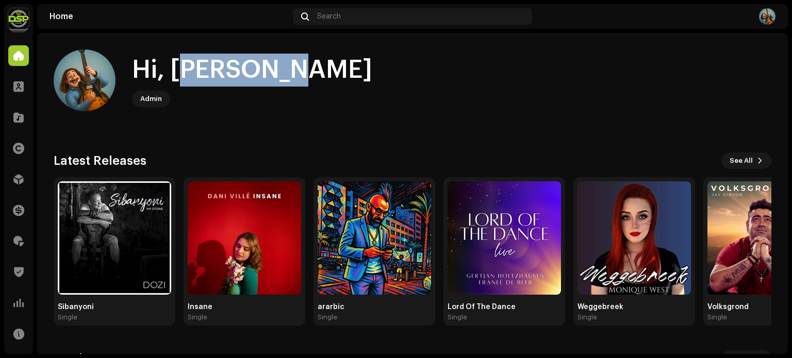
click at [167, 70] on div "Hi, [PERSON_NAME]" at bounding box center [252, 70] width 240 height 33
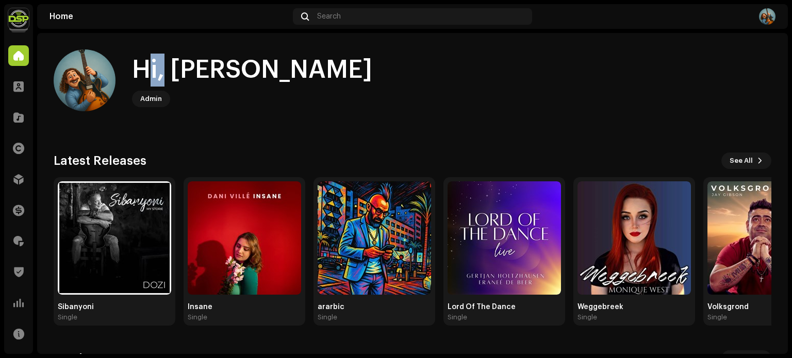
drag, startPoint x: 158, startPoint y: 71, endPoint x: 127, endPoint y: 71, distance: 31.4
click at [127, 71] on div "Hi, [PERSON_NAME]" at bounding box center [413, 80] width 718 height 62
click at [127, 70] on div "Hi, [PERSON_NAME]" at bounding box center [413, 80] width 718 height 62
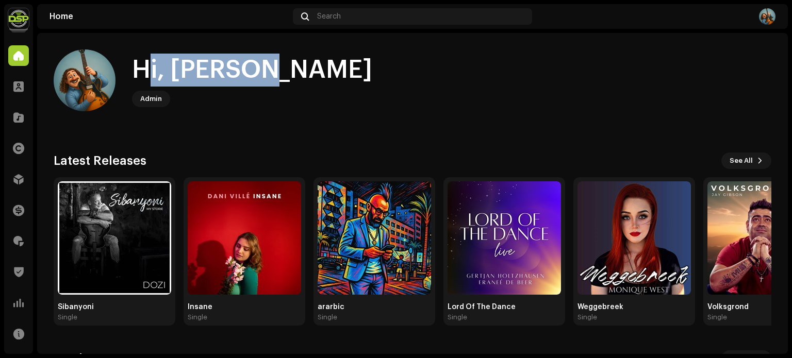
drag, startPoint x: 132, startPoint y: 70, endPoint x: 254, endPoint y: 68, distance: 121.7
click at [254, 68] on div "Hi, [PERSON_NAME]" at bounding box center [252, 70] width 240 height 33
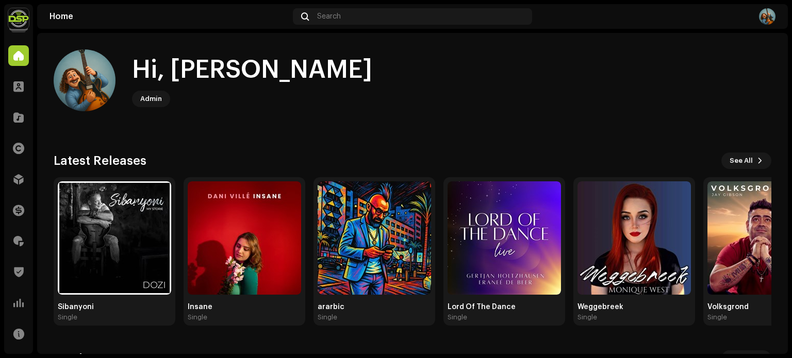
click at [256, 68] on div "Hi, [PERSON_NAME]" at bounding box center [252, 70] width 240 height 33
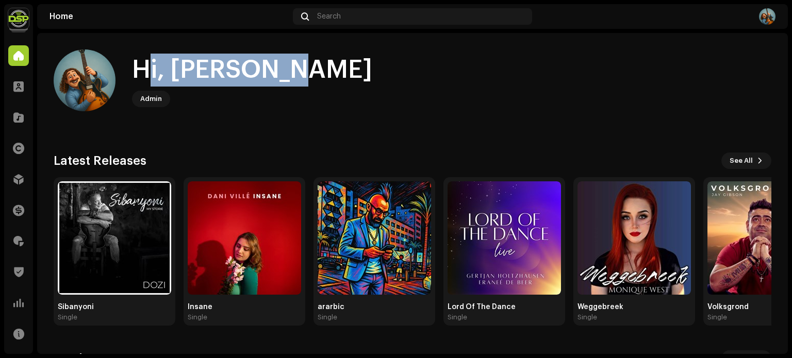
drag, startPoint x: 272, startPoint y: 72, endPoint x: 125, endPoint y: 70, distance: 146.4
click at [125, 70] on div "Hi, [PERSON_NAME]" at bounding box center [413, 80] width 718 height 62
click at [127, 70] on div "Hi, [PERSON_NAME]" at bounding box center [413, 80] width 718 height 62
drag, startPoint x: 135, startPoint y: 70, endPoint x: 262, endPoint y: 73, distance: 126.9
click at [262, 73] on div "Hi, [PERSON_NAME]" at bounding box center [252, 70] width 240 height 33
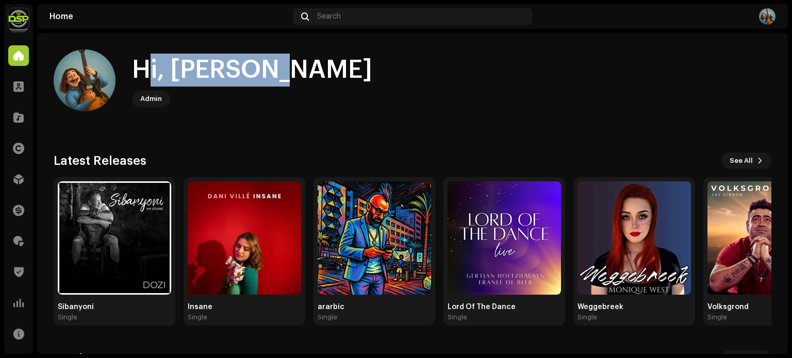
click at [272, 71] on div "Hi, [PERSON_NAME]" at bounding box center [413, 80] width 718 height 62
drag, startPoint x: 270, startPoint y: 71, endPoint x: 132, endPoint y: 70, distance: 137.6
click at [132, 70] on div "Hi, [PERSON_NAME]" at bounding box center [252, 70] width 240 height 33
drag, startPoint x: 134, startPoint y: 68, endPoint x: 262, endPoint y: 77, distance: 128.7
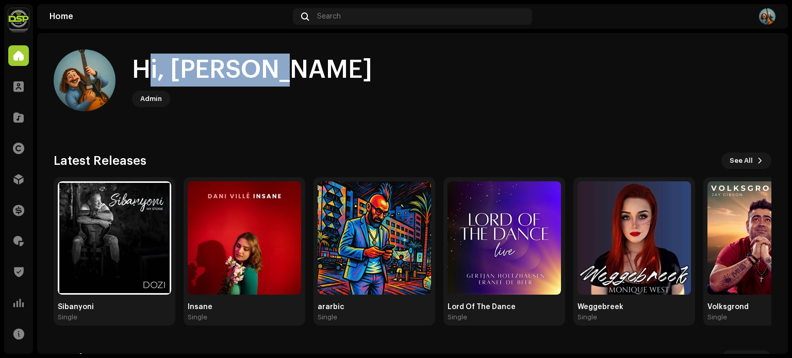
click at [262, 77] on div "Hi, [PERSON_NAME]" at bounding box center [252, 70] width 240 height 33
click at [268, 76] on div "Hi, [PERSON_NAME]" at bounding box center [252, 70] width 240 height 33
drag, startPoint x: 270, startPoint y: 75, endPoint x: 137, endPoint y: 63, distance: 133.0
click at [137, 63] on div "Hi, [PERSON_NAME]" at bounding box center [252, 70] width 240 height 33
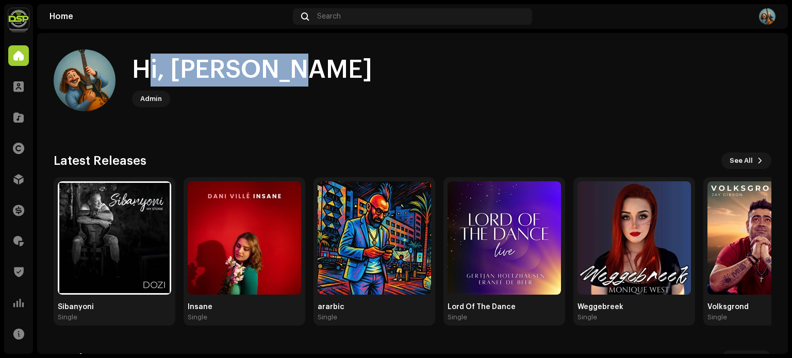
drag, startPoint x: 134, startPoint y: 63, endPoint x: 285, endPoint y: 66, distance: 151.1
click at [285, 66] on div "Hi, [PERSON_NAME]" at bounding box center [413, 80] width 718 height 62
click at [269, 72] on div "Hi, [PERSON_NAME]" at bounding box center [252, 70] width 240 height 33
drag, startPoint x: 257, startPoint y: 71, endPoint x: 137, endPoint y: 64, distance: 120.8
click at [137, 64] on div "Hi, [PERSON_NAME]" at bounding box center [252, 70] width 240 height 33
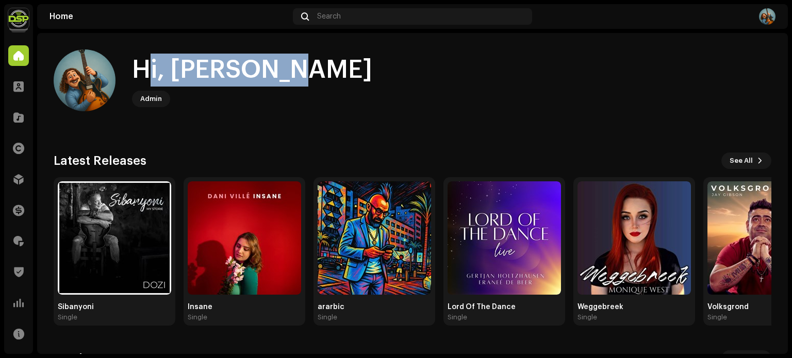
click at [137, 64] on div "Hi, [PERSON_NAME]" at bounding box center [252, 70] width 240 height 33
drag, startPoint x: 135, startPoint y: 65, endPoint x: 267, endPoint y: 71, distance: 131.6
click at [267, 71] on div "Hi, [PERSON_NAME]" at bounding box center [252, 70] width 240 height 33
drag, startPoint x: 268, startPoint y: 71, endPoint x: 130, endPoint y: 71, distance: 137.6
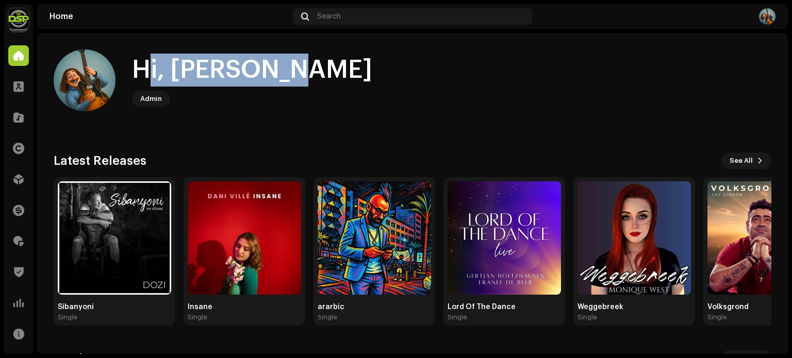
click at [130, 71] on div "Hi, [PERSON_NAME]" at bounding box center [413, 80] width 718 height 62
drag, startPoint x: 137, startPoint y: 68, endPoint x: 266, endPoint y: 72, distance: 129.0
click at [266, 72] on div "Hi, [PERSON_NAME]" at bounding box center [252, 70] width 240 height 33
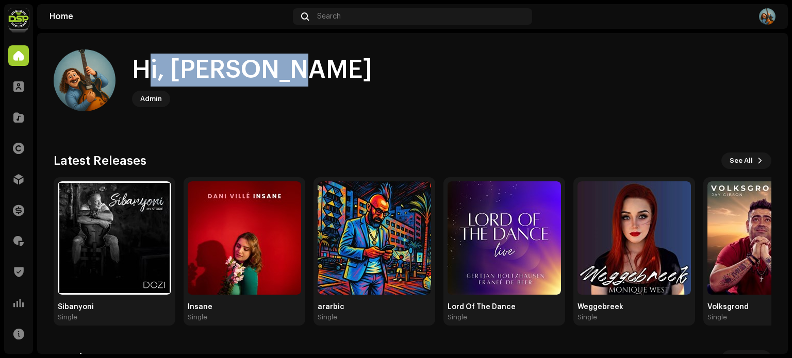
drag, startPoint x: 269, startPoint y: 72, endPoint x: 136, endPoint y: 67, distance: 133.1
click at [136, 67] on div "Hi, [PERSON_NAME]" at bounding box center [252, 70] width 240 height 33
drag, startPoint x: 133, startPoint y: 67, endPoint x: 263, endPoint y: 73, distance: 130.6
click at [262, 73] on div "Hi, [PERSON_NAME]" at bounding box center [252, 70] width 240 height 33
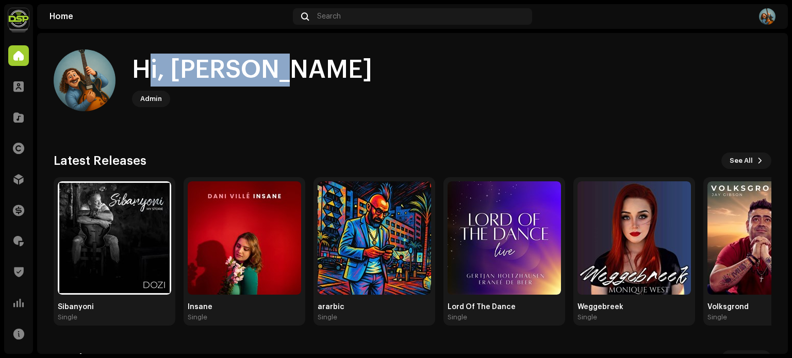
click at [263, 73] on div "Hi, [PERSON_NAME]" at bounding box center [252, 70] width 240 height 33
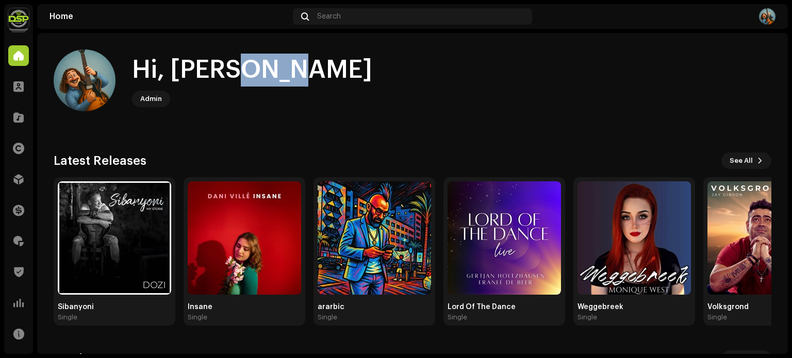
click at [223, 69] on div "Hi, [PERSON_NAME]" at bounding box center [252, 70] width 240 height 33
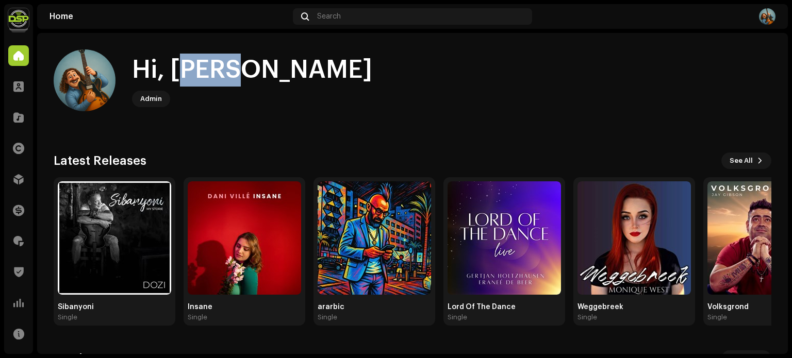
drag, startPoint x: 169, startPoint y: 68, endPoint x: 215, endPoint y: 72, distance: 47.1
click at [215, 72] on div "Hi, [PERSON_NAME]" at bounding box center [252, 70] width 240 height 33
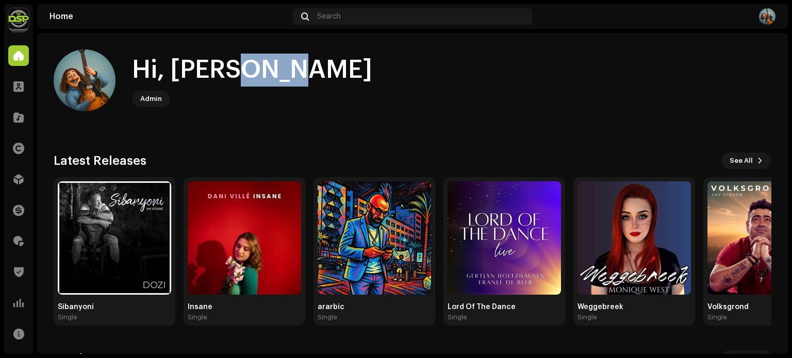
drag, startPoint x: 221, startPoint y: 72, endPoint x: 281, endPoint y: 78, distance: 61.1
click at [281, 78] on div "Hi, [PERSON_NAME]" at bounding box center [413, 80] width 718 height 62
click at [272, 73] on div "Hi, [PERSON_NAME]" at bounding box center [413, 80] width 718 height 62
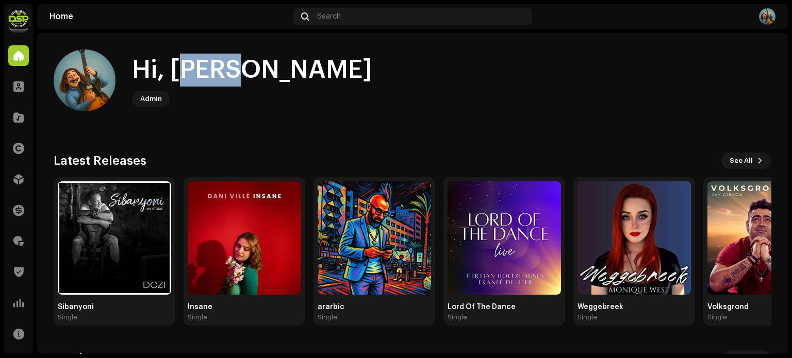
drag, startPoint x: 220, startPoint y: 69, endPoint x: 173, endPoint y: 68, distance: 46.4
click at [173, 68] on div "Hi, [PERSON_NAME]" at bounding box center [252, 70] width 240 height 33
drag, startPoint x: 173, startPoint y: 68, endPoint x: 195, endPoint y: 69, distance: 22.2
click at [195, 69] on div "Hi, [PERSON_NAME]" at bounding box center [252, 70] width 240 height 33
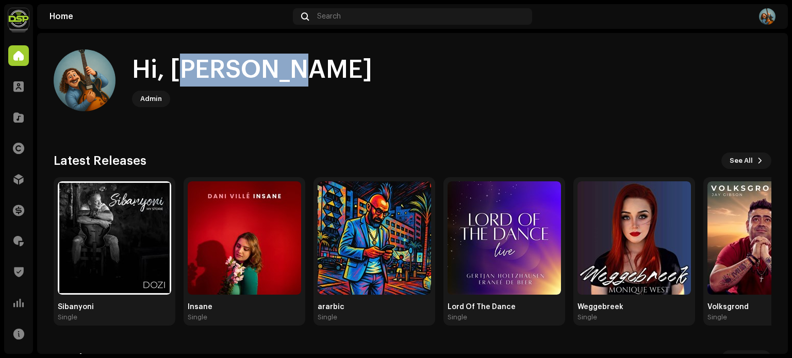
click at [195, 69] on div "Hi, [PERSON_NAME]" at bounding box center [252, 70] width 240 height 33
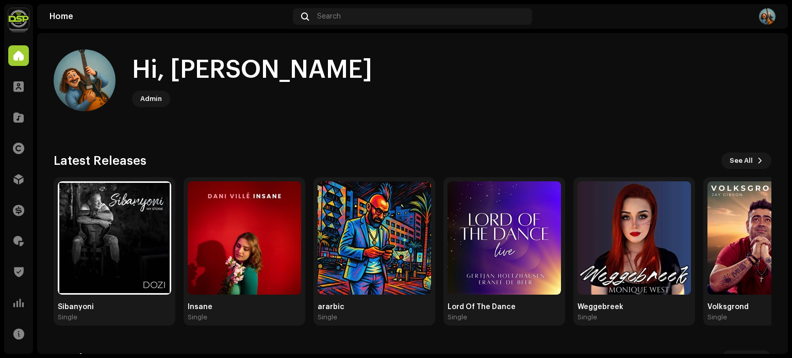
click at [223, 73] on div "Hi, [PERSON_NAME]" at bounding box center [252, 70] width 240 height 33
drag, startPoint x: 219, startPoint y: 71, endPoint x: 186, endPoint y: 71, distance: 33.0
click at [186, 71] on div "Hi, [PERSON_NAME]" at bounding box center [252, 70] width 240 height 33
drag, startPoint x: 173, startPoint y: 69, endPoint x: 216, endPoint y: 69, distance: 42.8
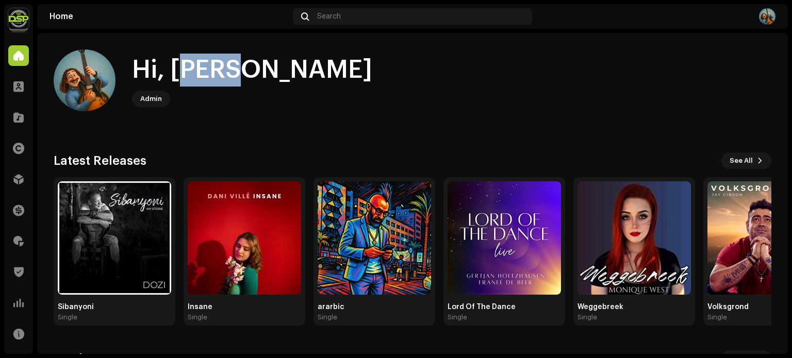
click at [216, 69] on div "Hi, [PERSON_NAME]" at bounding box center [252, 70] width 240 height 33
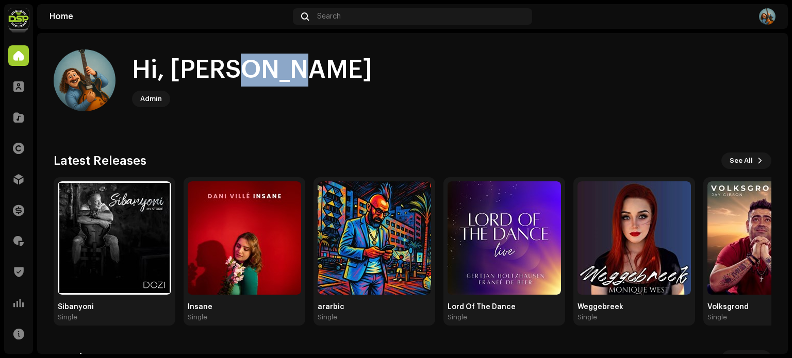
drag, startPoint x: 219, startPoint y: 69, endPoint x: 271, endPoint y: 74, distance: 52.3
click at [271, 74] on div "Hi, [PERSON_NAME]" at bounding box center [413, 80] width 718 height 62
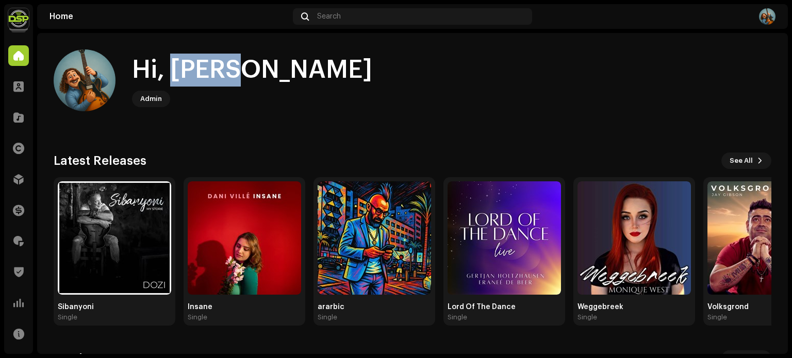
drag, startPoint x: 221, startPoint y: 70, endPoint x: 161, endPoint y: 68, distance: 59.3
click at [161, 68] on div "Hi, [PERSON_NAME]" at bounding box center [252, 70] width 240 height 33
click at [175, 66] on div "Hi, [PERSON_NAME]" at bounding box center [252, 70] width 240 height 33
drag
click at [218, 73] on div "Hi, [PERSON_NAME]" at bounding box center [252, 70] width 240 height 33
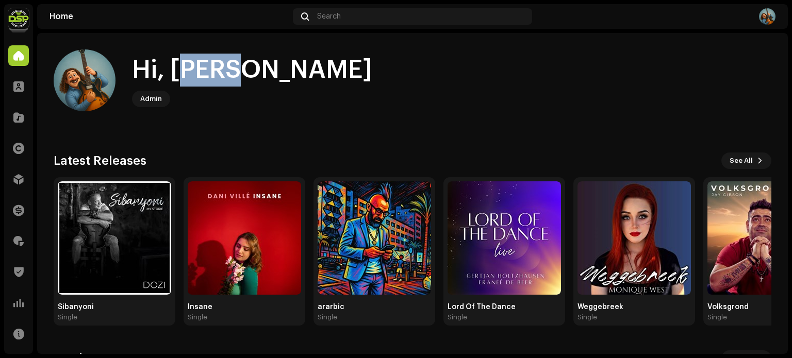
click at [218, 73] on div "Hi, [PERSON_NAME]" at bounding box center [252, 70] width 240 height 33
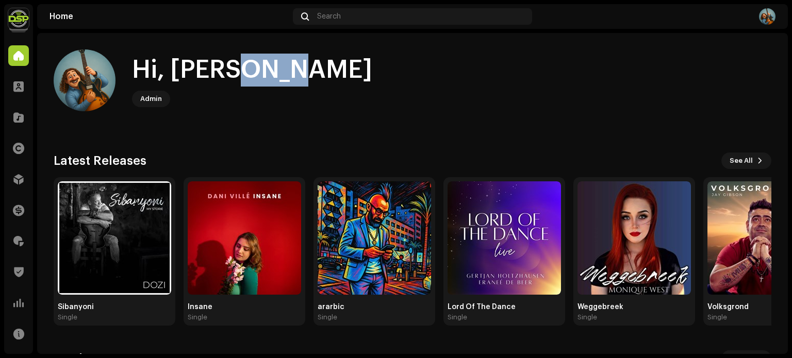
click at [269, 75] on div "Hi, [PERSON_NAME]" at bounding box center [252, 70] width 240 height 33
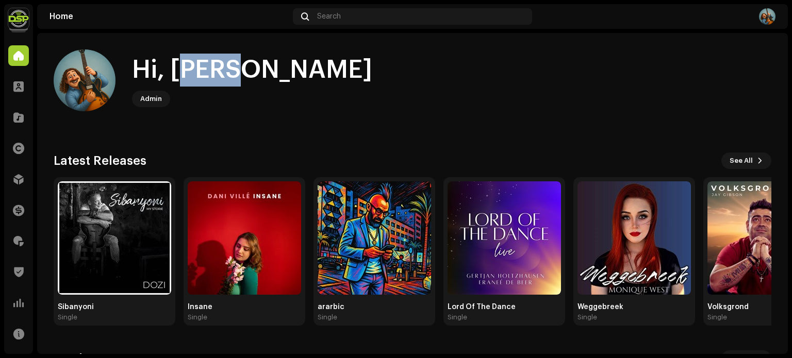
click at [173, 65] on div "Hi, [PERSON_NAME]" at bounding box center [252, 70] width 240 height 33
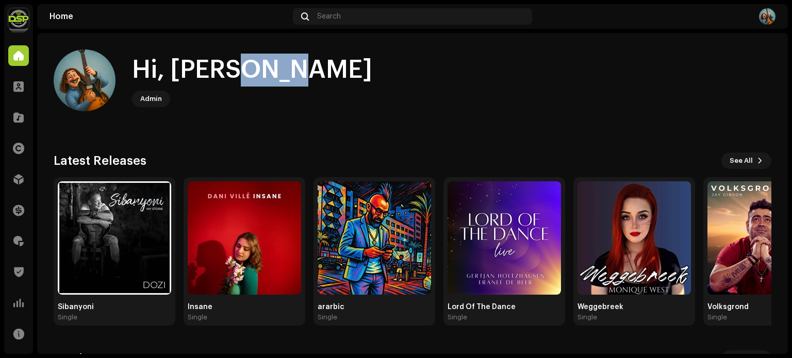
click at [269, 70] on div "Hi, [PERSON_NAME]" at bounding box center [252, 70] width 240 height 33
click at [268, 70] on div "Hi, [PERSON_NAME]" at bounding box center [252, 70] width 240 height 33
click at [280, 70] on div "Hi, [PERSON_NAME]" at bounding box center [413, 80] width 718 height 62
click at [292, 86] on div "Hi, [PERSON_NAME]" at bounding box center [413, 80] width 718 height 62
drag, startPoint x: 268, startPoint y: 72, endPoint x: 171, endPoint y: 73, distance: 96.9
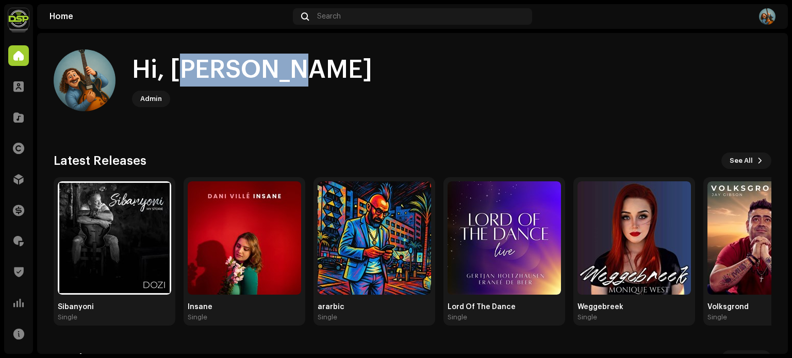
click at [171, 73] on div "Hi, [PERSON_NAME]" at bounding box center [252, 70] width 240 height 33
drag, startPoint x: 132, startPoint y: 70, endPoint x: 272, endPoint y: 74, distance: 140.3
click at [272, 74] on div "Hi, [PERSON_NAME]" at bounding box center [413, 80] width 718 height 62
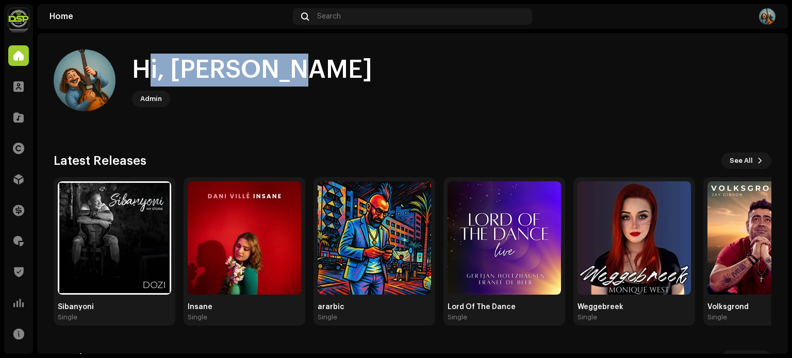
drag, startPoint x: 268, startPoint y: 72, endPoint x: 138, endPoint y: 76, distance: 130.0
click at [138, 76] on div "Hi, [PERSON_NAME]" at bounding box center [252, 70] width 240 height 33
drag, startPoint x: 136, startPoint y: 74, endPoint x: 268, endPoint y: 79, distance: 132.6
click at [268, 79] on div "Hi, [PERSON_NAME]" at bounding box center [252, 70] width 240 height 33
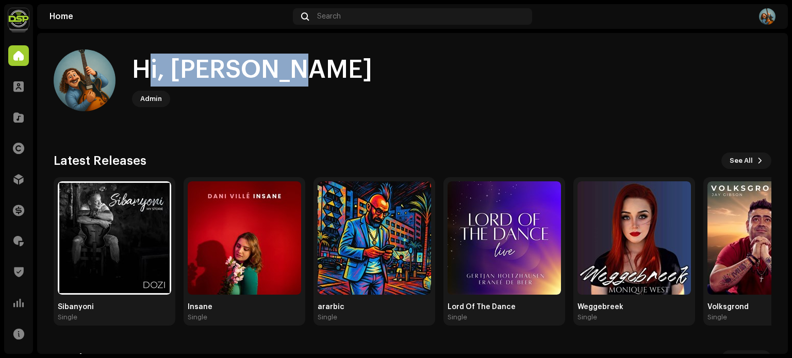
click at [268, 79] on div "Hi, [PERSON_NAME]" at bounding box center [252, 70] width 240 height 33
drag, startPoint x: 268, startPoint y: 77, endPoint x: 136, endPoint y: 76, distance: 132.0
click at [136, 76] on div "Hi, [PERSON_NAME]" at bounding box center [252, 70] width 240 height 33
drag, startPoint x: 134, startPoint y: 73, endPoint x: 274, endPoint y: 73, distance: 139.7
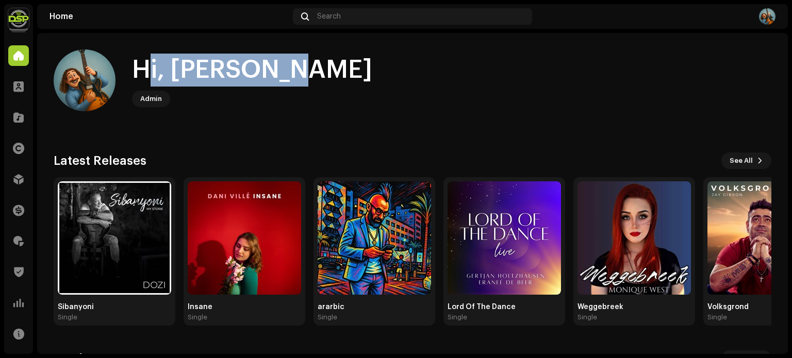
click at [274, 73] on div "Hi, [PERSON_NAME]" at bounding box center [413, 80] width 718 height 62
drag, startPoint x: 269, startPoint y: 72, endPoint x: 138, endPoint y: 71, distance: 130.9
click at [138, 71] on div "Hi, [PERSON_NAME]" at bounding box center [252, 70] width 240 height 33
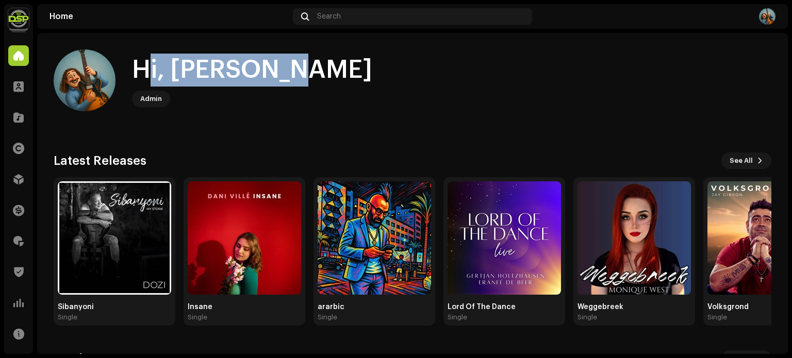
drag, startPoint x: 136, startPoint y: 70, endPoint x: 266, endPoint y: 82, distance: 131.0
click at [266, 82] on div "Hi, [PERSON_NAME]" at bounding box center [252, 70] width 240 height 33
